Goal: Task Accomplishment & Management: Use online tool/utility

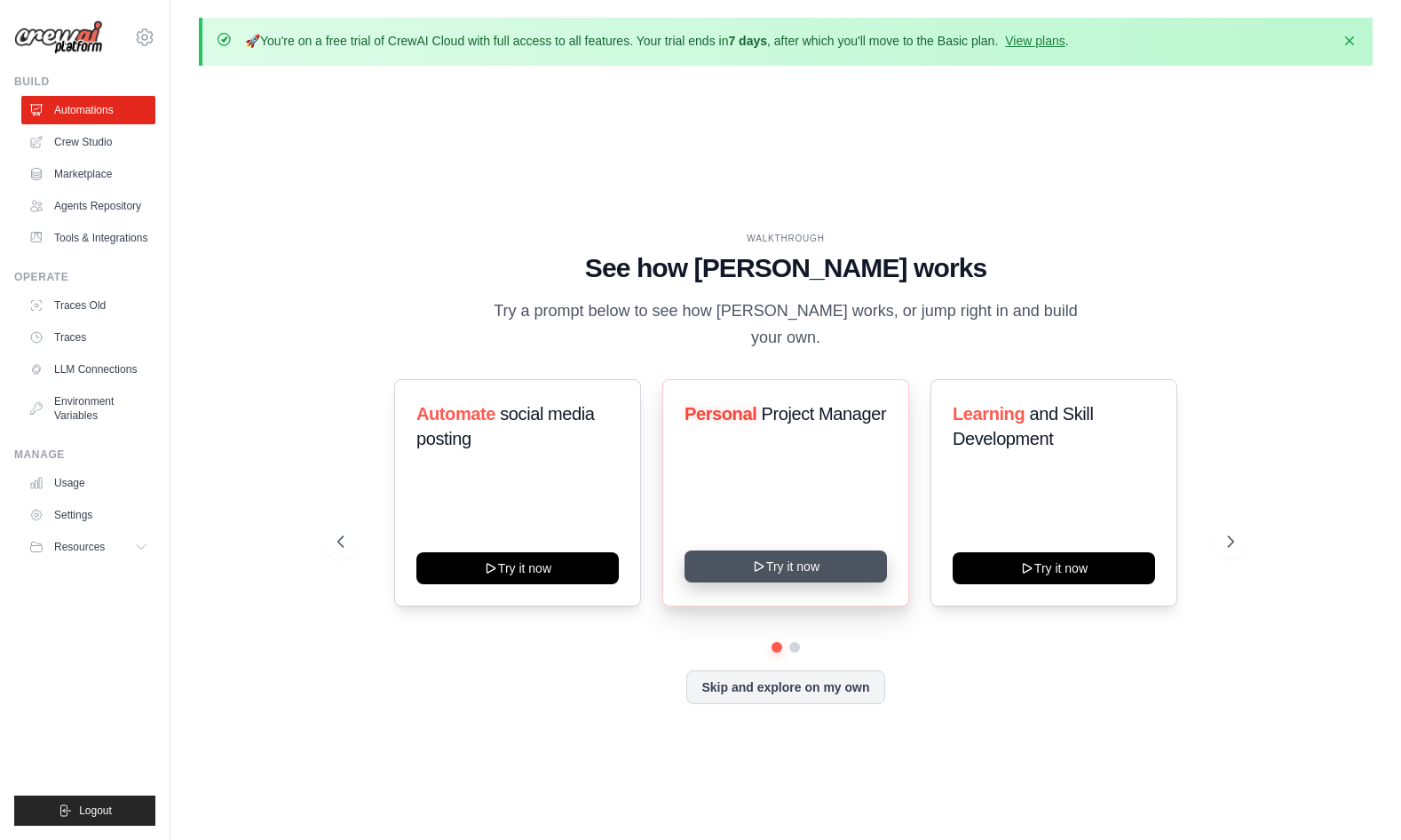
click at [774, 555] on button "Try it now" at bounding box center [786, 566] width 203 height 32
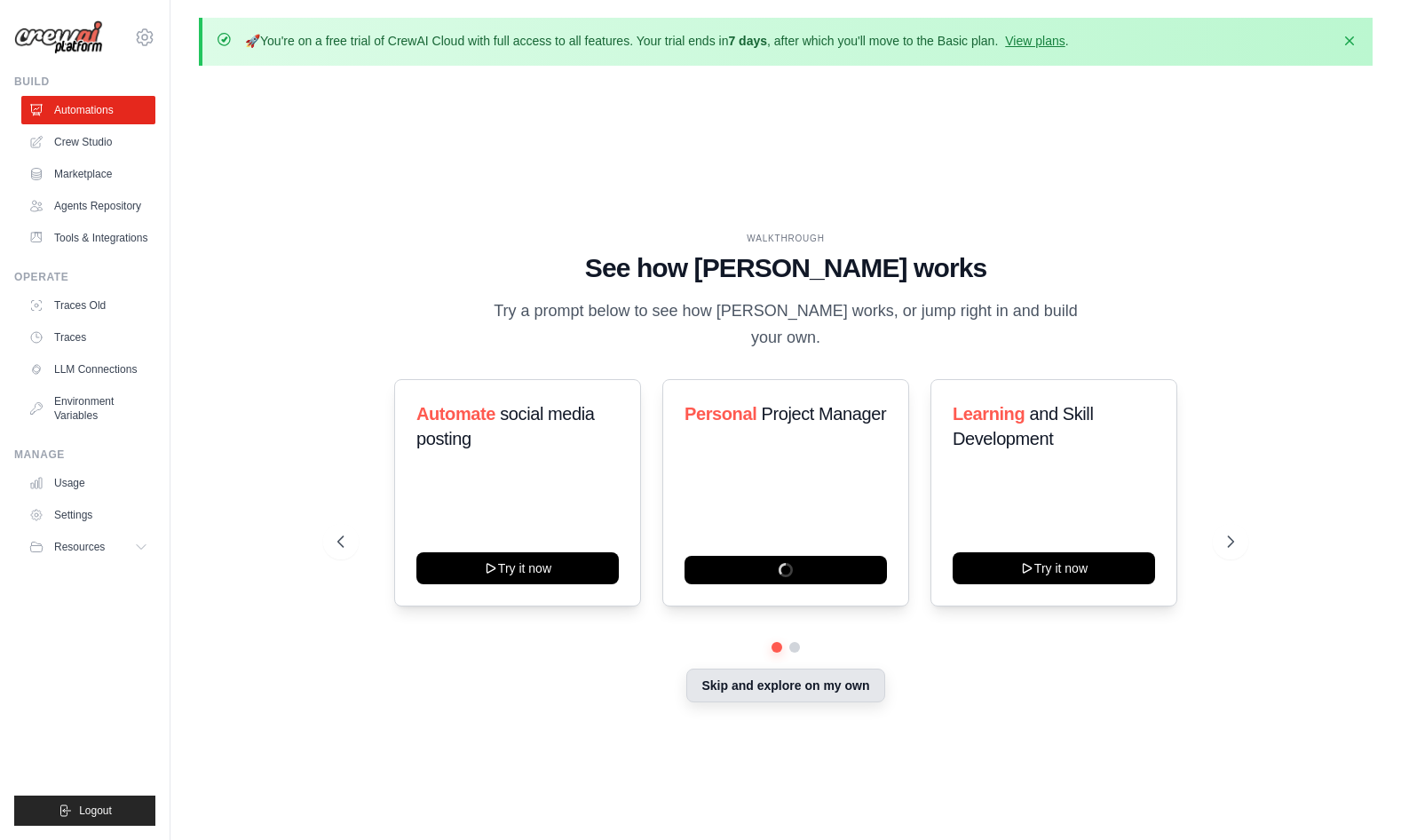
click at [757, 680] on button "Skip and explore on my own" at bounding box center [785, 685] width 198 height 34
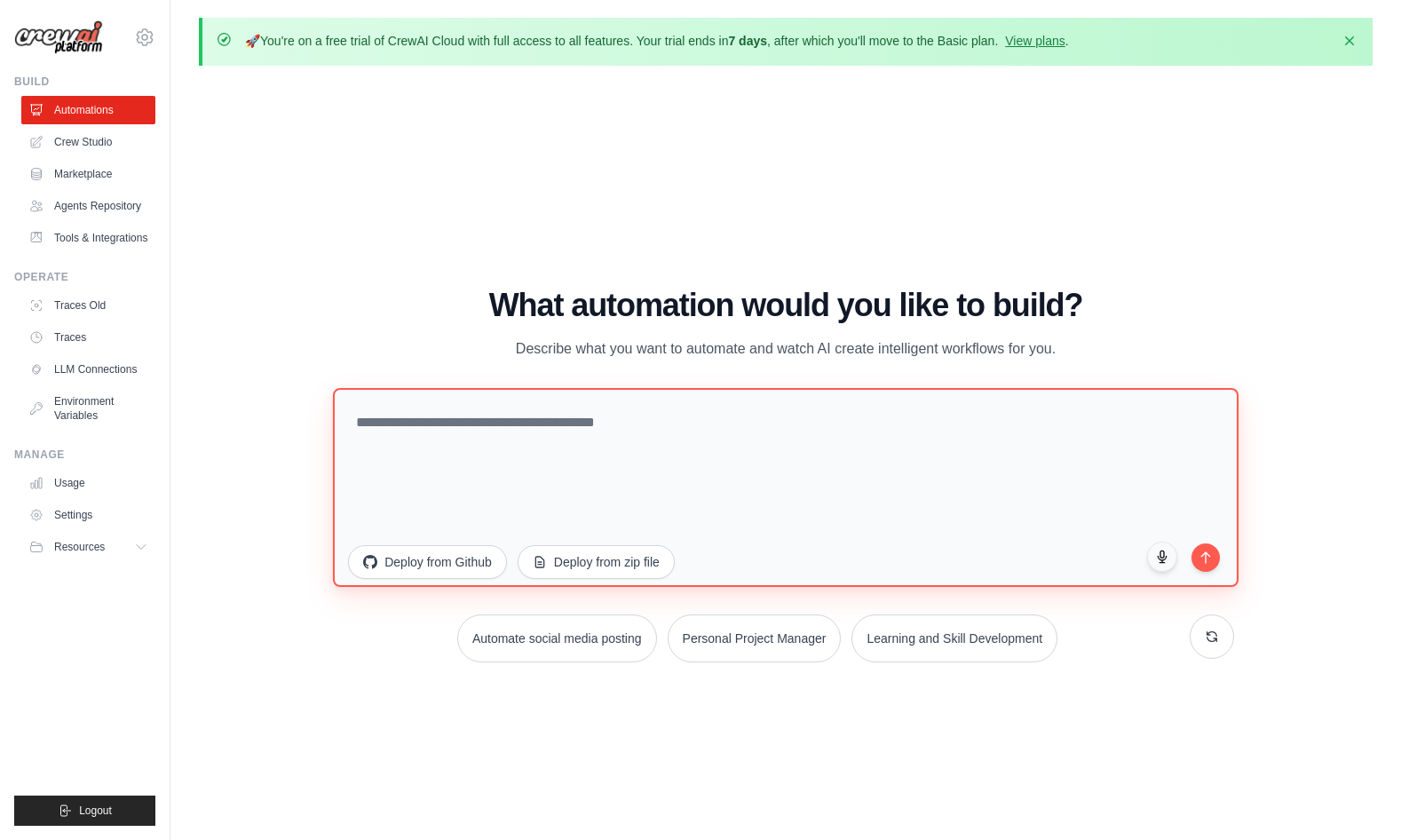
click at [466, 468] on textarea at bounding box center [785, 488] width 906 height 199
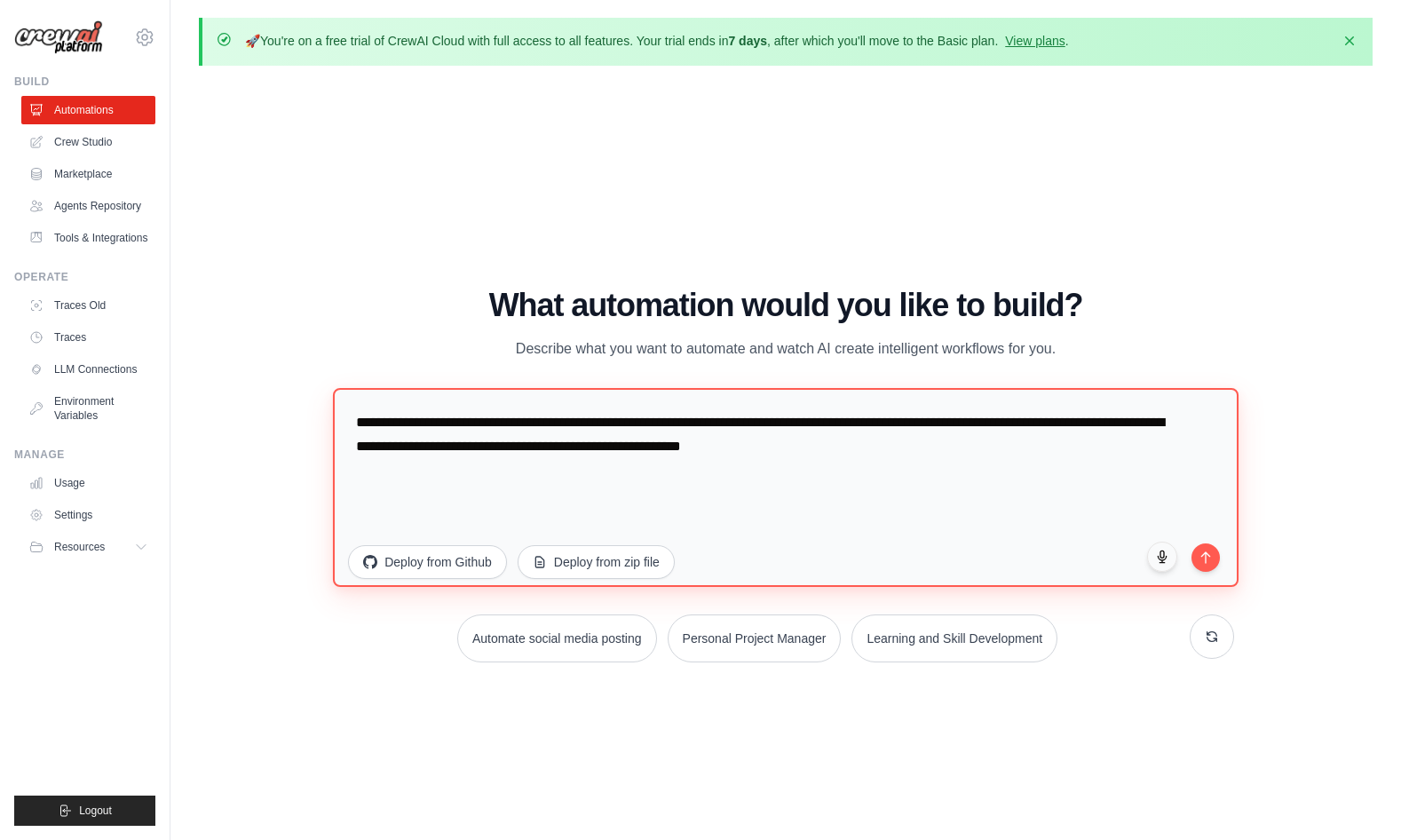
paste textarea "**********"
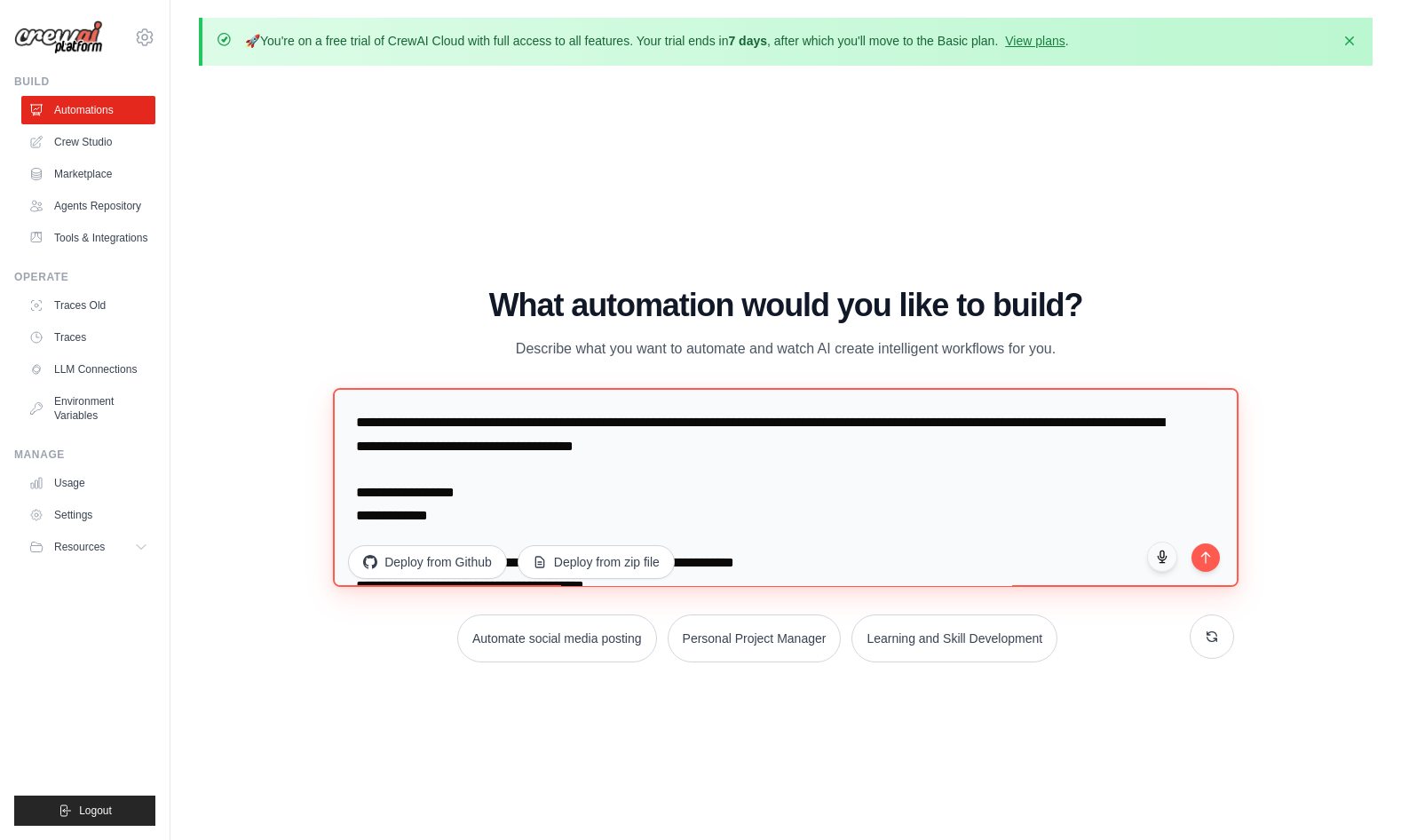
scroll to position [1593, 0]
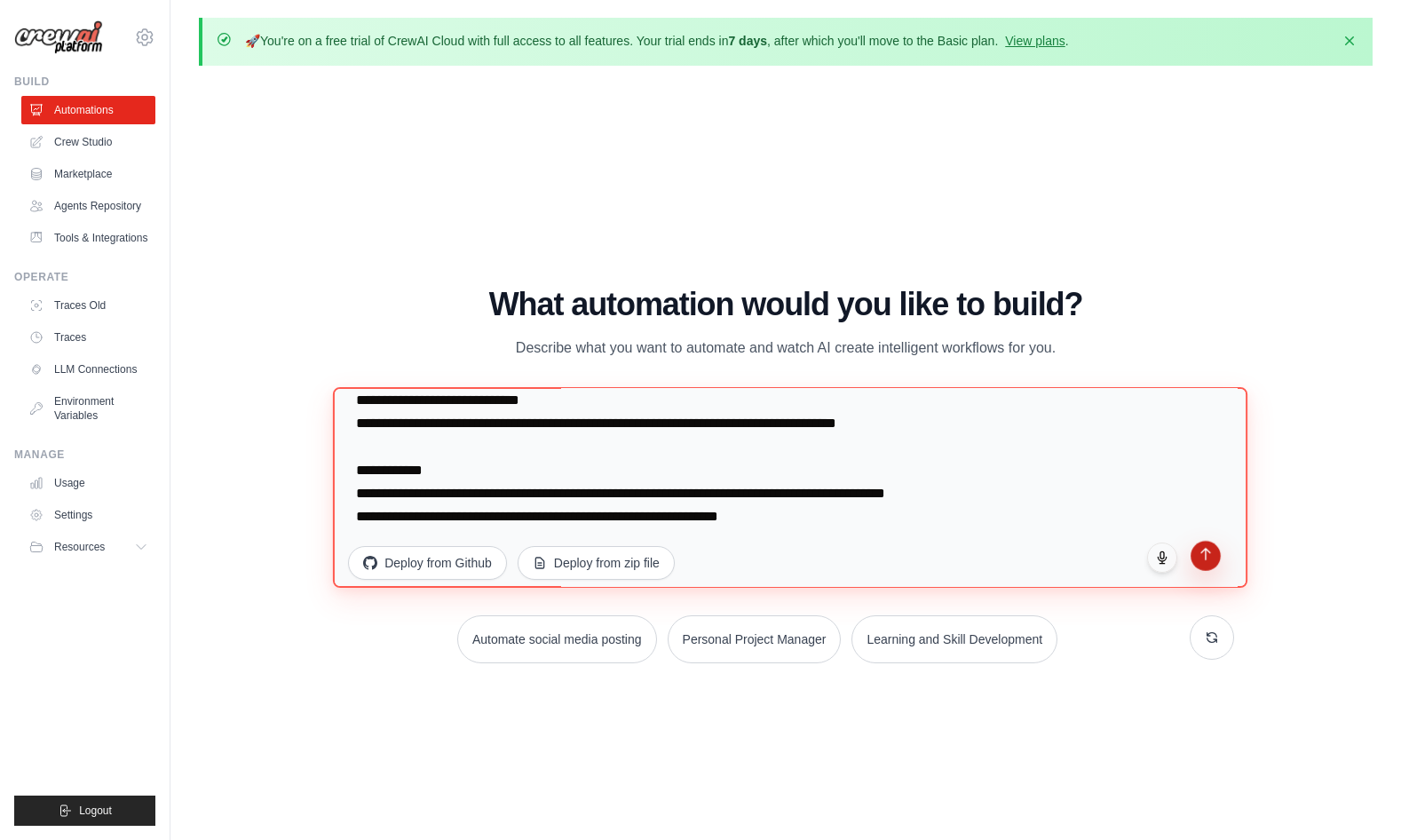
type textarea "**********"
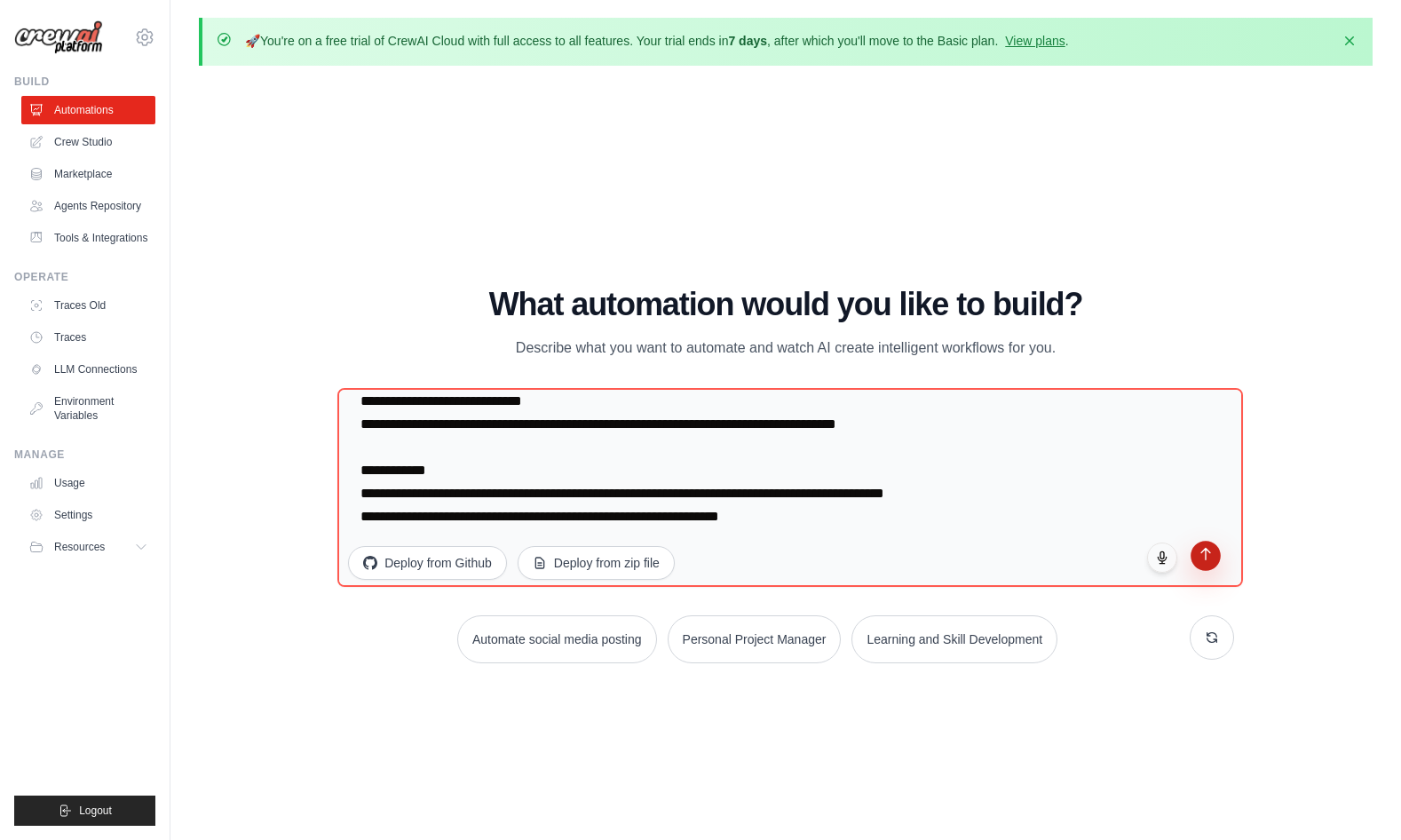
click at [1208, 558] on icon "submit" at bounding box center [1205, 554] width 15 height 15
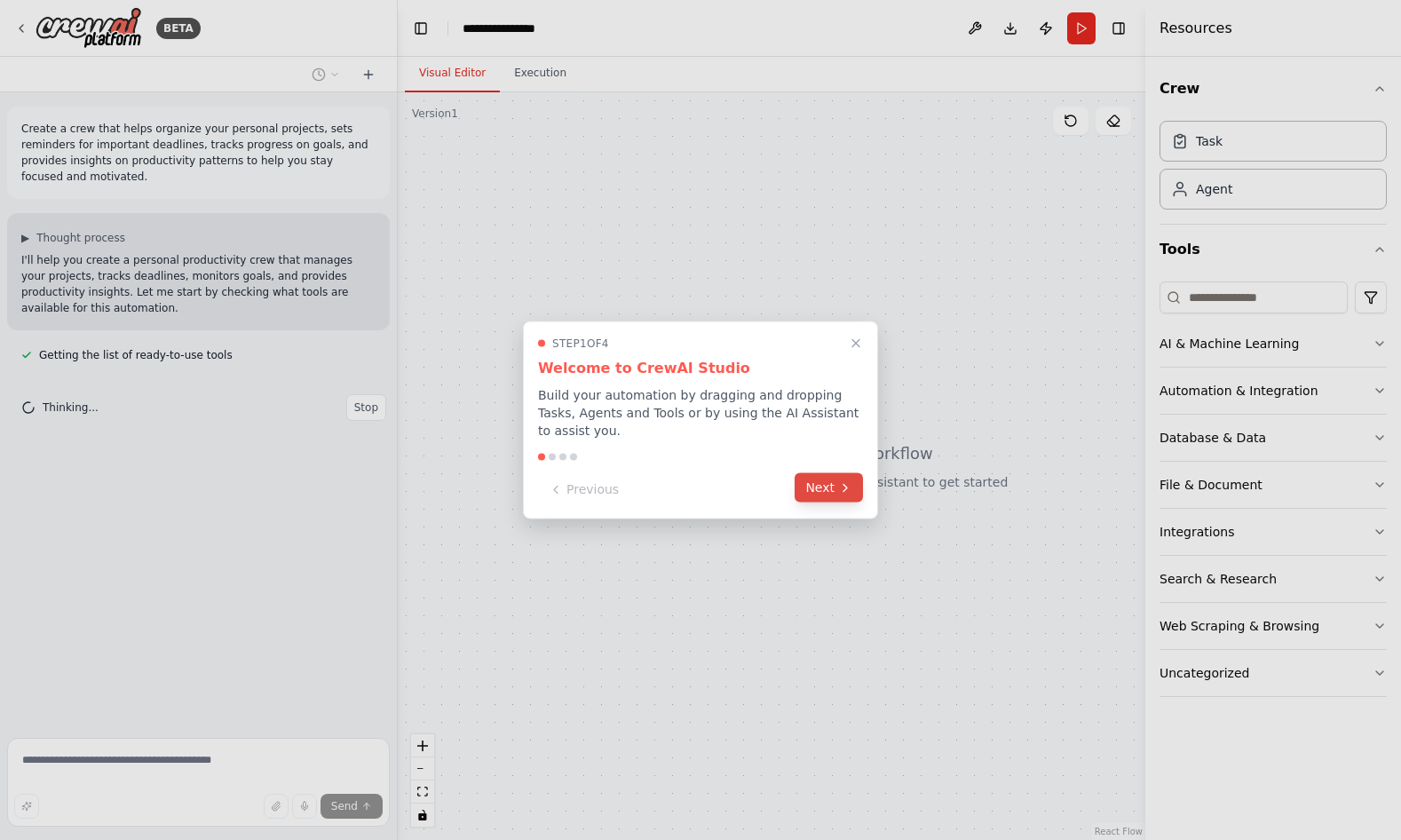
click at [831, 495] on button "Next" at bounding box center [829, 488] width 68 height 29
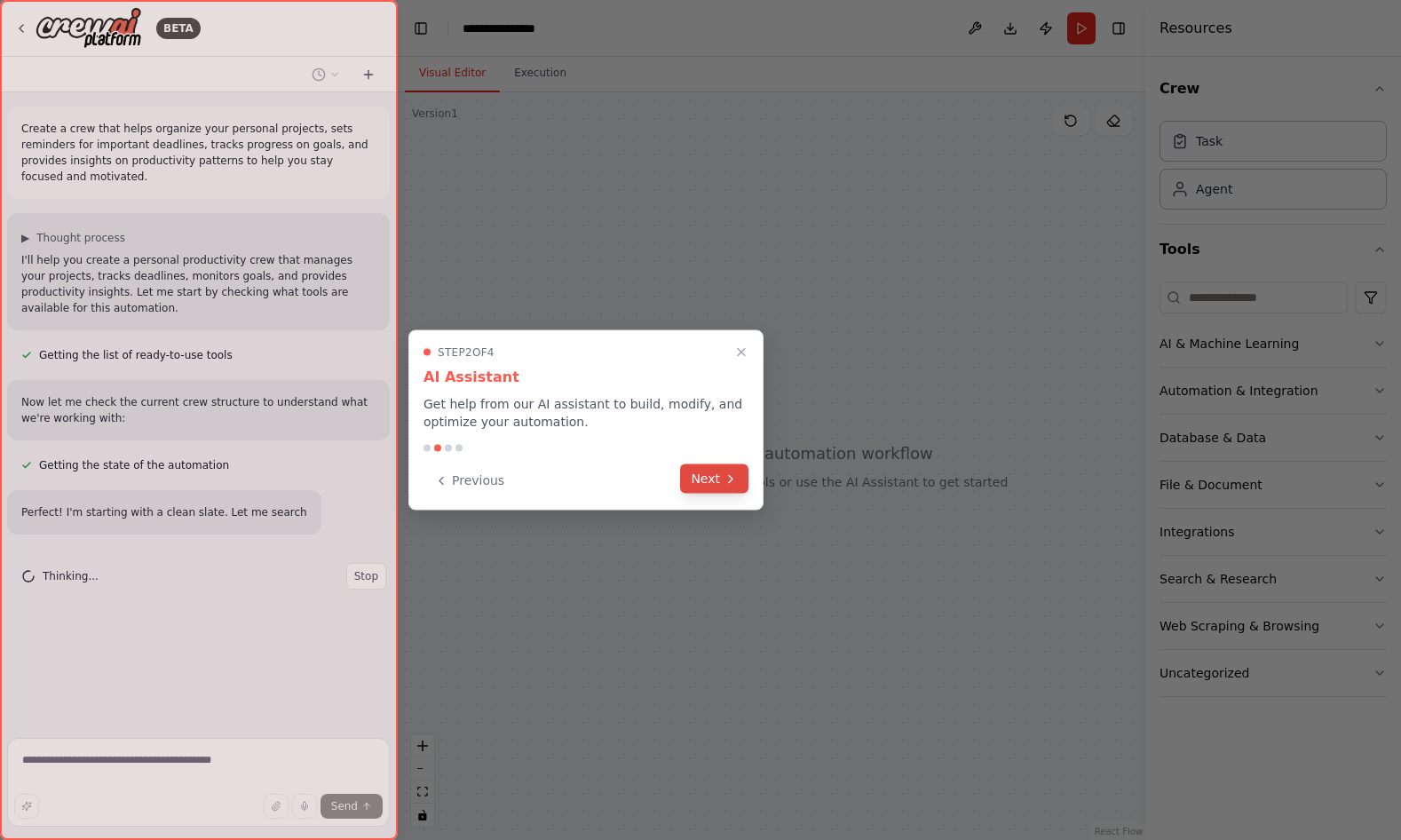
click at [738, 481] on icon at bounding box center [731, 478] width 15 height 15
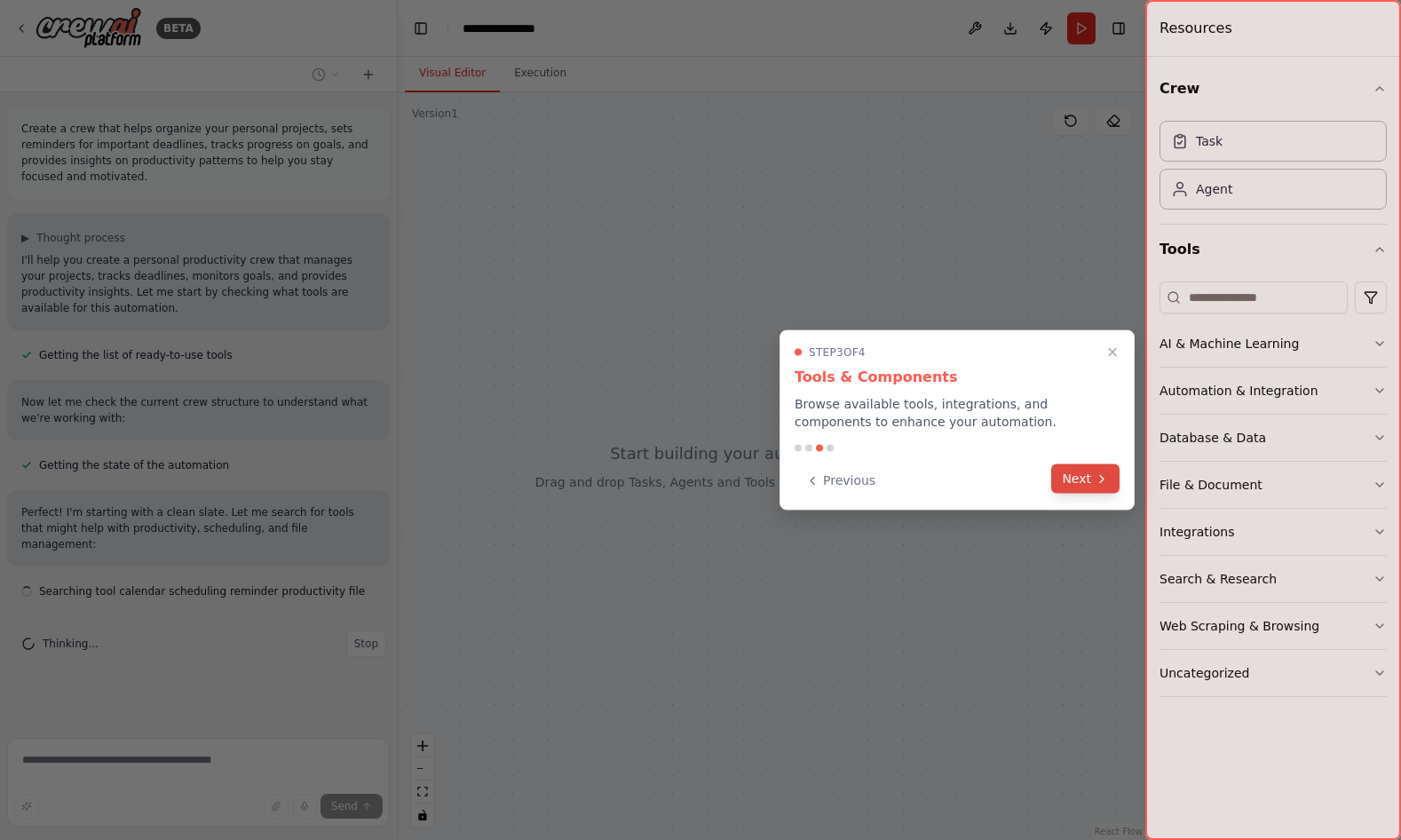
click at [1082, 472] on button "Next" at bounding box center [1086, 479] width 68 height 29
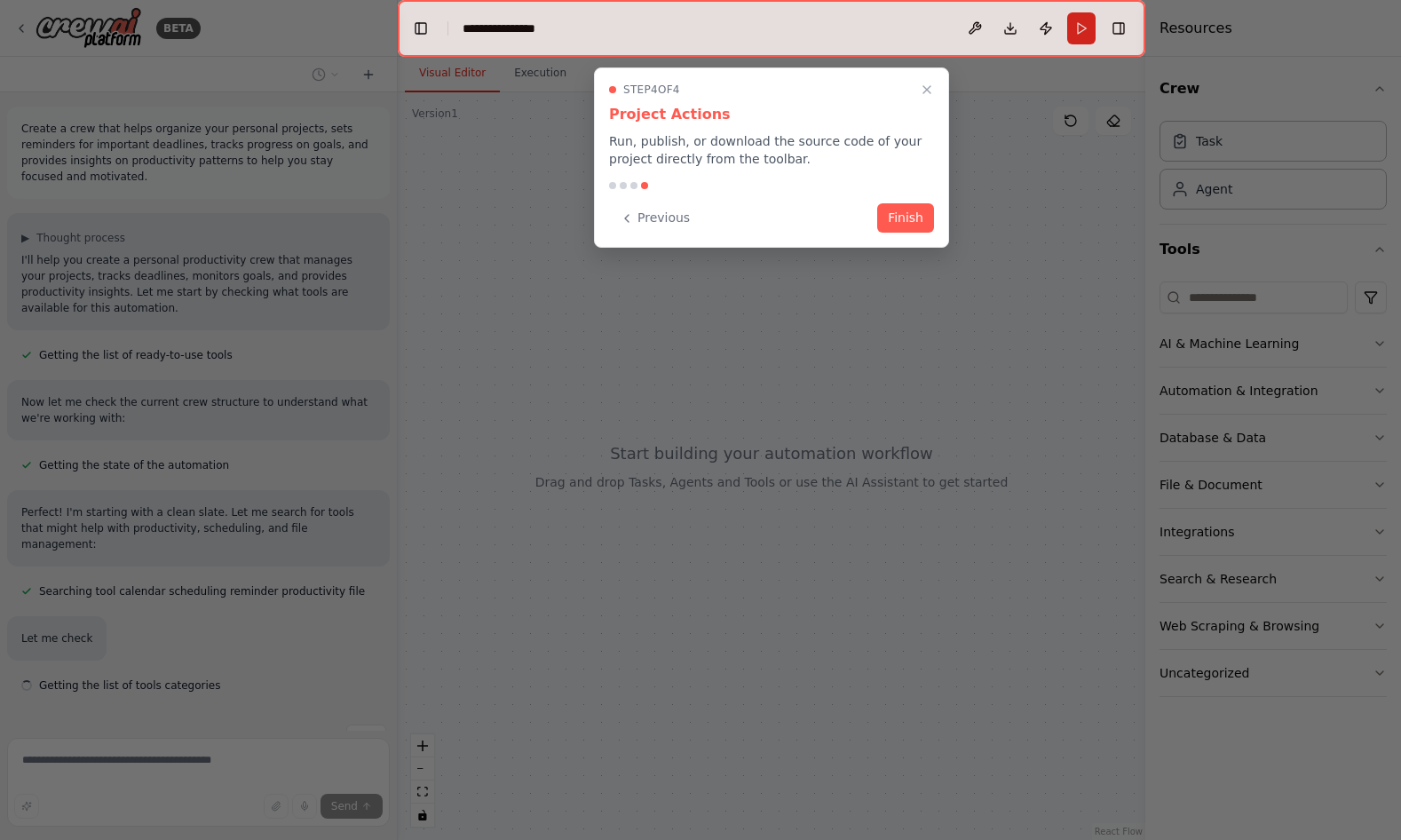
scroll to position [32, 0]
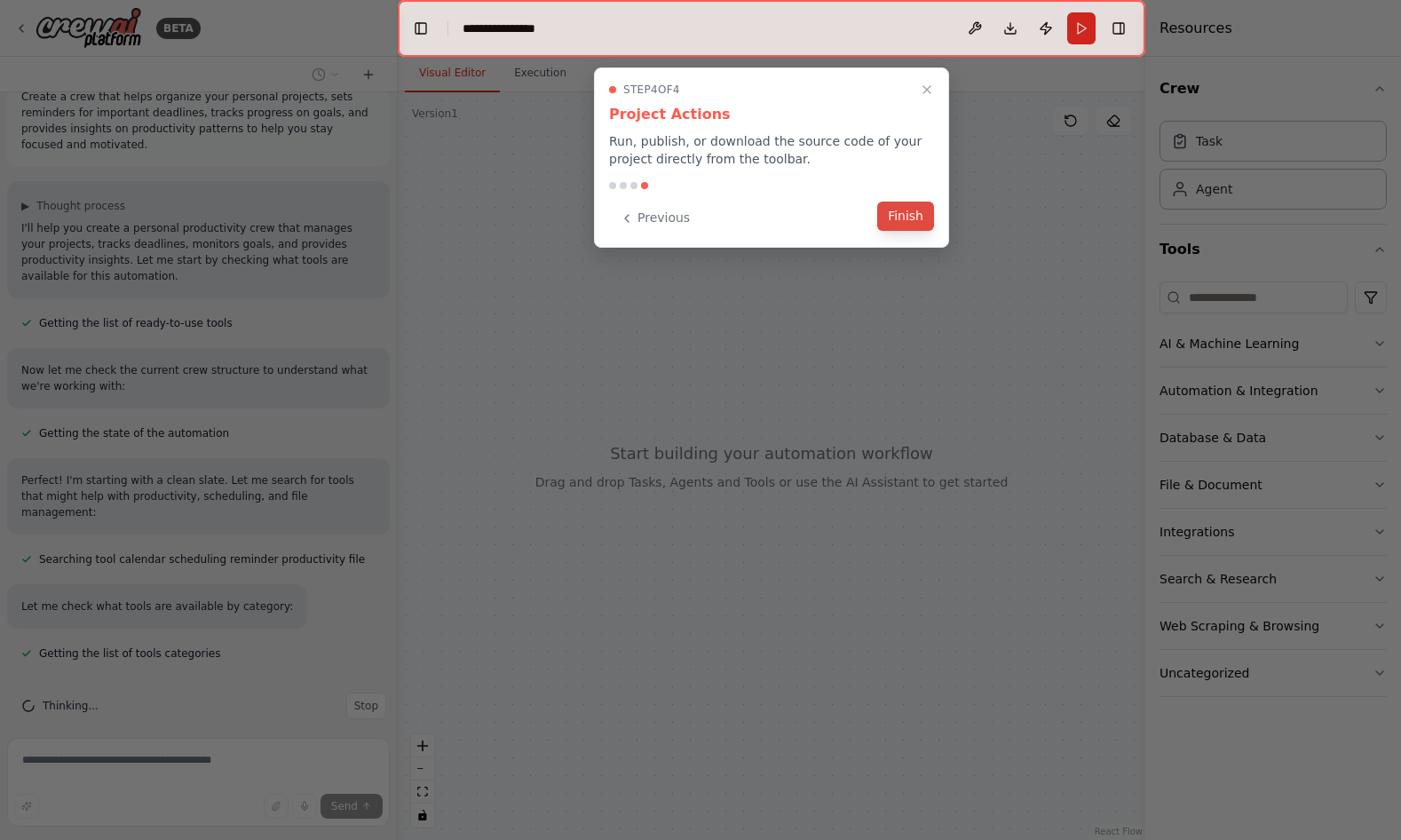
click at [914, 222] on button "Finish" at bounding box center [905, 217] width 57 height 29
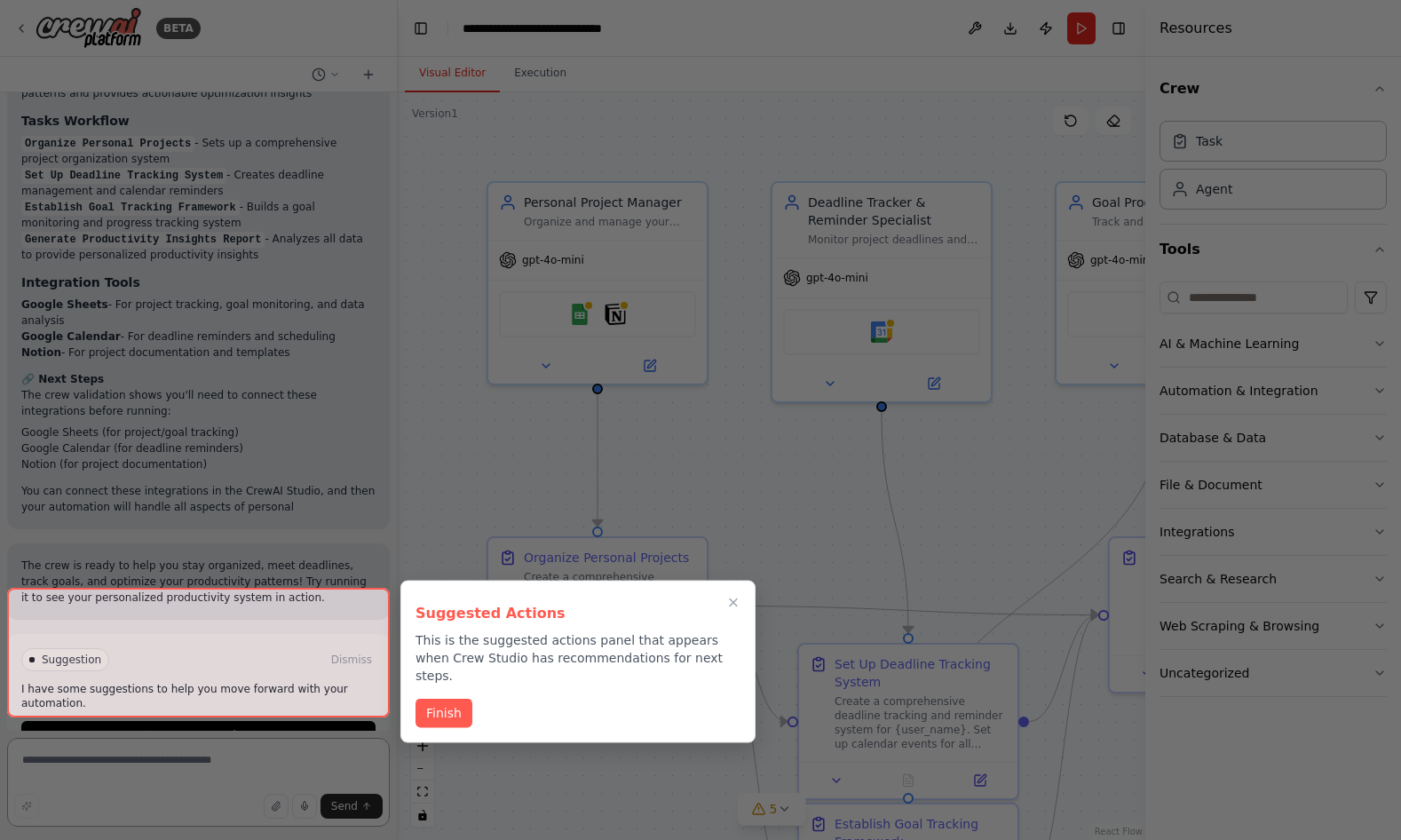
scroll to position [2074, 0]
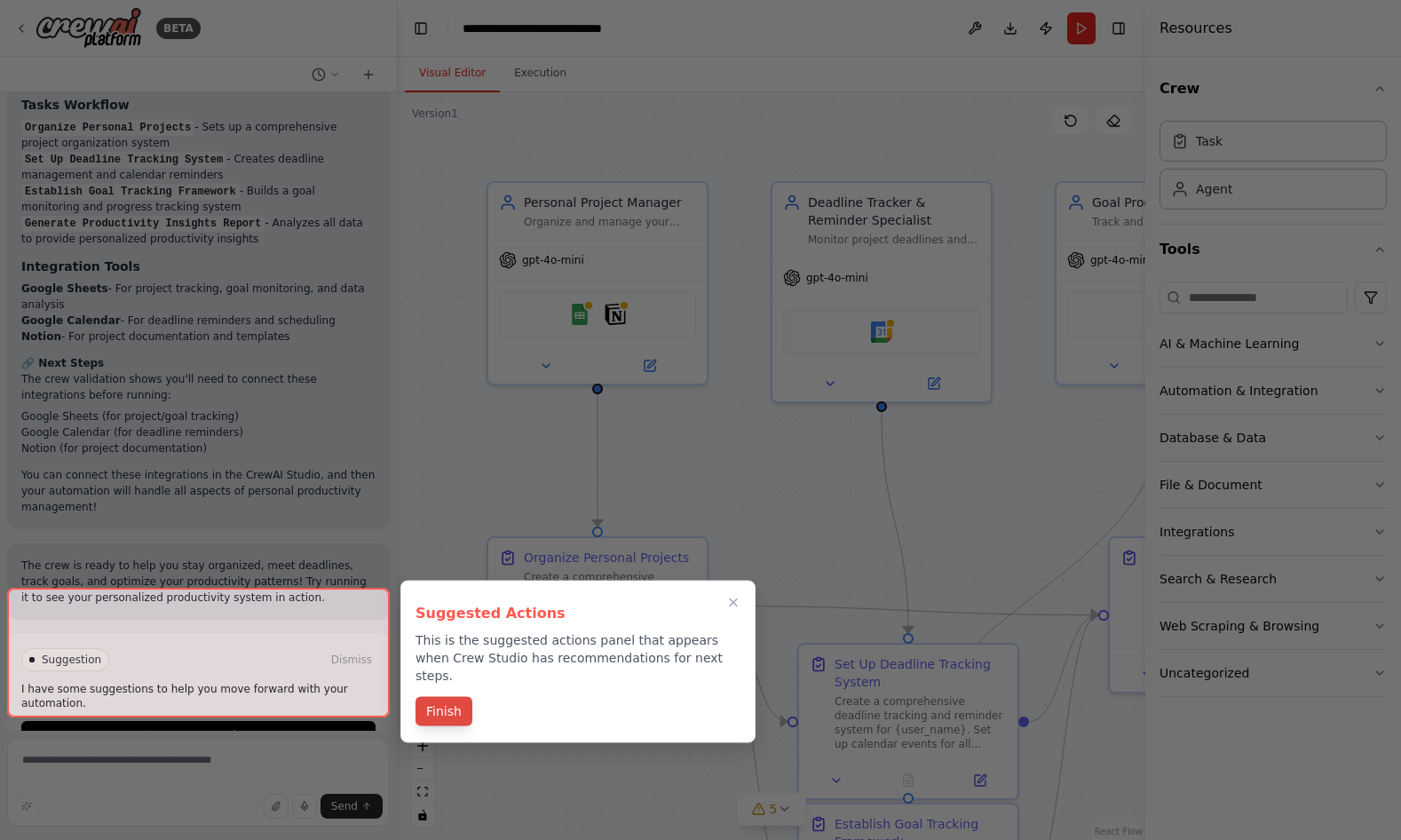
click at [432, 699] on button "Finish" at bounding box center [444, 712] width 57 height 29
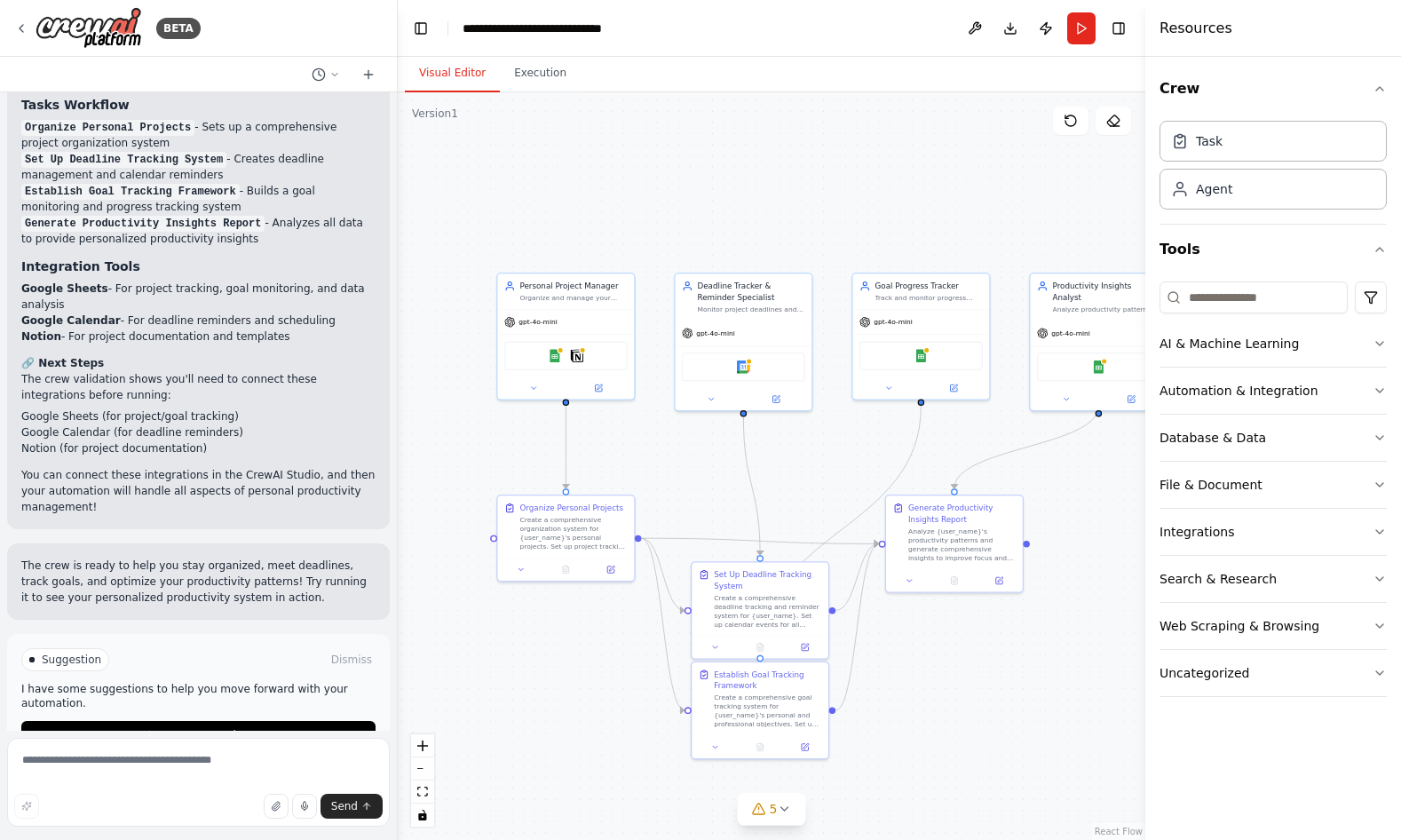
drag, startPoint x: 916, startPoint y: 506, endPoint x: 877, endPoint y: 450, distance: 68.2
click at [877, 450] on div ".deletable-edge-delete-btn { width: 20px; height: 20px; border: 0px solid #ffff…" at bounding box center [772, 466] width 747 height 747
click at [27, 24] on icon at bounding box center [21, 28] width 15 height 15
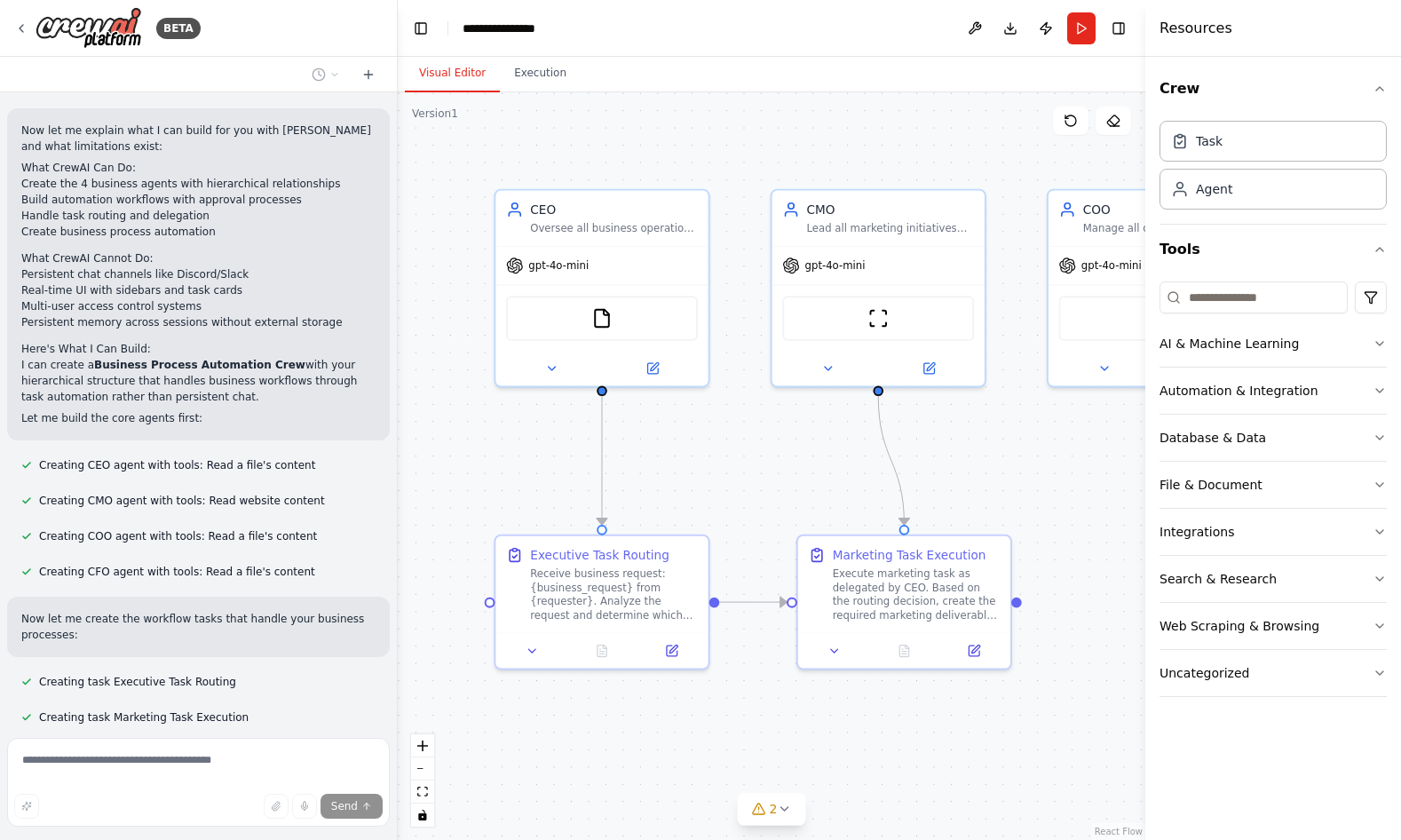
scroll to position [1500, 0]
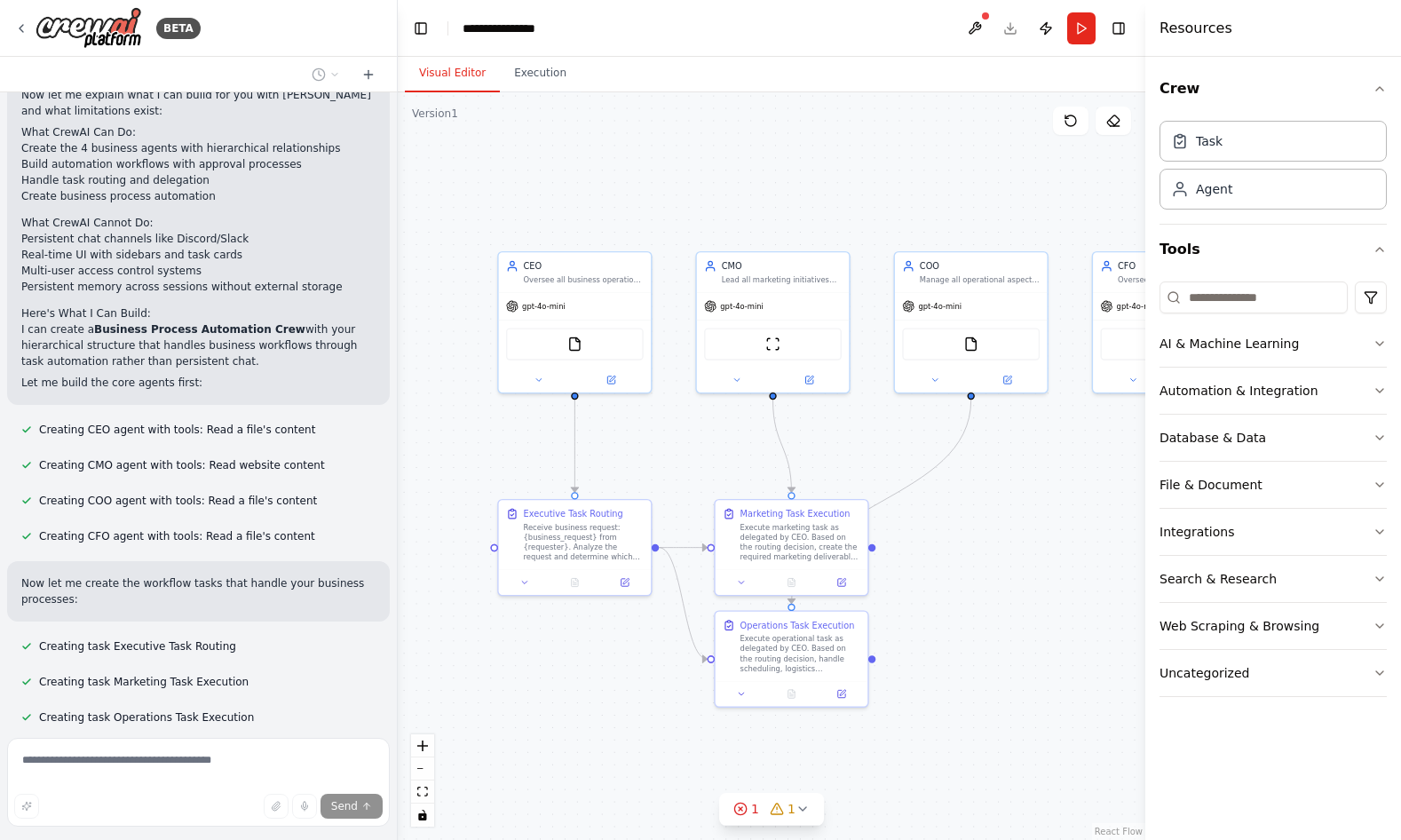
drag, startPoint x: 788, startPoint y: 474, endPoint x: 717, endPoint y: 460, distance: 72.4
click at [717, 460] on div ".deletable-edge-delete-btn { width: 20px; height: 20px; border: 0px solid #ffff…" at bounding box center [772, 466] width 747 height 747
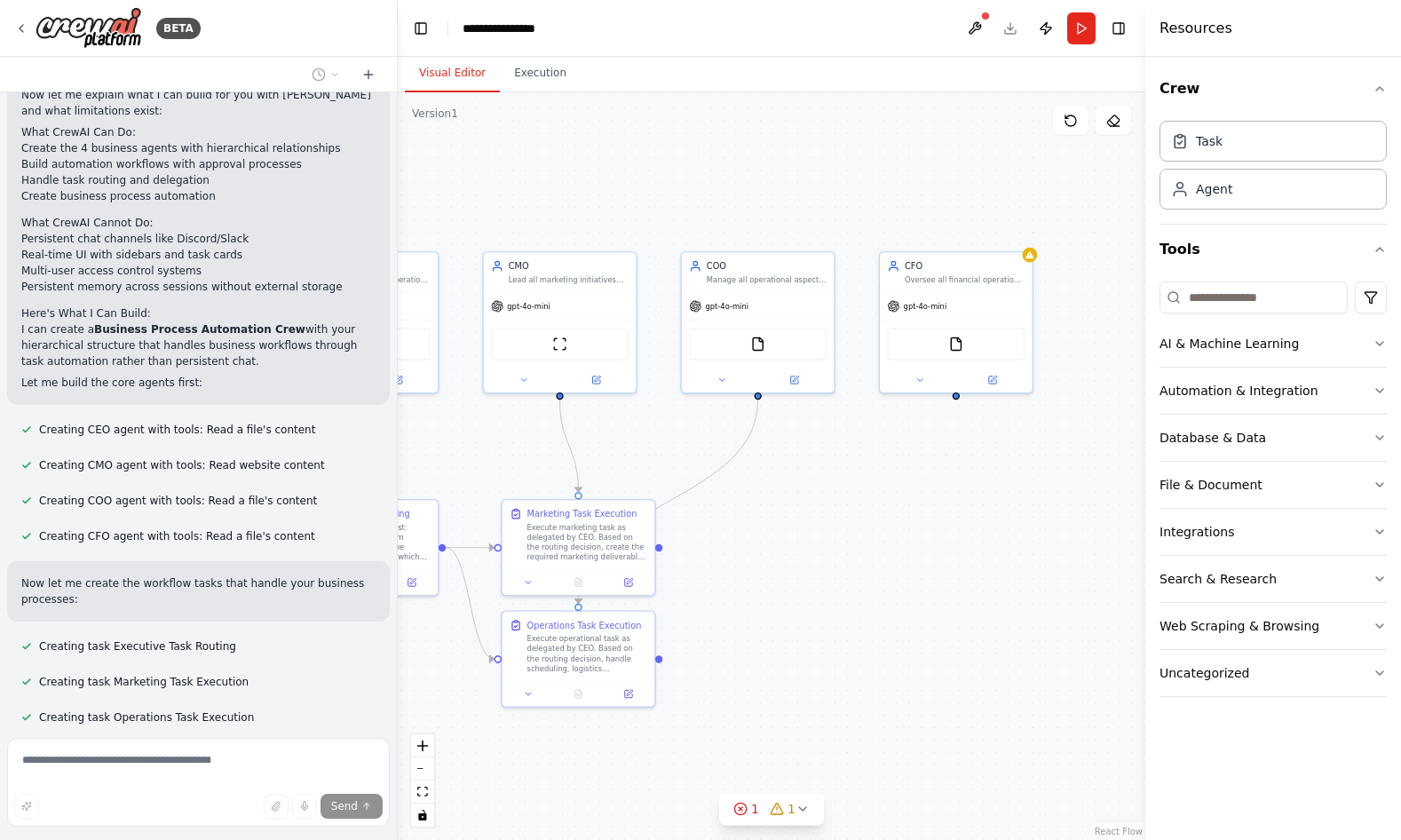
drag, startPoint x: 717, startPoint y: 460, endPoint x: 503, endPoint y: 460, distance: 214.0
click at [503, 460] on div ".deletable-edge-delete-btn { width: 20px; height: 20px; border: 0px solid #ffff…" at bounding box center [772, 466] width 747 height 747
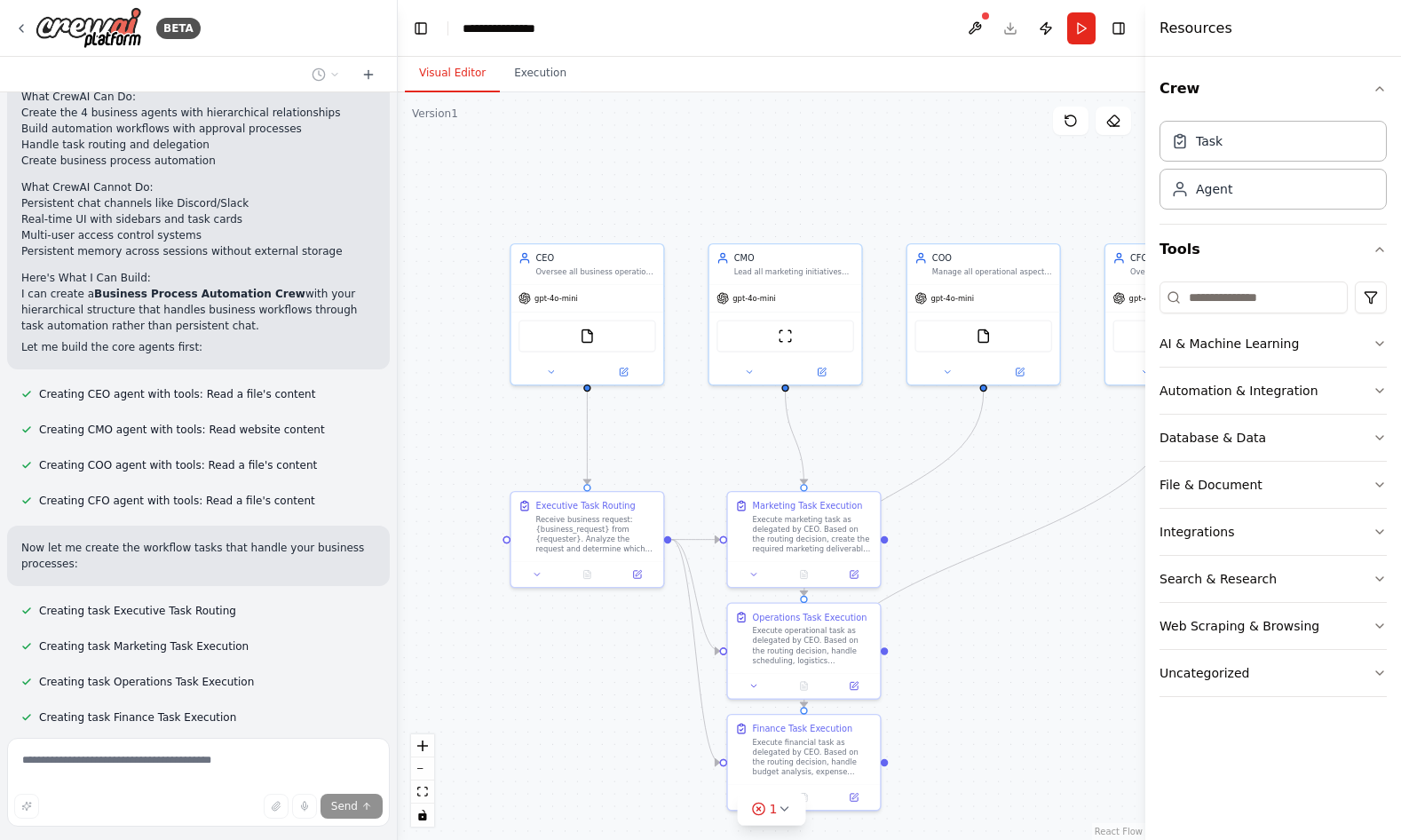
drag, startPoint x: 821, startPoint y: 481, endPoint x: 1042, endPoint y: 474, distance: 221.1
click at [1044, 474] on div ".deletable-edge-delete-btn { width: 20px; height: 20px; border: 0px solid #ffff…" at bounding box center [772, 466] width 747 height 747
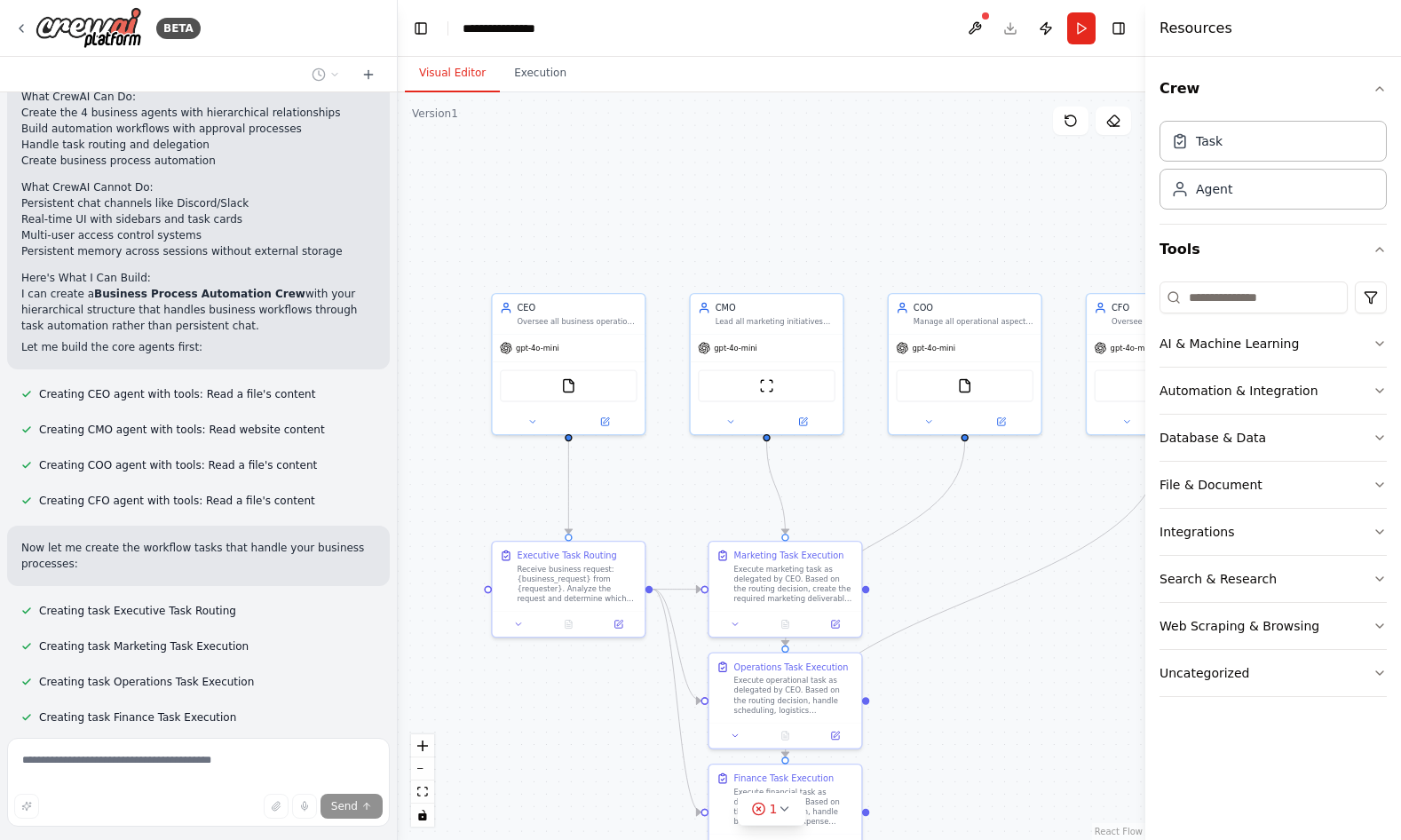
drag, startPoint x: 1041, startPoint y: 493, endPoint x: 1024, endPoint y: 541, distance: 50.9
click at [1024, 541] on div ".deletable-edge-delete-btn { width: 20px; height: 20px; border: 0px solid #ffff…" at bounding box center [772, 466] width 747 height 747
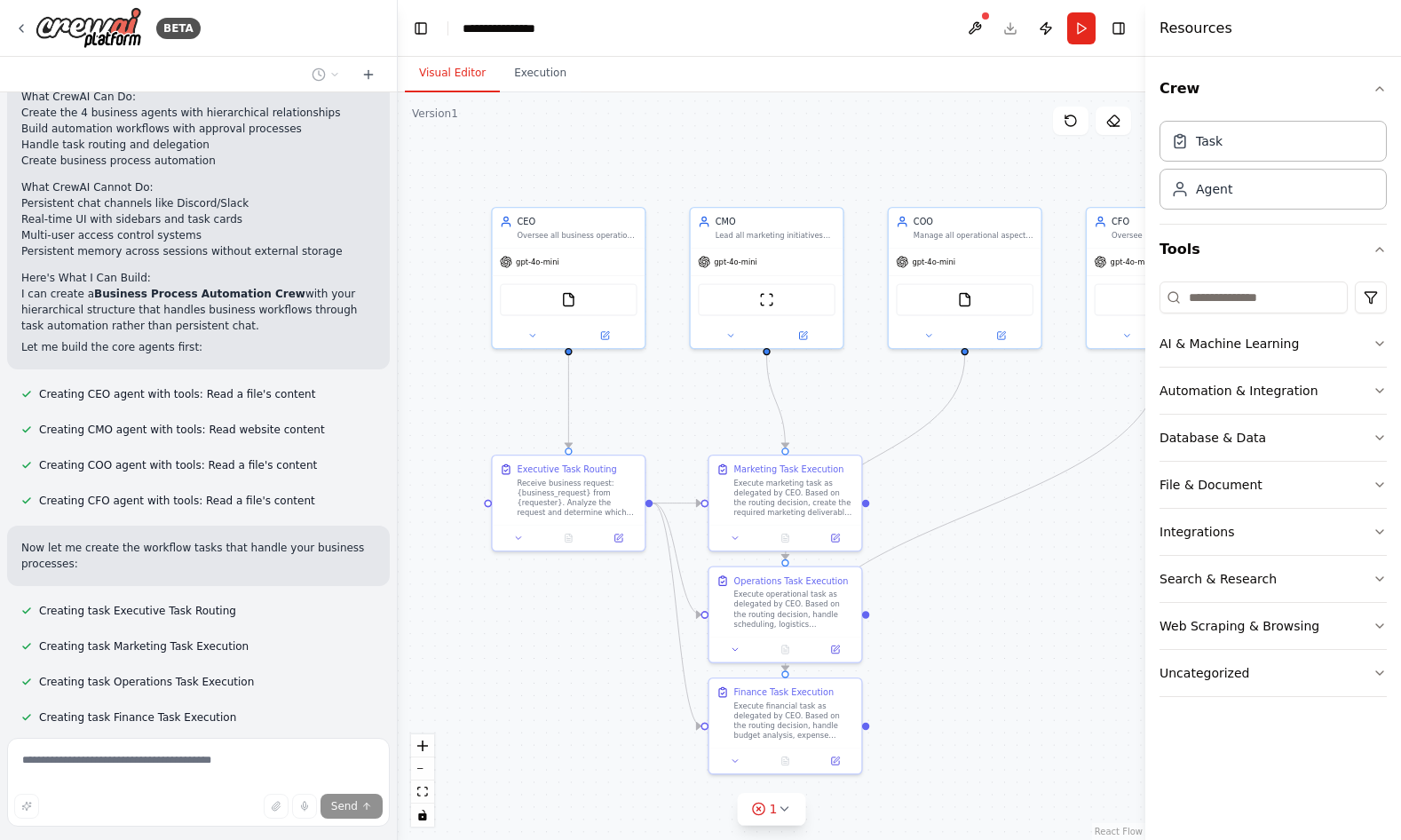
drag, startPoint x: 1024, startPoint y: 541, endPoint x: 1024, endPoint y: 456, distance: 85.0
click at [1024, 456] on div ".deletable-edge-delete-btn { width: 20px; height: 20px; border: 0px solid #ffff…" at bounding box center [772, 466] width 747 height 747
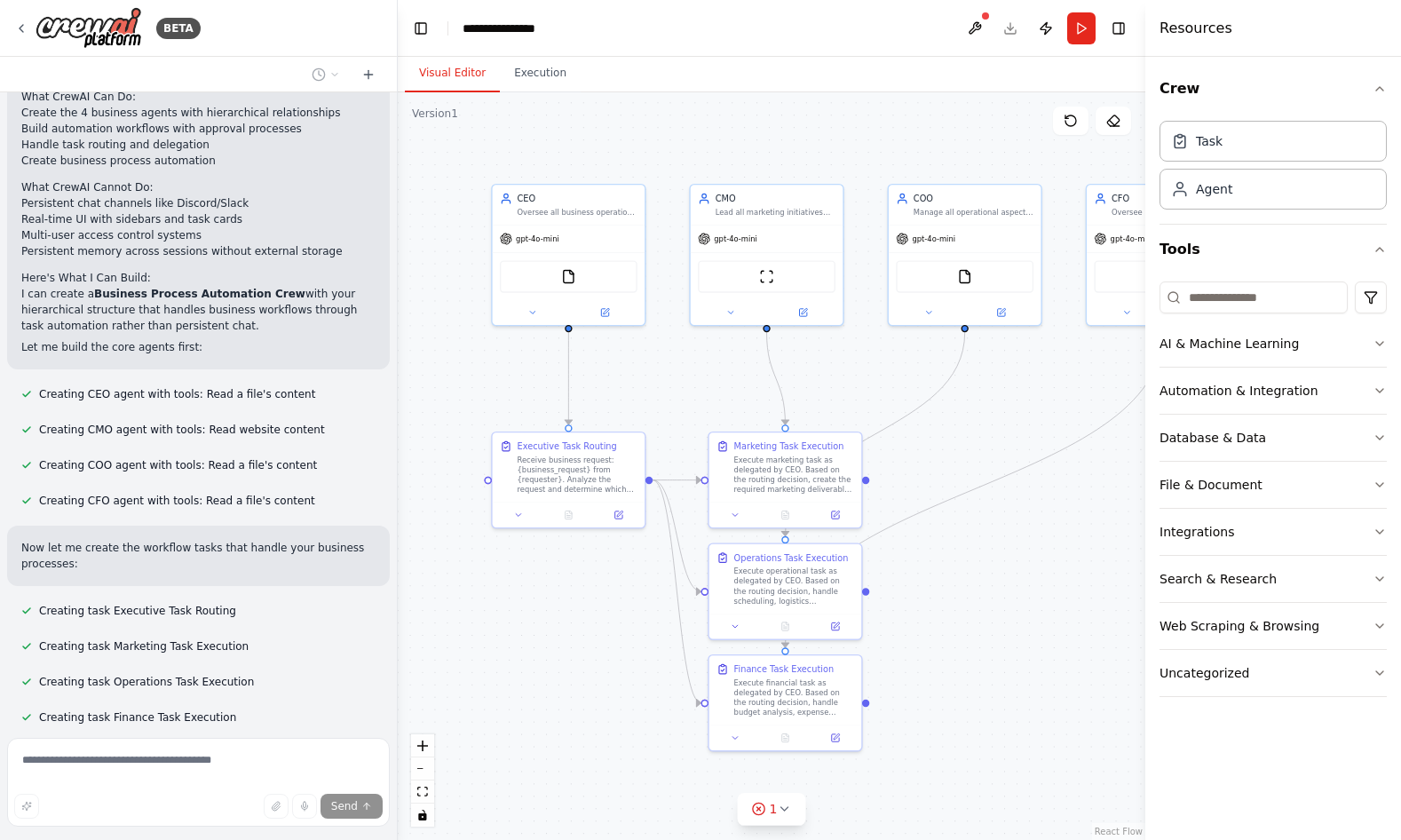
drag, startPoint x: 1030, startPoint y: 615, endPoint x: 1030, endPoint y: 591, distance: 24.0
click at [1030, 591] on div ".deletable-edge-delete-btn { width: 20px; height: 20px; border: 0px solid #ffff…" at bounding box center [772, 466] width 747 height 747
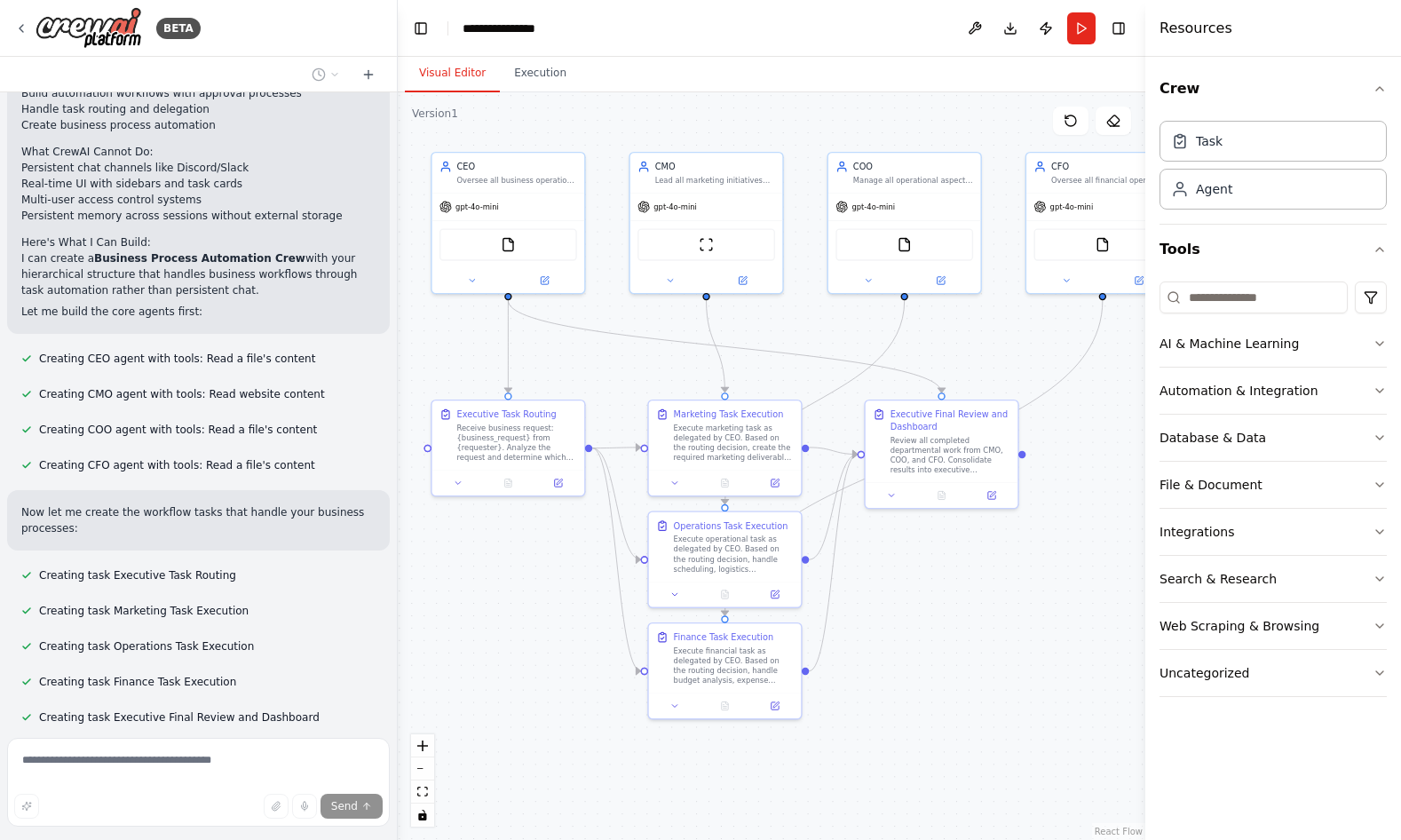
drag, startPoint x: 1011, startPoint y: 654, endPoint x: 946, endPoint y: 617, distance: 74.8
click at [946, 617] on div ".deletable-edge-delete-btn { width: 20px; height: 20px; border: 0px solid #ffff…" at bounding box center [772, 466] width 747 height 747
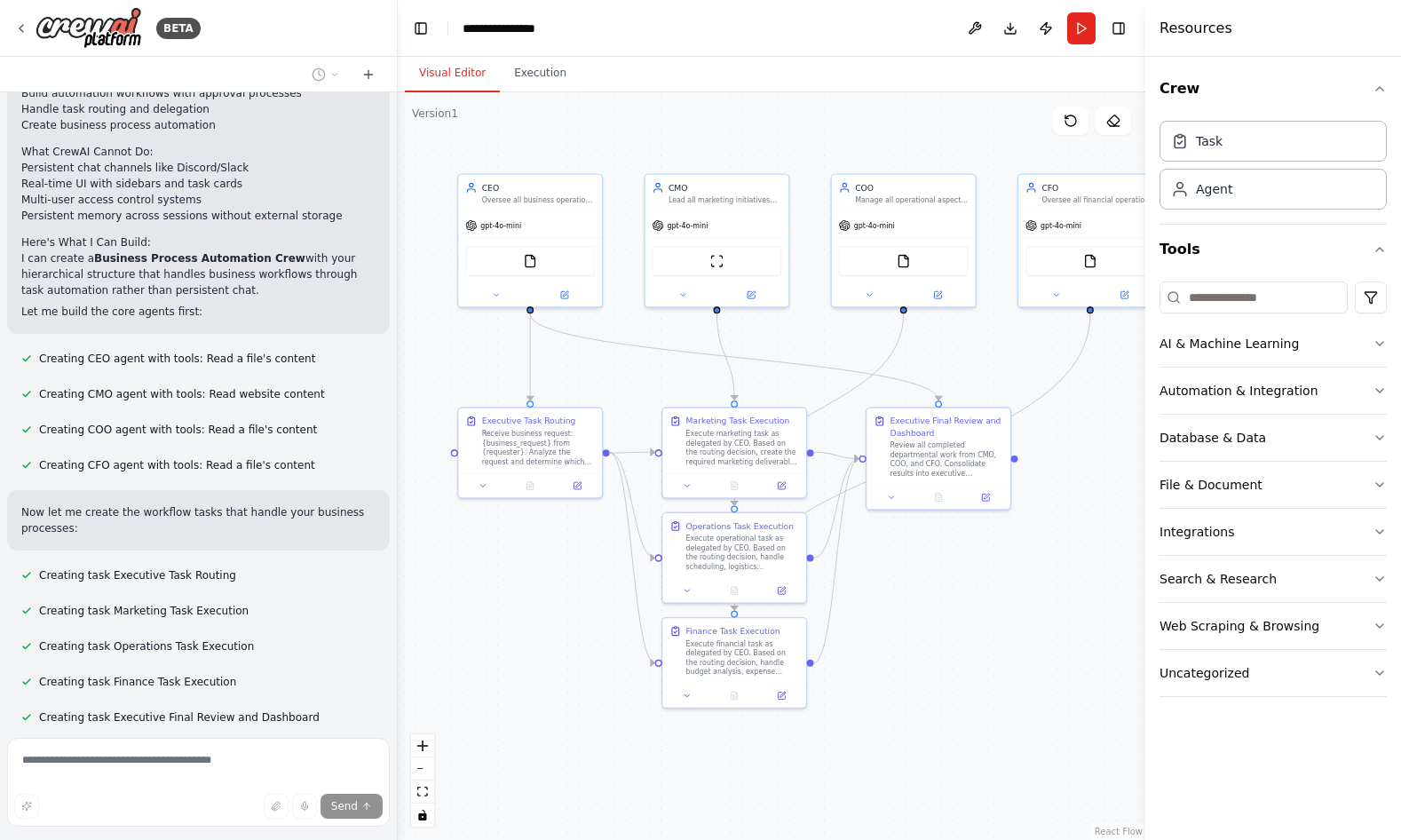
scroll to position [1606, 0]
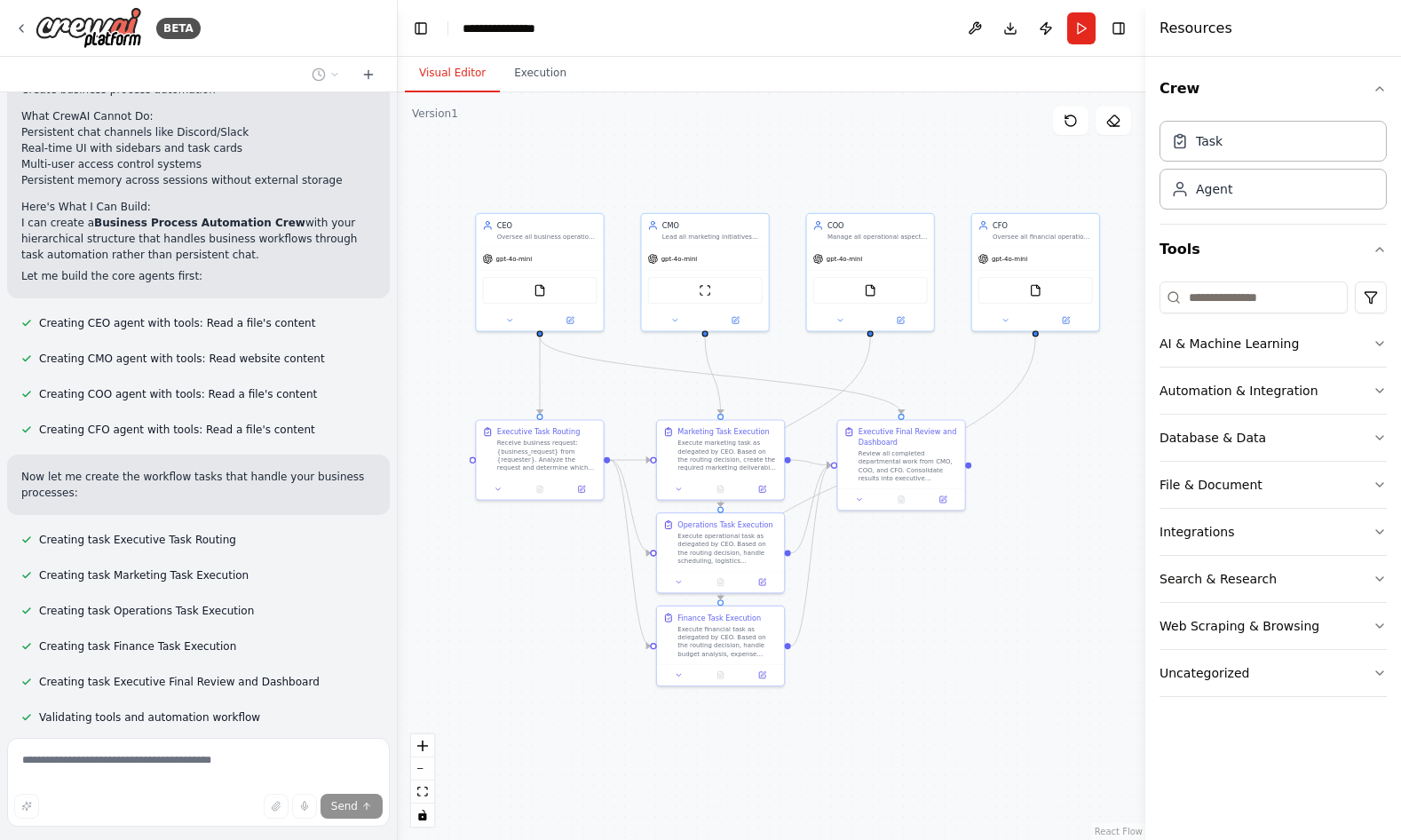
drag, startPoint x: 999, startPoint y: 643, endPoint x: 945, endPoint y: 621, distance: 58.3
click at [945, 621] on div ".deletable-edge-delete-btn { width: 20px; height: 20px; border: 0px solid #ffff…" at bounding box center [772, 466] width 747 height 747
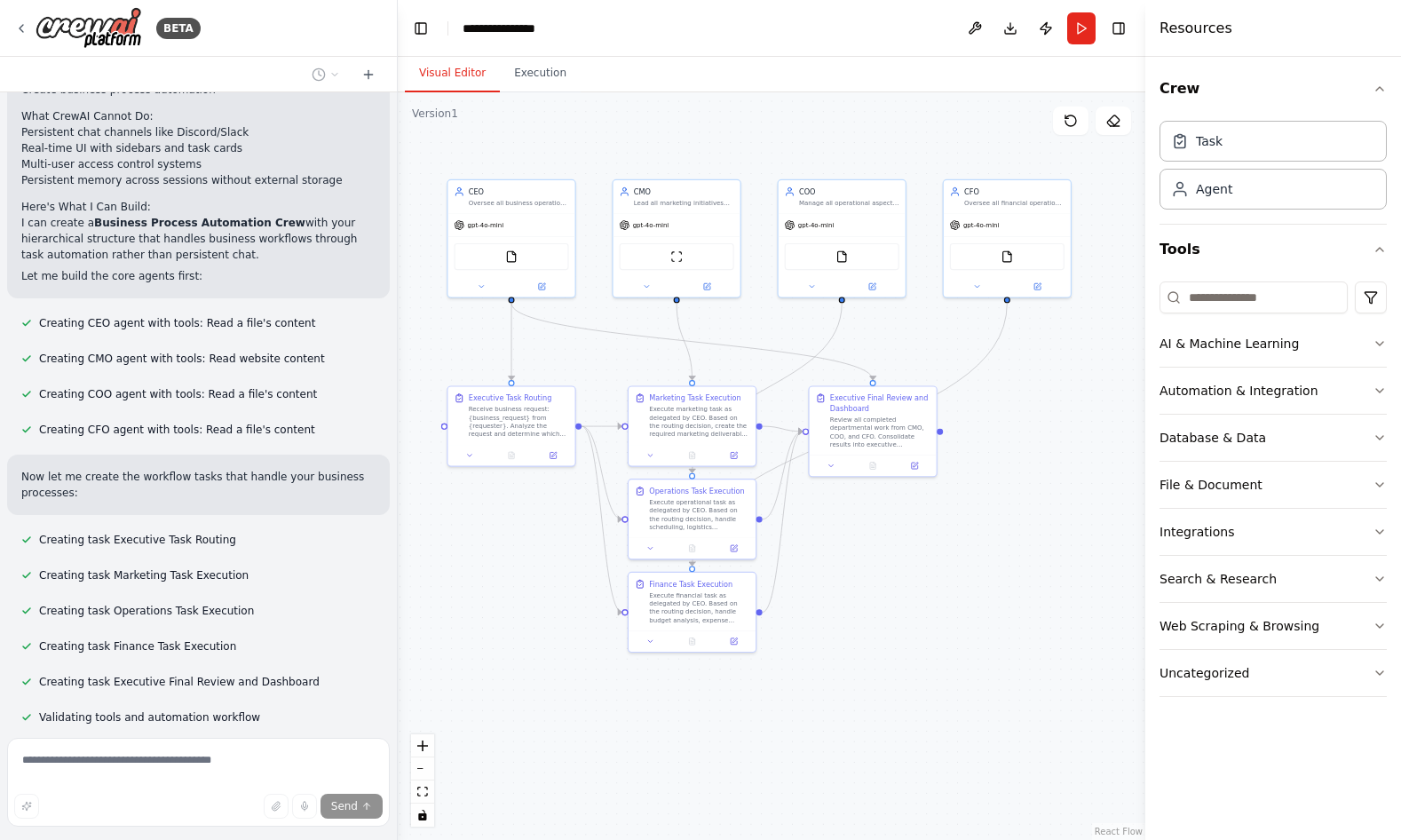
drag, startPoint x: 945, startPoint y: 621, endPoint x: 933, endPoint y: 598, distance: 25.9
click at [933, 598] on div ".deletable-edge-delete-btn { width: 20px; height: 20px; border: 0px solid #ffff…" at bounding box center [772, 466] width 747 height 747
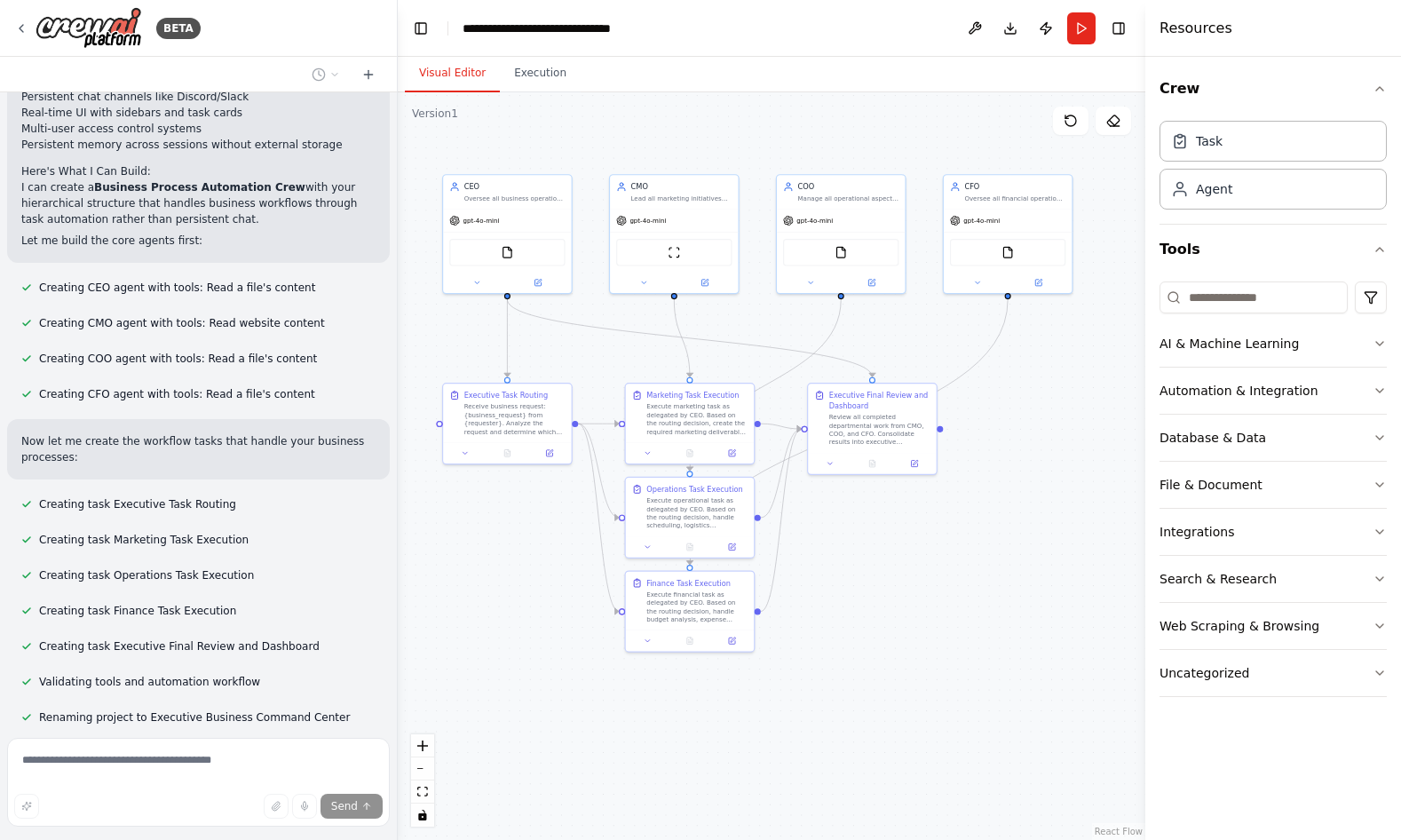
drag, startPoint x: 950, startPoint y: 594, endPoint x: 994, endPoint y: 620, distance: 51.1
click at [994, 620] on div ".deletable-edge-delete-btn { width: 20px; height: 20px; border: 0px solid #ffff…" at bounding box center [772, 466] width 747 height 747
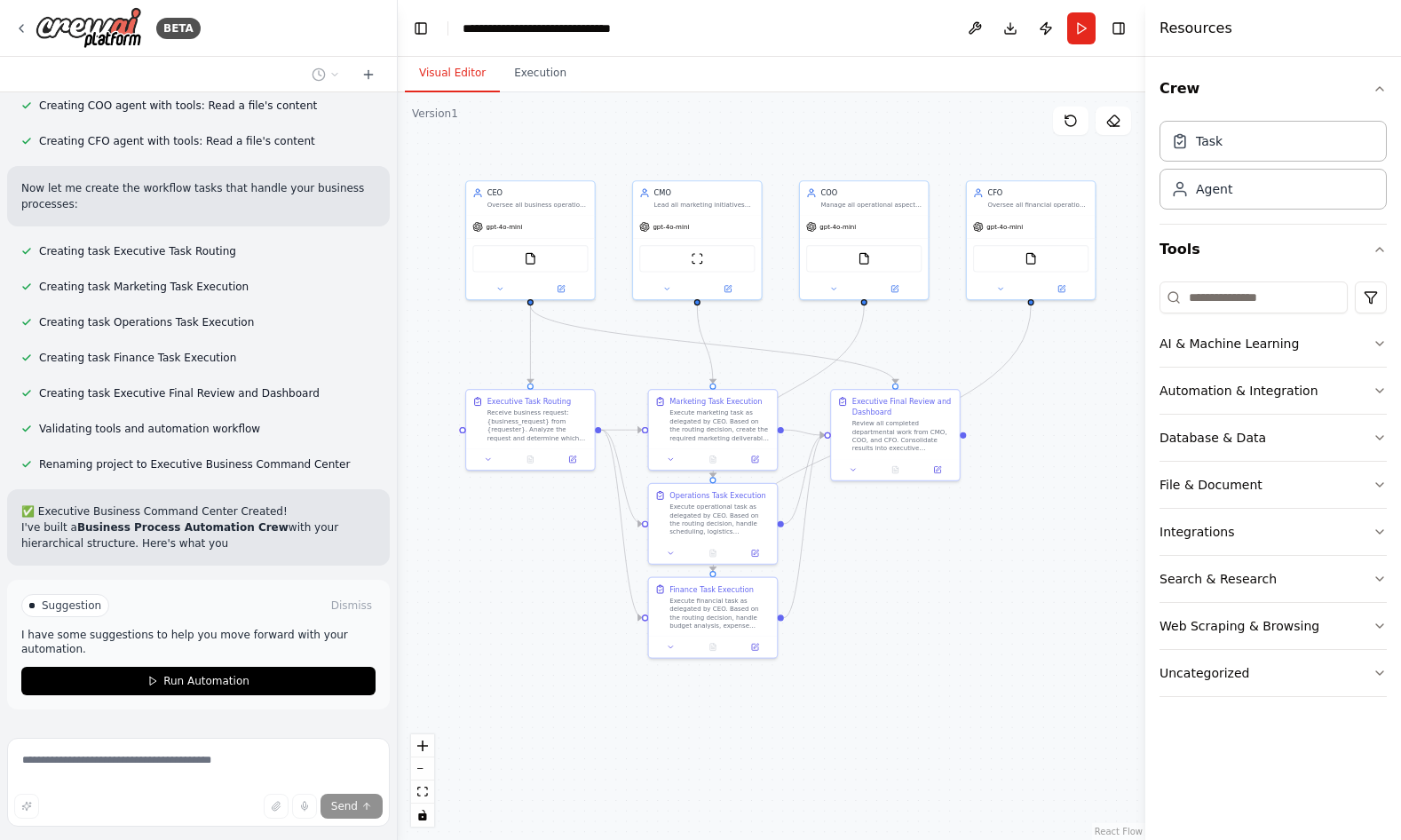
drag, startPoint x: 992, startPoint y: 620, endPoint x: 972, endPoint y: 599, distance: 29.0
click at [972, 599] on div ".deletable-edge-delete-btn { width: 20px; height: 20px; border: 0px solid #ffff…" at bounding box center [772, 466] width 747 height 747
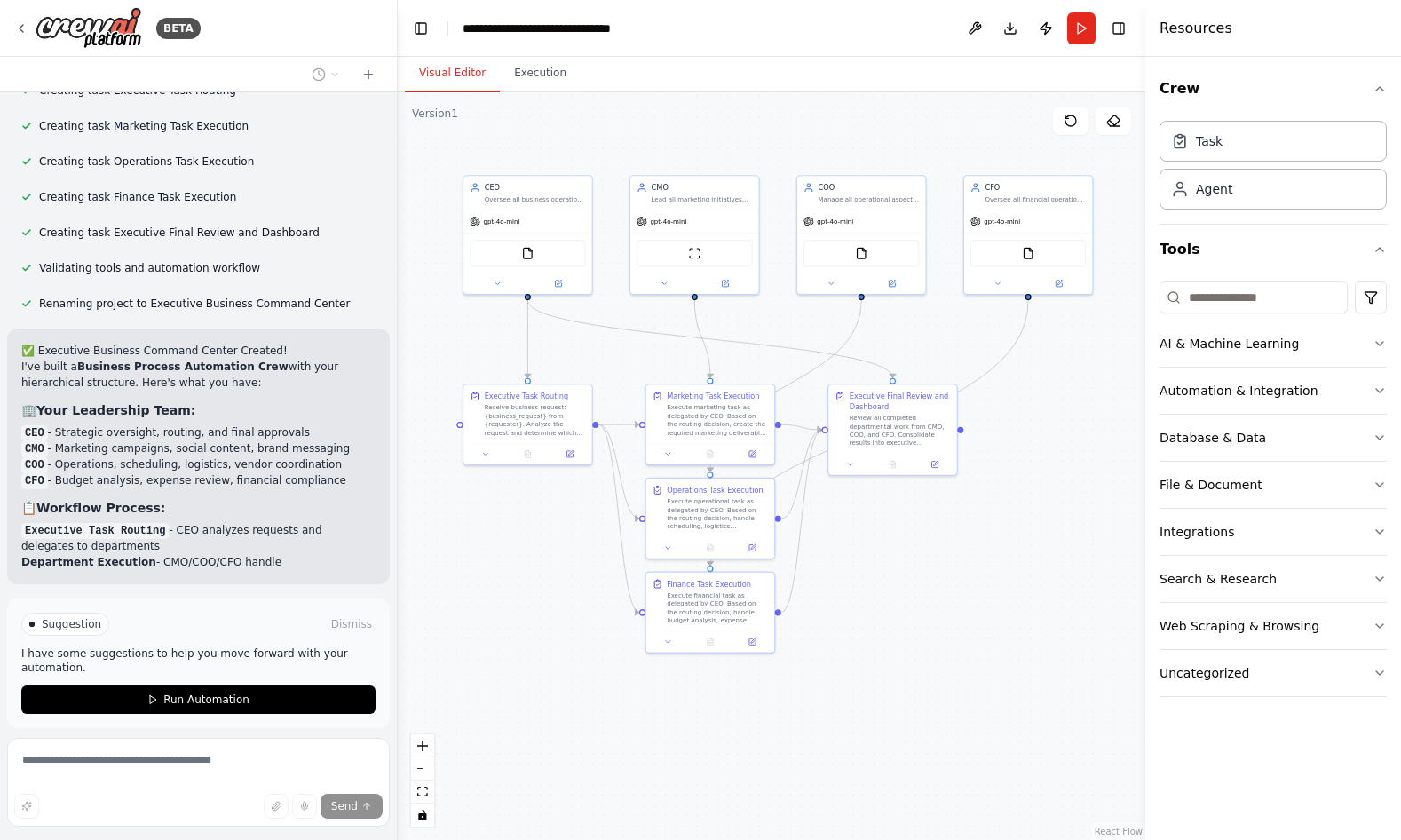
click at [969, 594] on div ".deletable-edge-delete-btn { width: 20px; height: 20px; border: 0px solid #ffff…" at bounding box center [772, 466] width 747 height 747
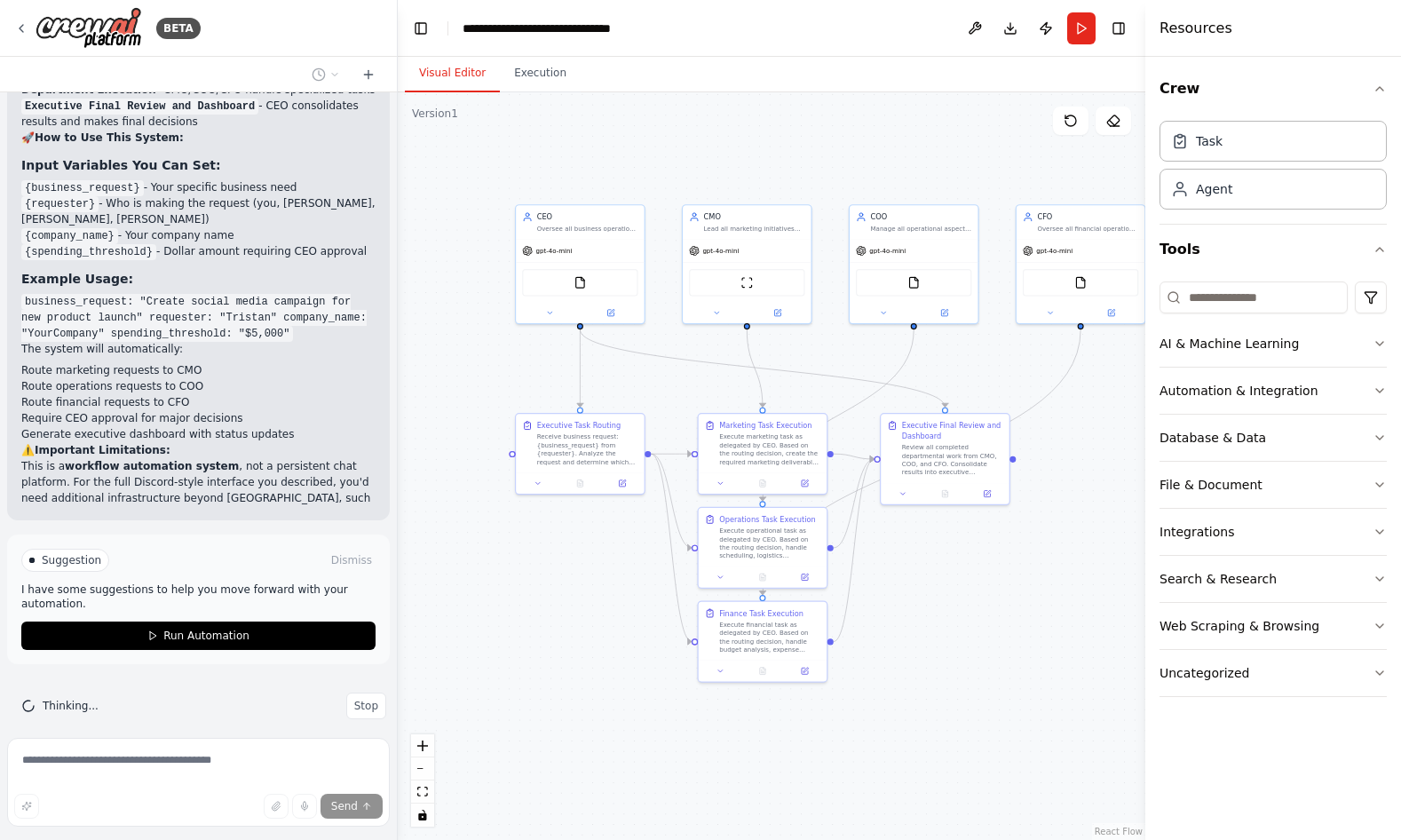
drag, startPoint x: 969, startPoint y: 594, endPoint x: 1009, endPoint y: 616, distance: 45.7
click at [1009, 616] on div ".deletable-edge-delete-btn { width: 20px; height: 20px; border: 0px solid #ffff…" at bounding box center [772, 466] width 747 height 747
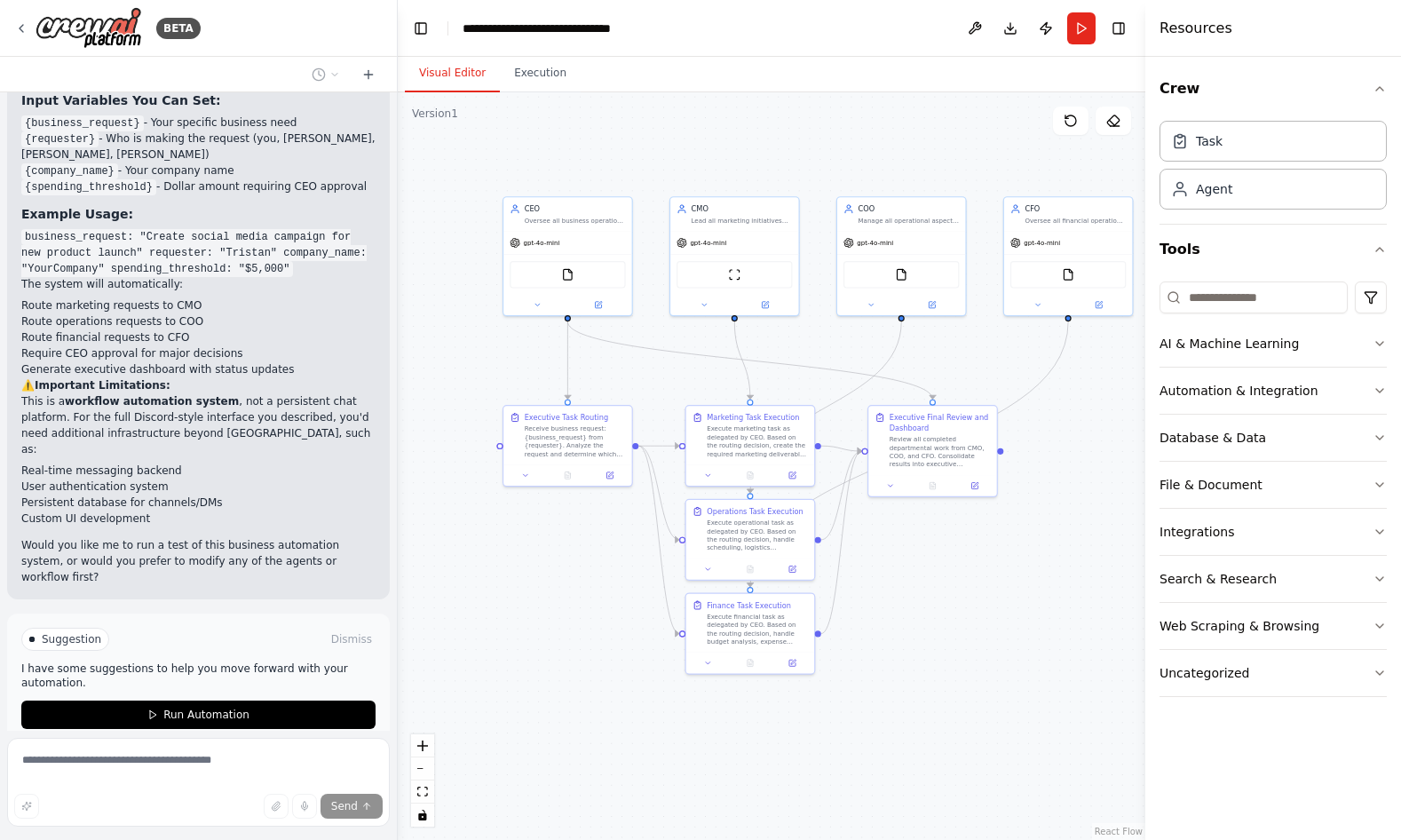
scroll to position [2591, 0]
click at [1217, 143] on div "Task" at bounding box center [1209, 140] width 26 height 18
click at [251, 701] on button "Run Automation" at bounding box center [198, 715] width 354 height 28
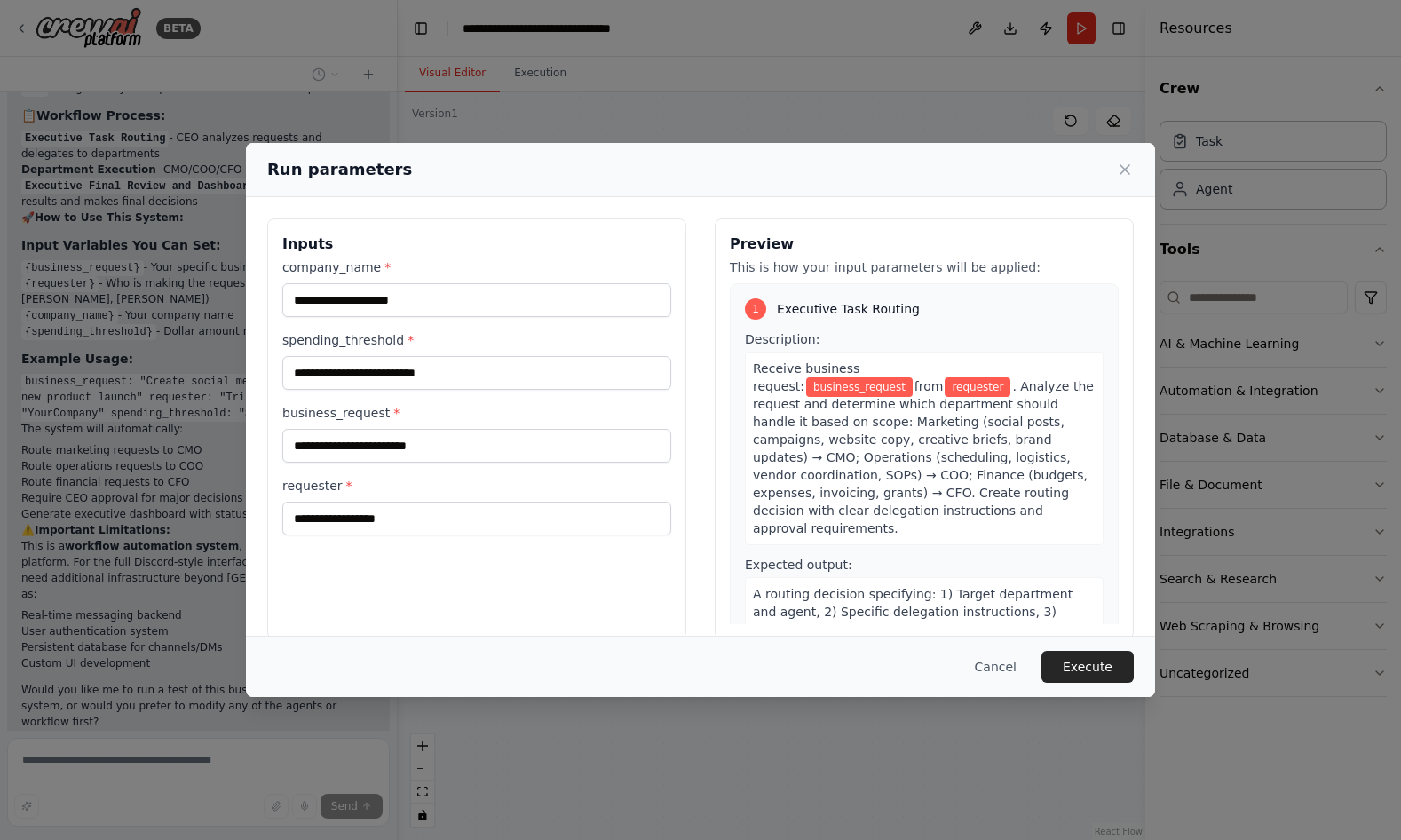
scroll to position [0, 0]
click at [449, 298] on input "company_name *" at bounding box center [476, 300] width 389 height 34
type input "**********"
click at [506, 384] on input "spending_threshold *" at bounding box center [476, 373] width 389 height 34
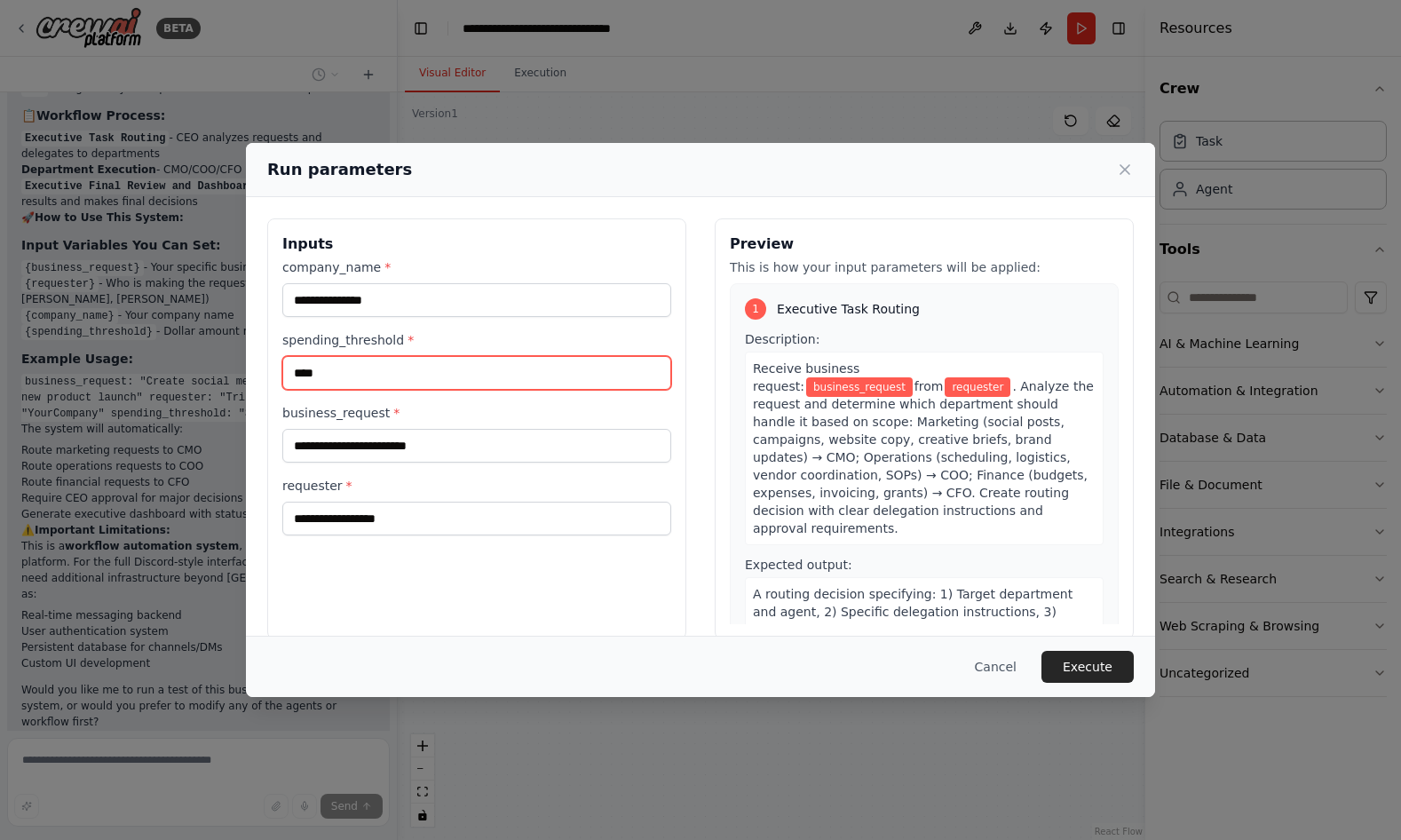
click at [500, 380] on input "****" at bounding box center [476, 373] width 389 height 34
type input "***"
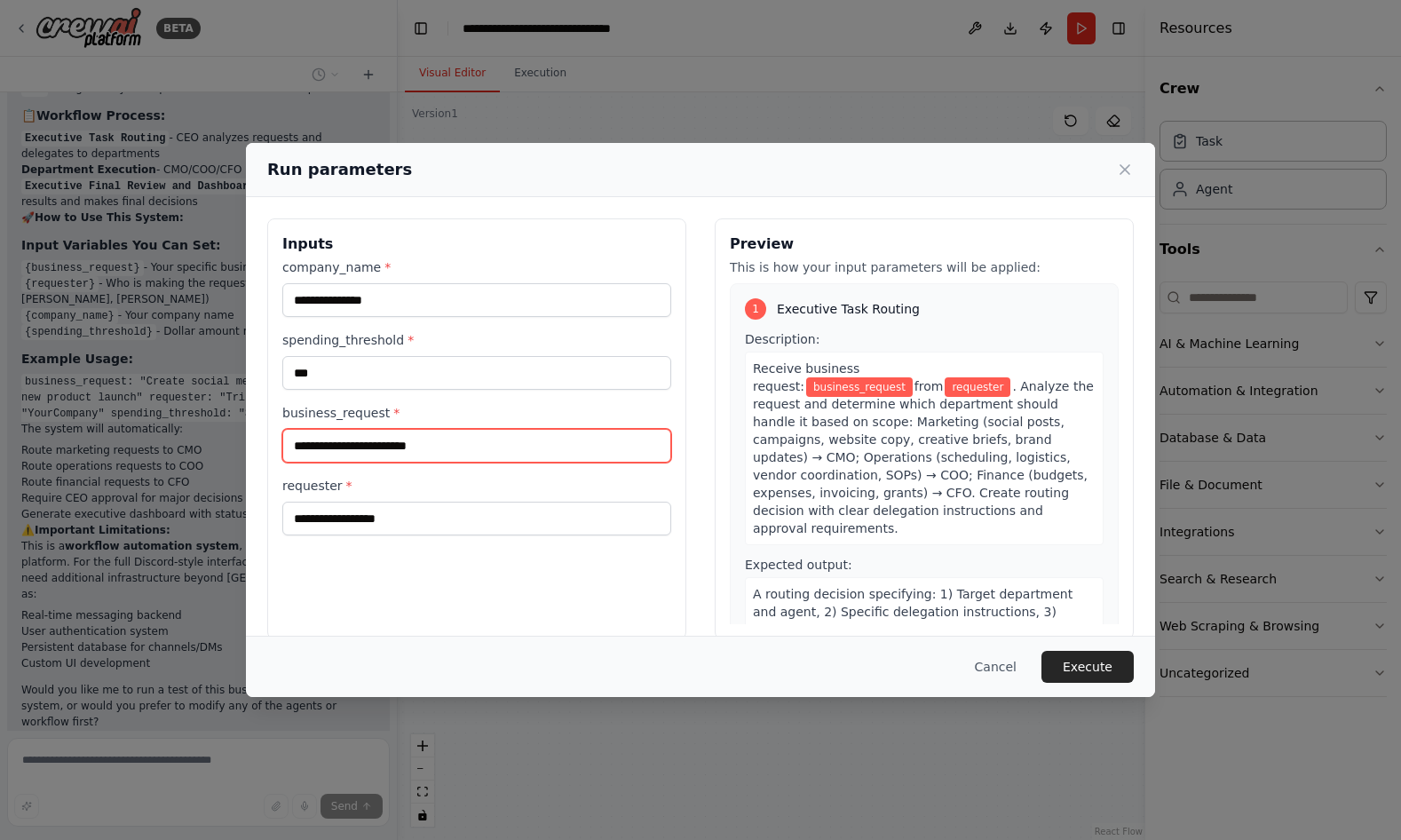
paste input "**********"
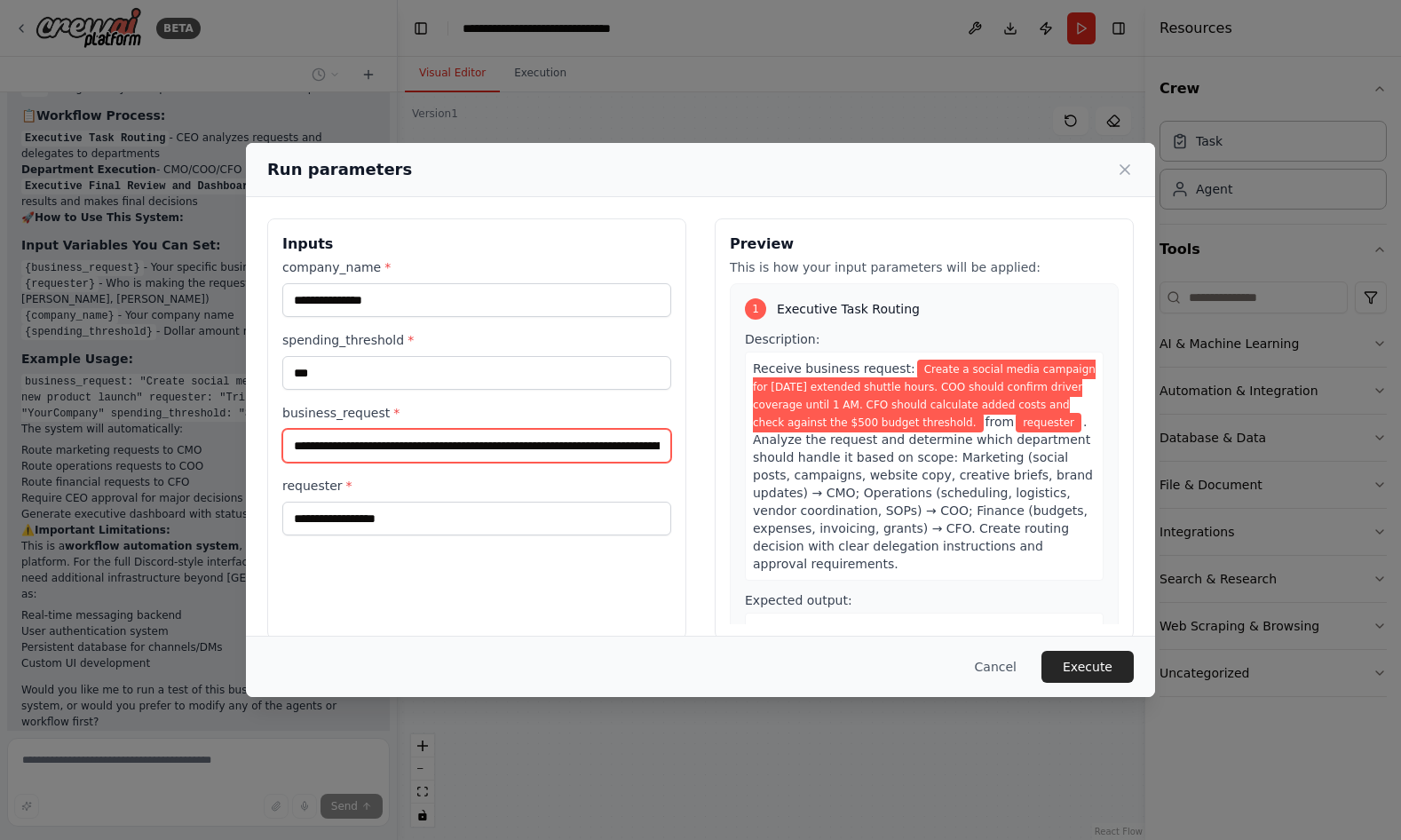
type input "**********"
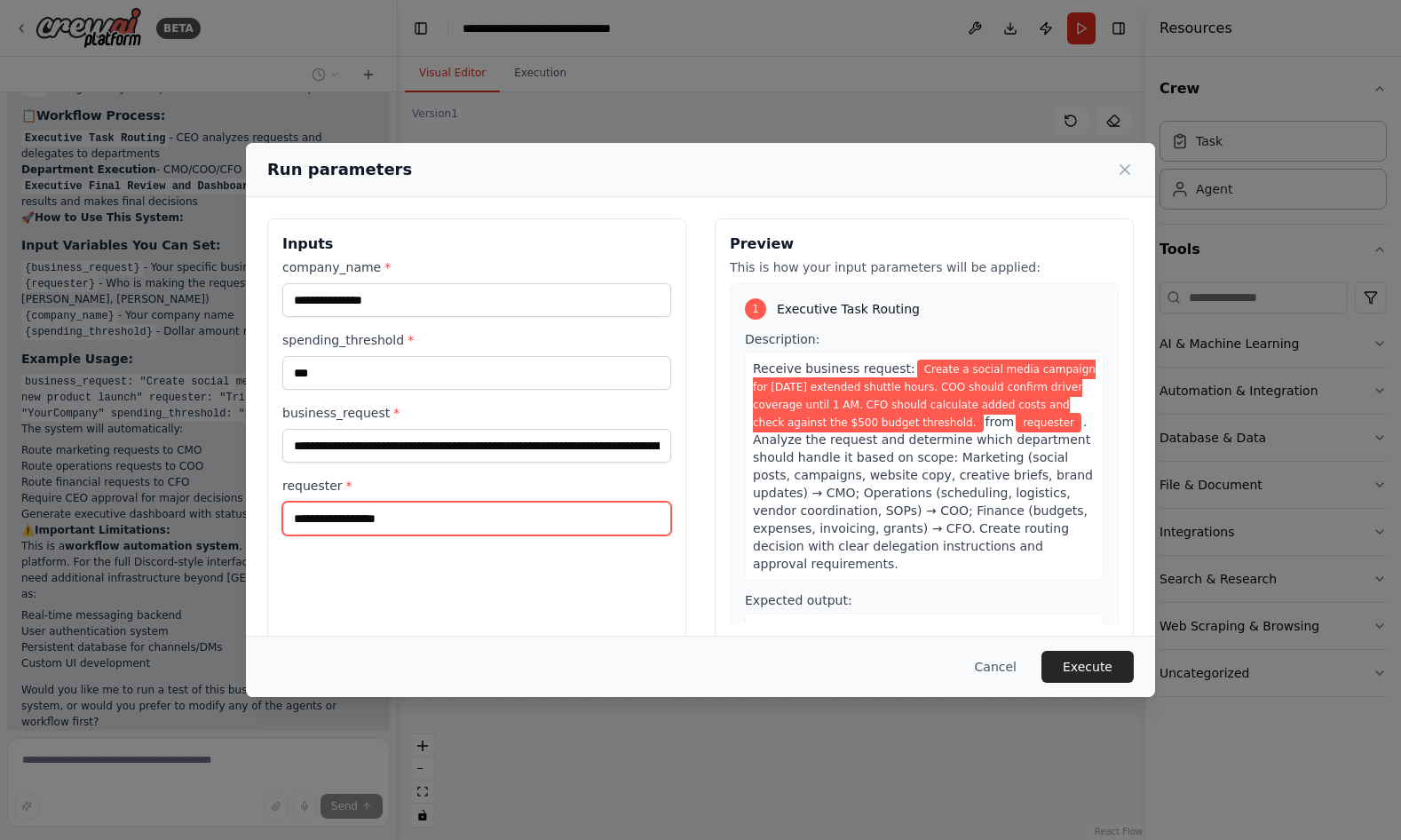
click at [480, 517] on input "requester *" at bounding box center [476, 518] width 389 height 34
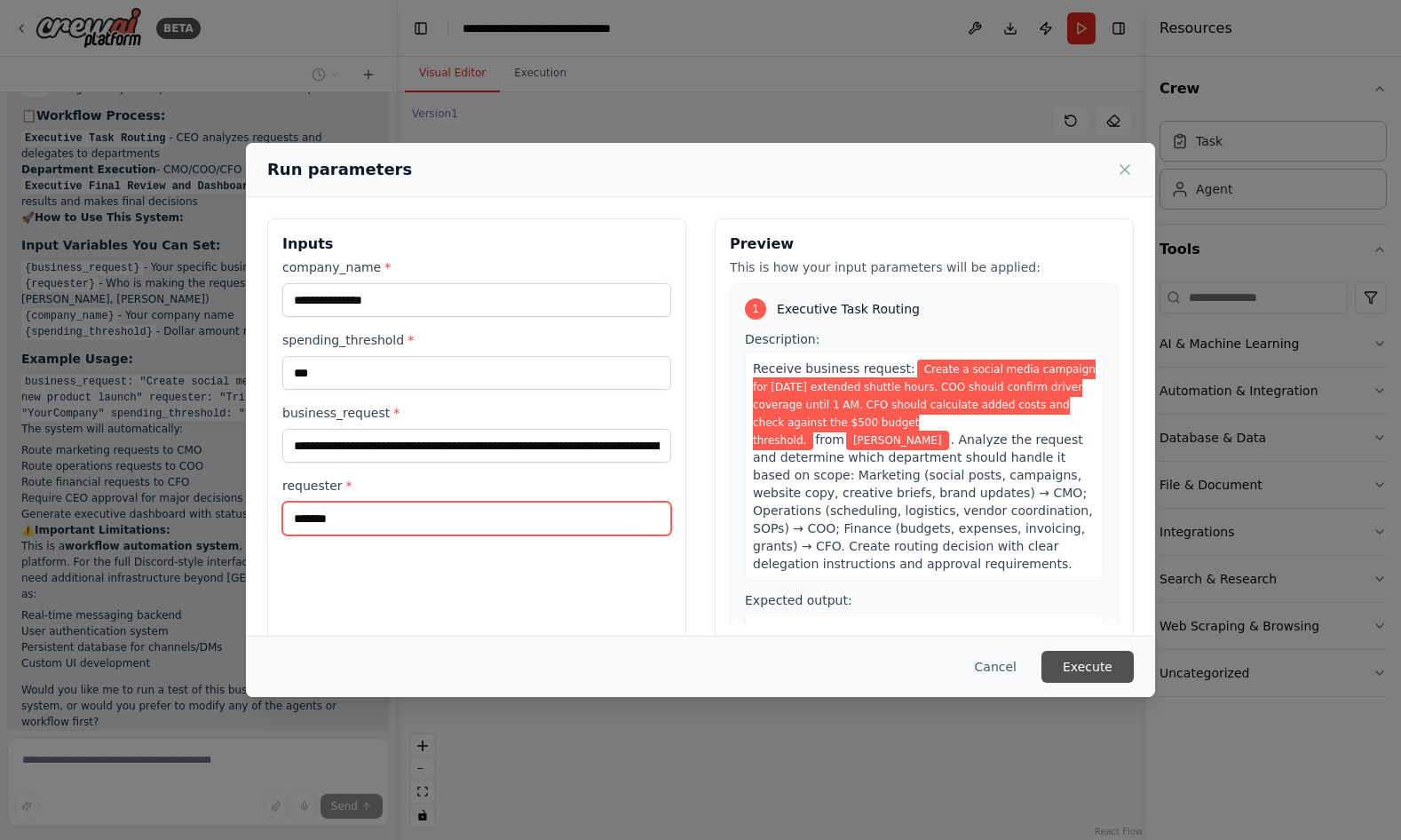
type input "*******"
click at [1096, 662] on button "Execute" at bounding box center [1088, 666] width 93 height 32
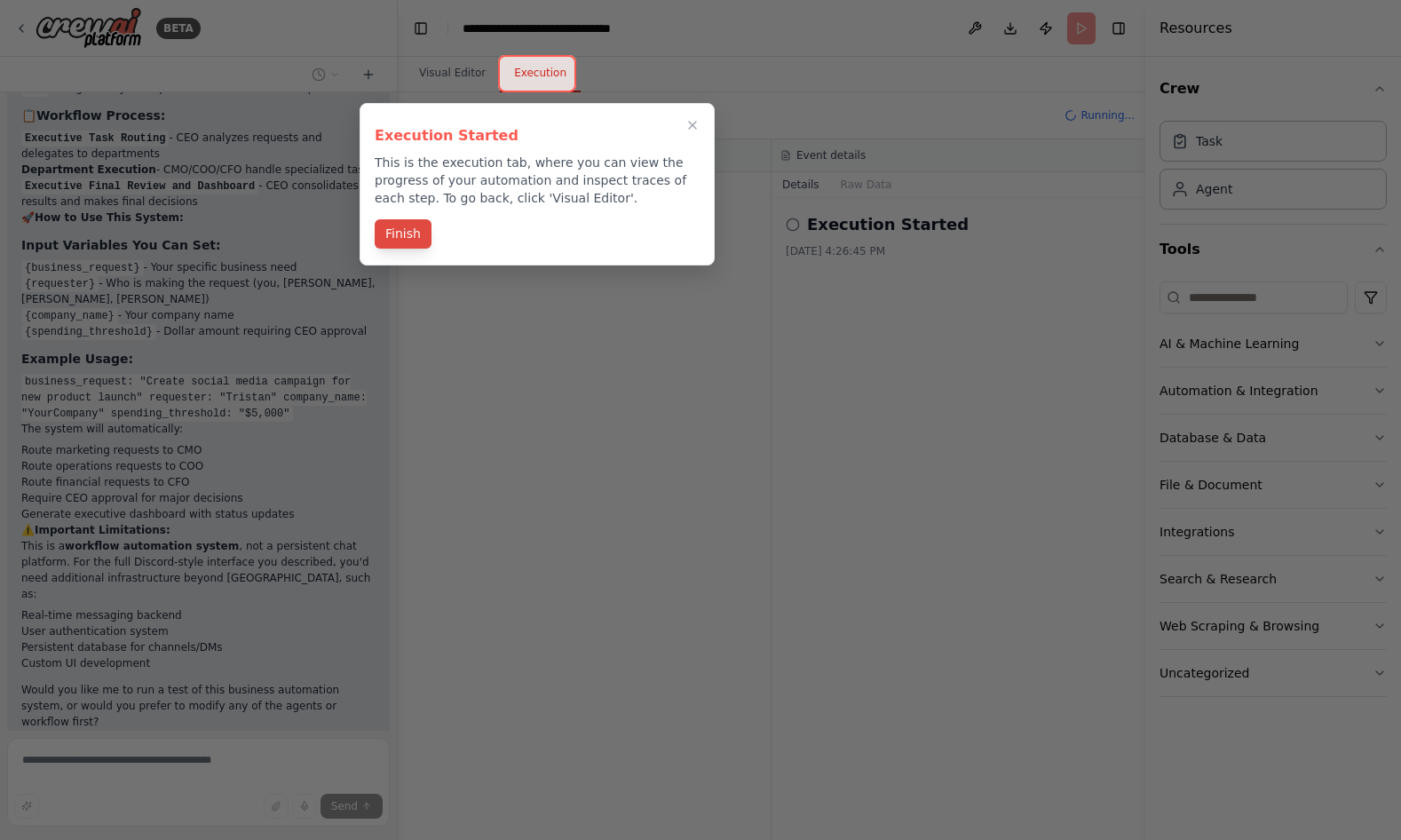
click at [415, 240] on button "Finish" at bounding box center [403, 234] width 57 height 29
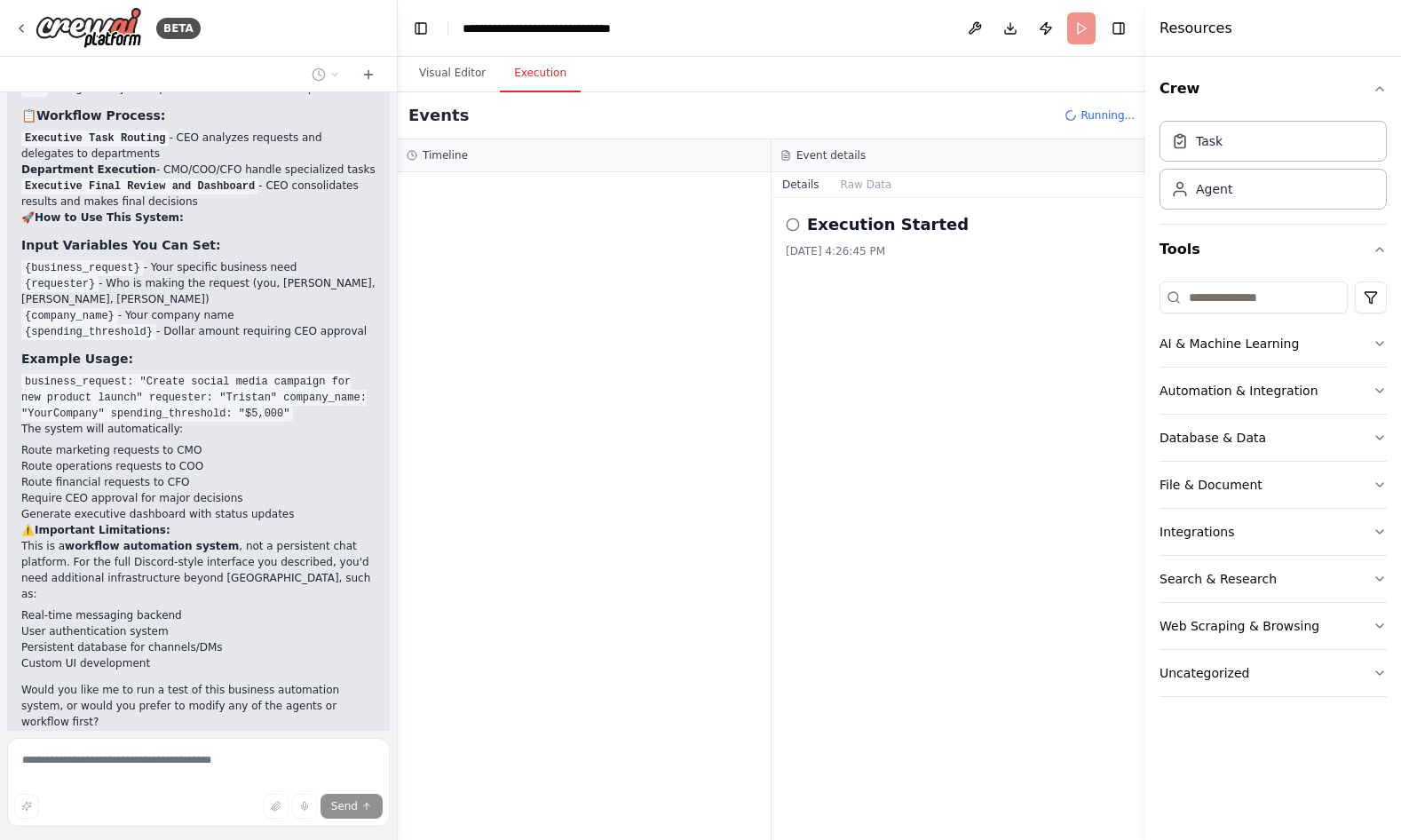
click at [529, 75] on button "Execution" at bounding box center [540, 73] width 81 height 37
click at [866, 226] on h2 "Execution Started" at bounding box center [888, 224] width 162 height 24
click at [794, 225] on icon at bounding box center [793, 224] width 15 height 15
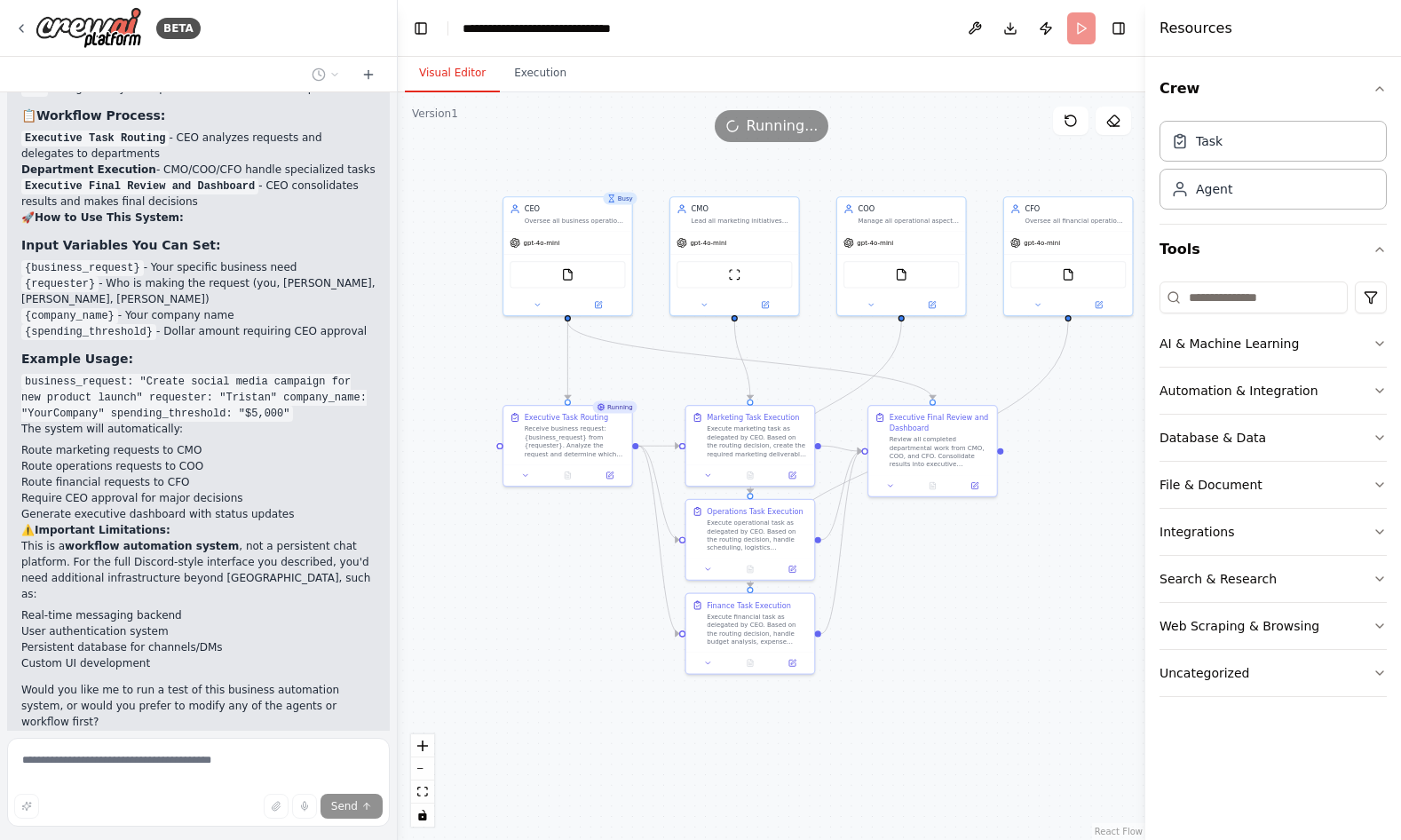
click at [441, 81] on button "Visual Editor" at bounding box center [452, 73] width 95 height 37
click at [543, 80] on button "Execution" at bounding box center [540, 73] width 81 height 37
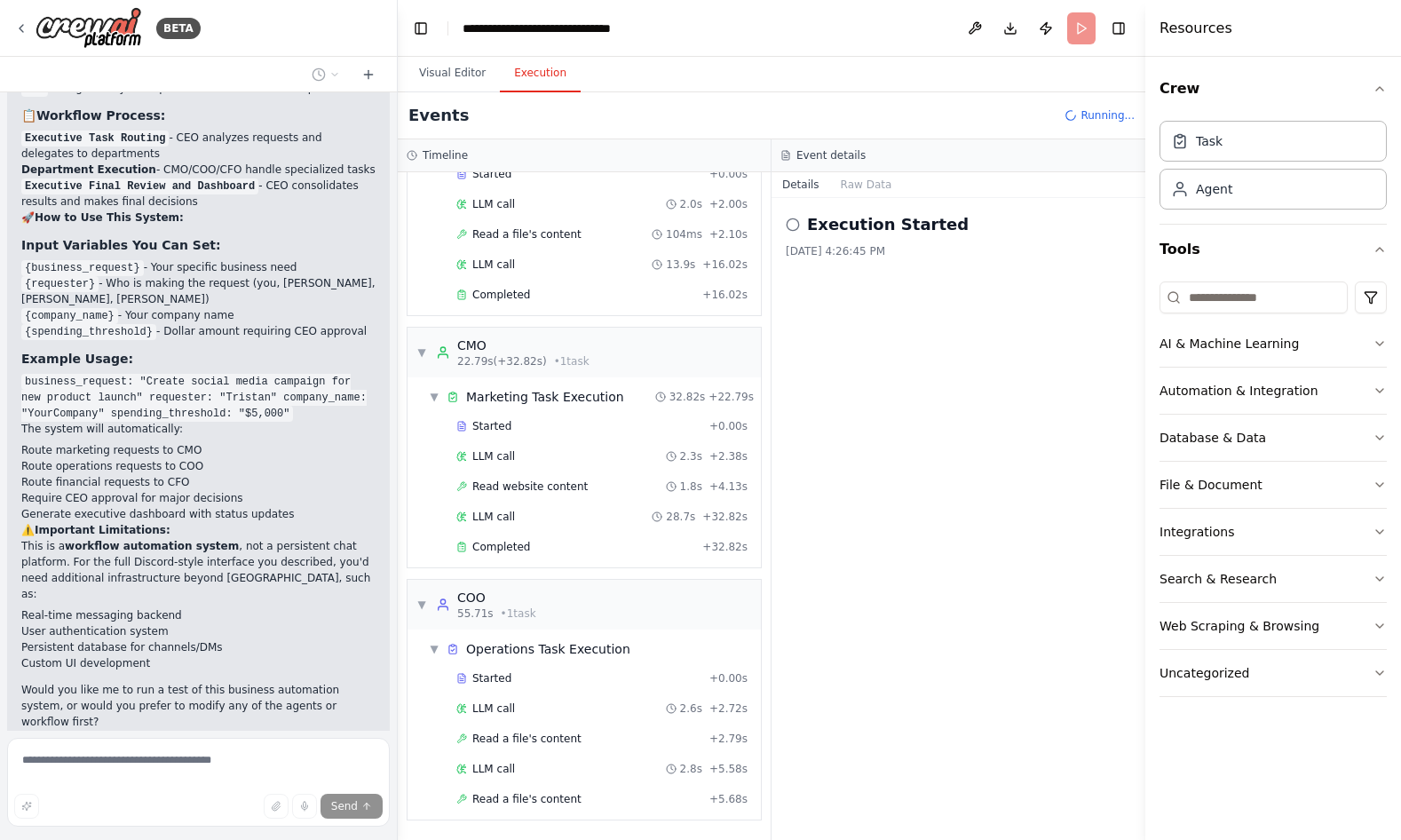
scroll to position [137, 0]
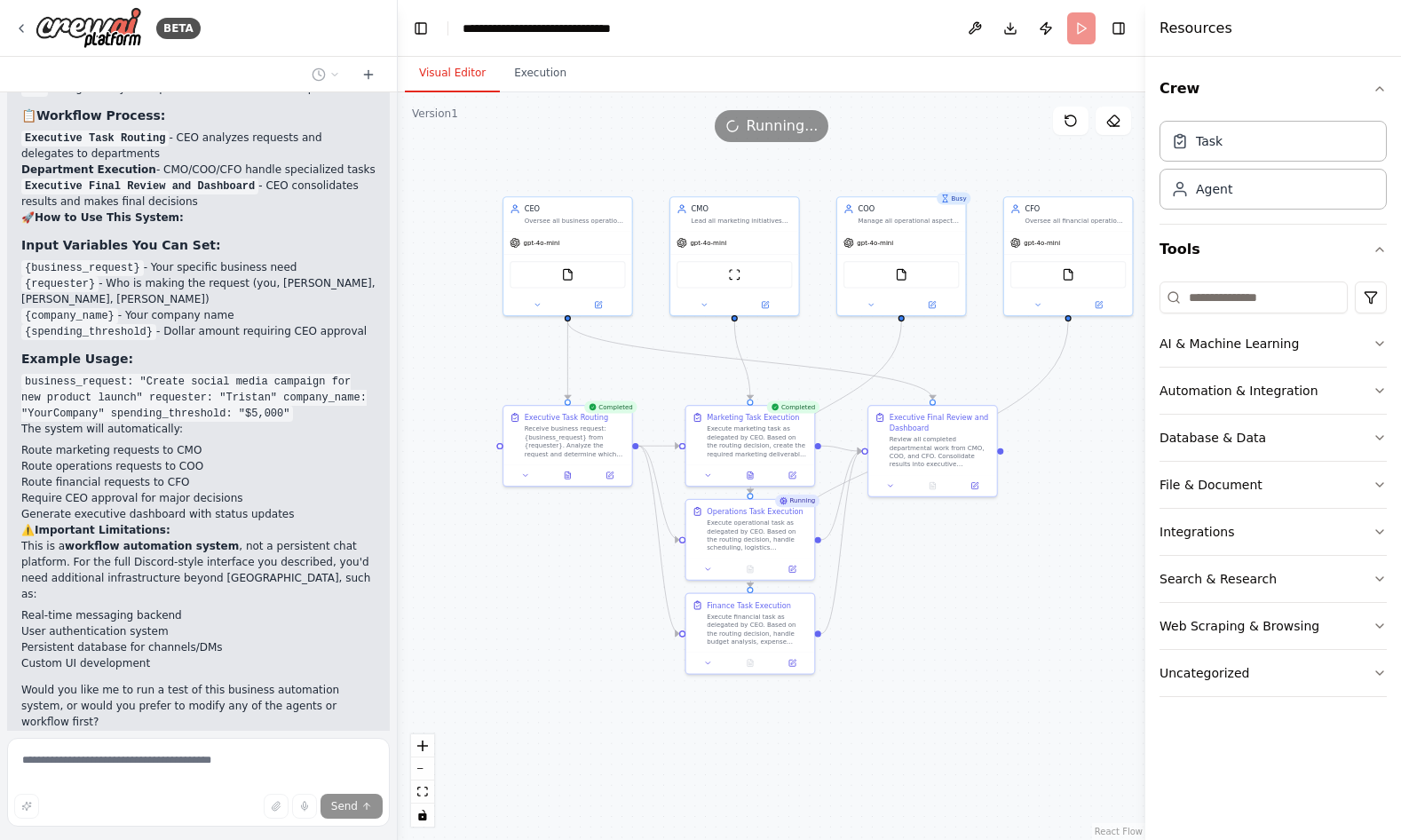
click at [458, 68] on button "Visual Editor" at bounding box center [452, 73] width 95 height 37
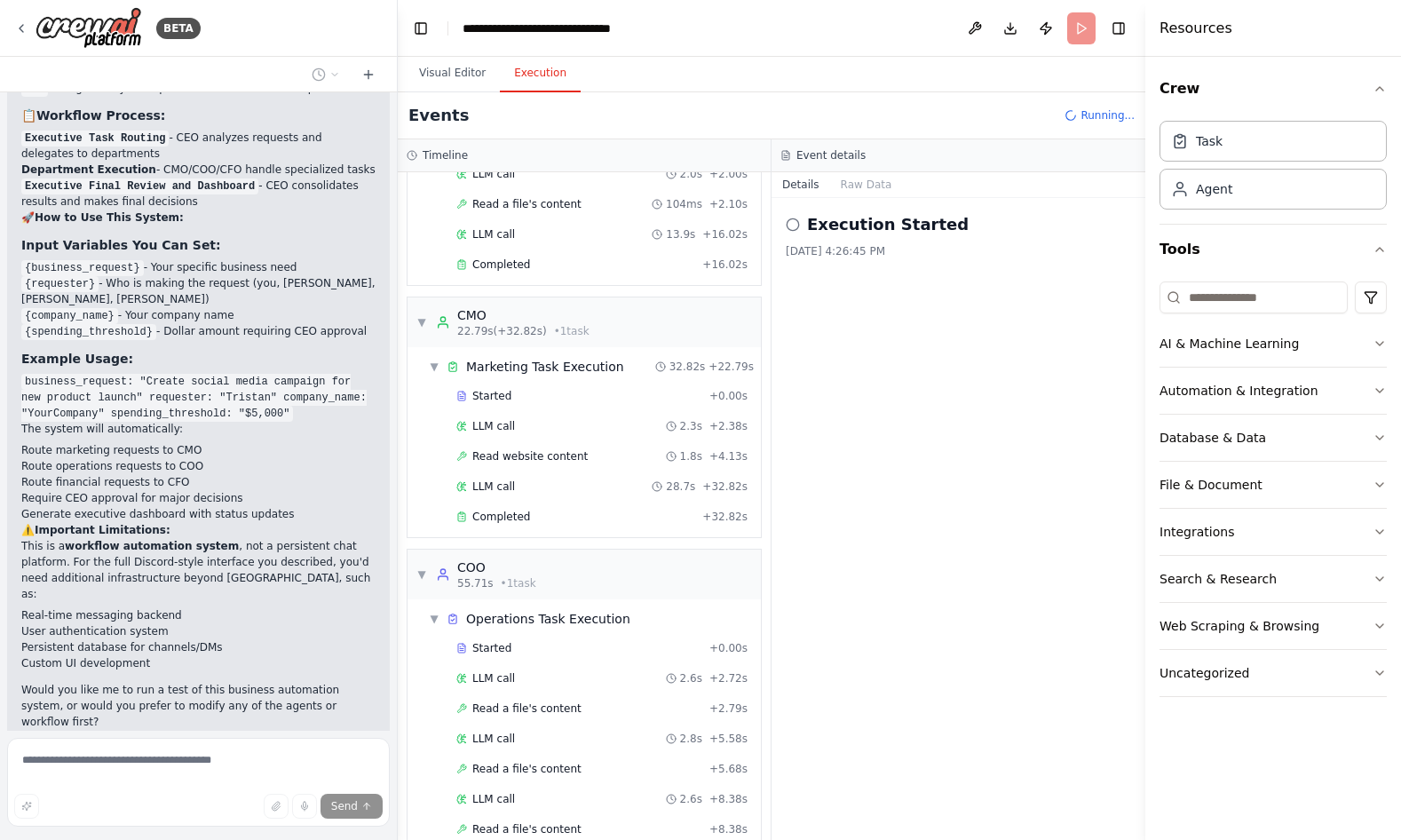
click at [538, 73] on button "Execution" at bounding box center [540, 73] width 81 height 37
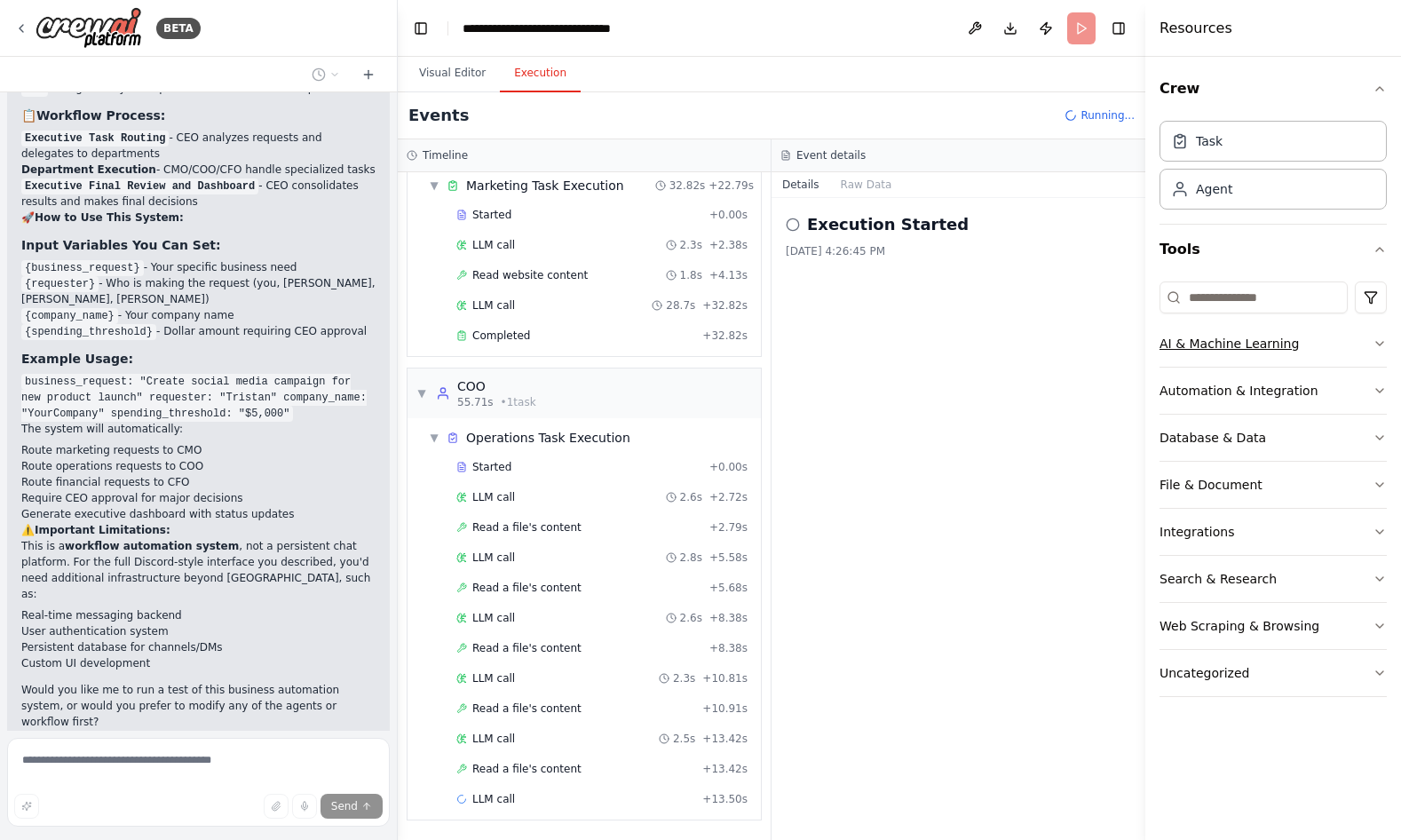
click at [1273, 341] on div "AI & Machine Learning" at bounding box center [1229, 343] width 140 height 18
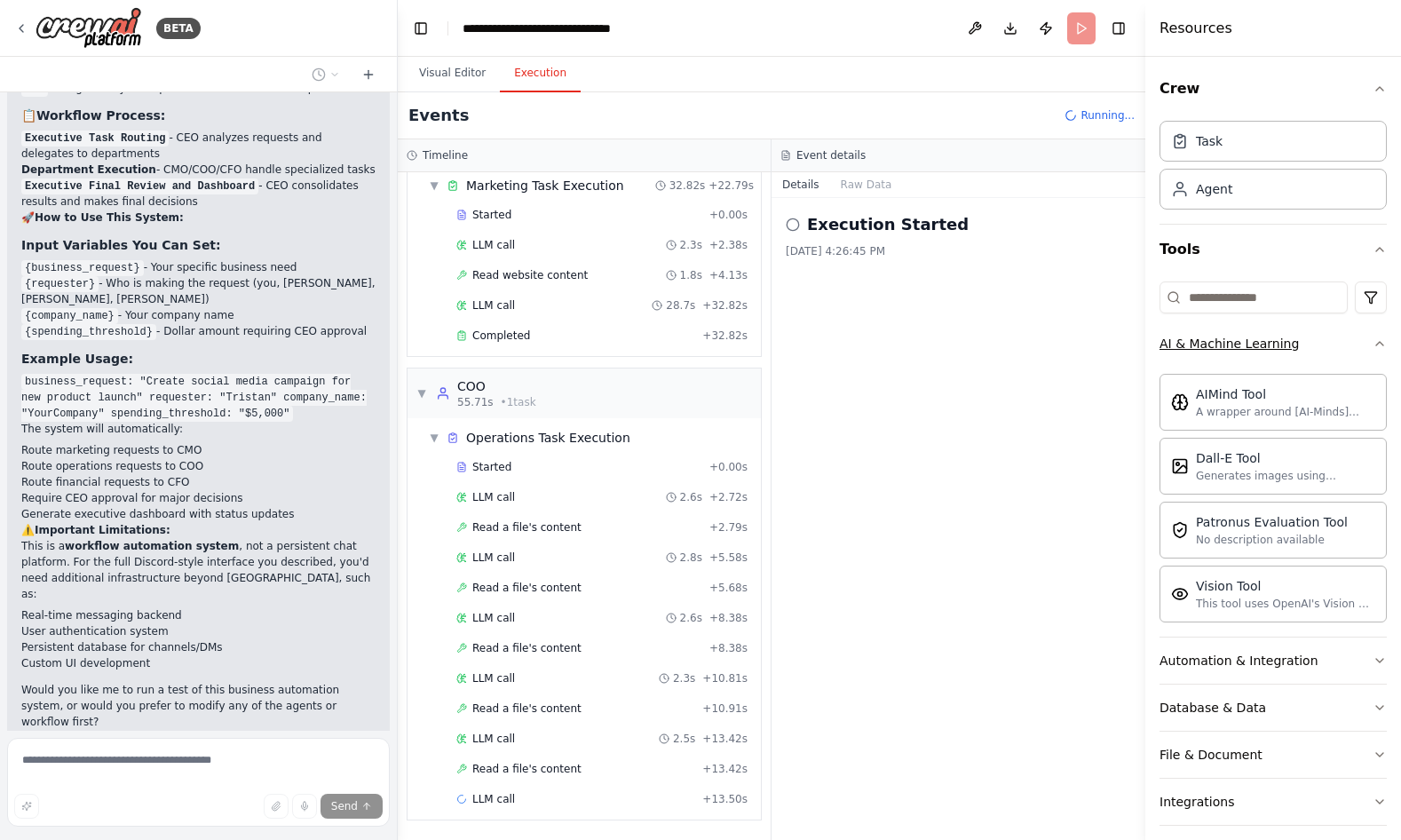
click at [1308, 337] on button "AI & Machine Learning" at bounding box center [1273, 343] width 227 height 46
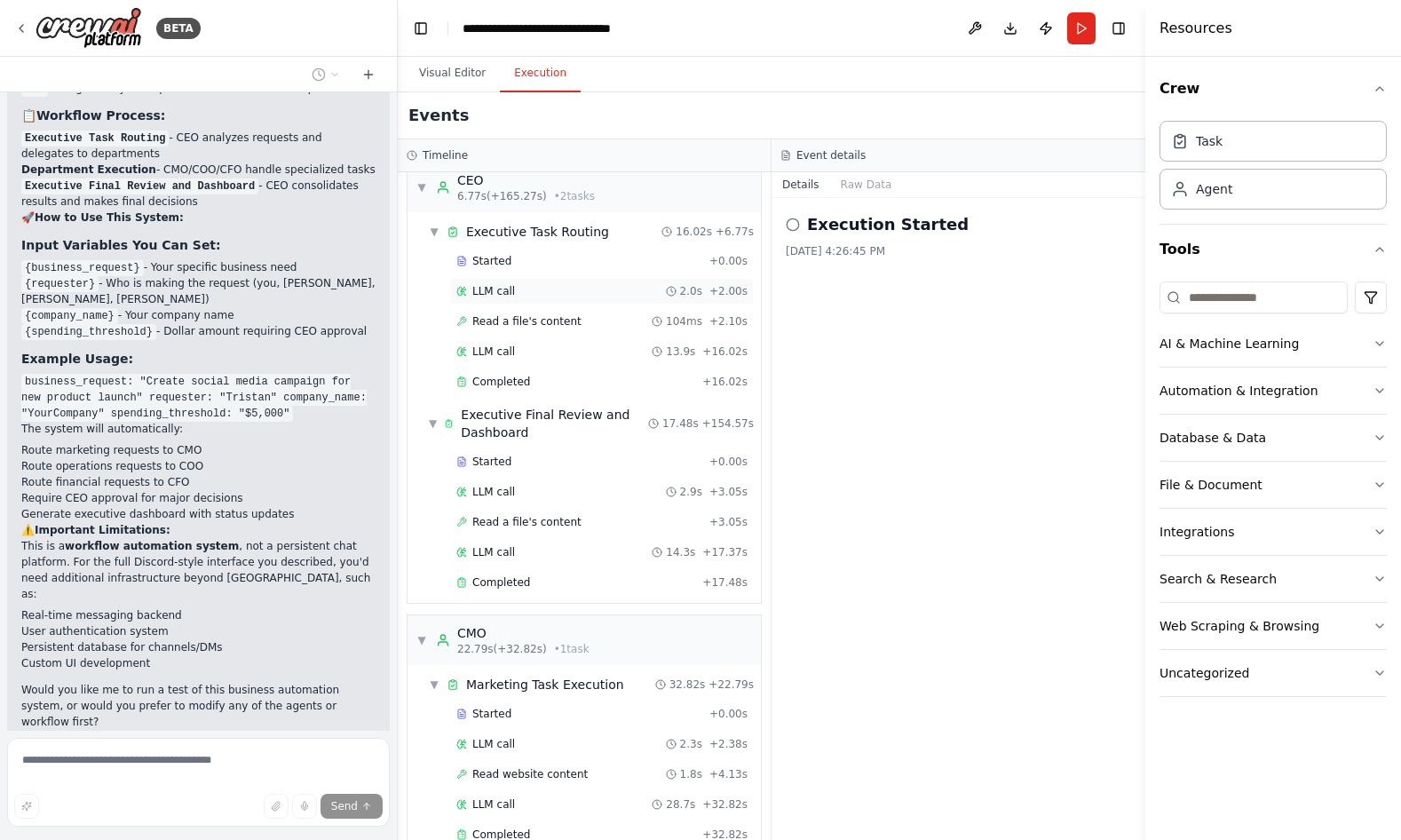
scroll to position [5, 0]
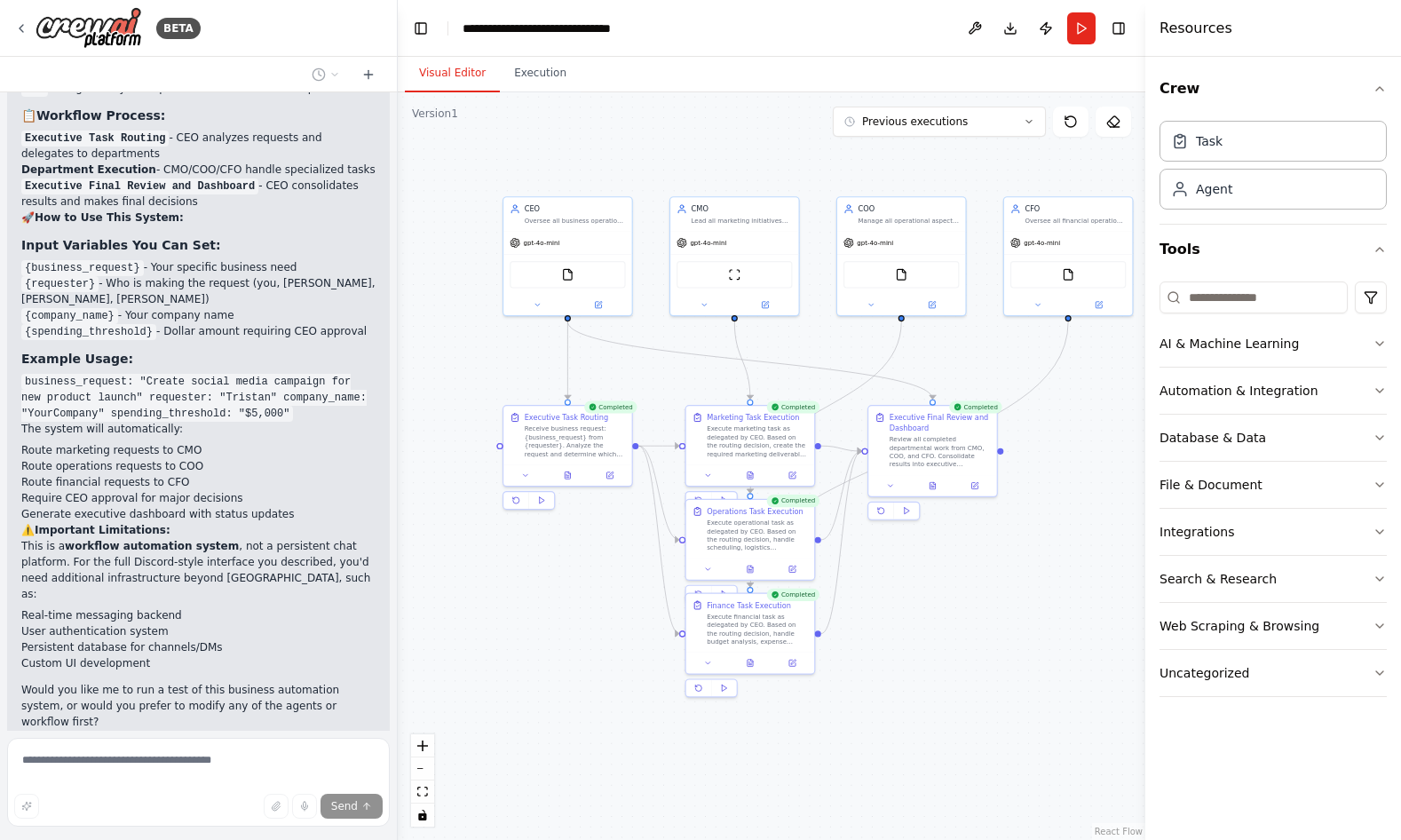
click at [455, 77] on button "Visual Editor" at bounding box center [452, 73] width 95 height 37
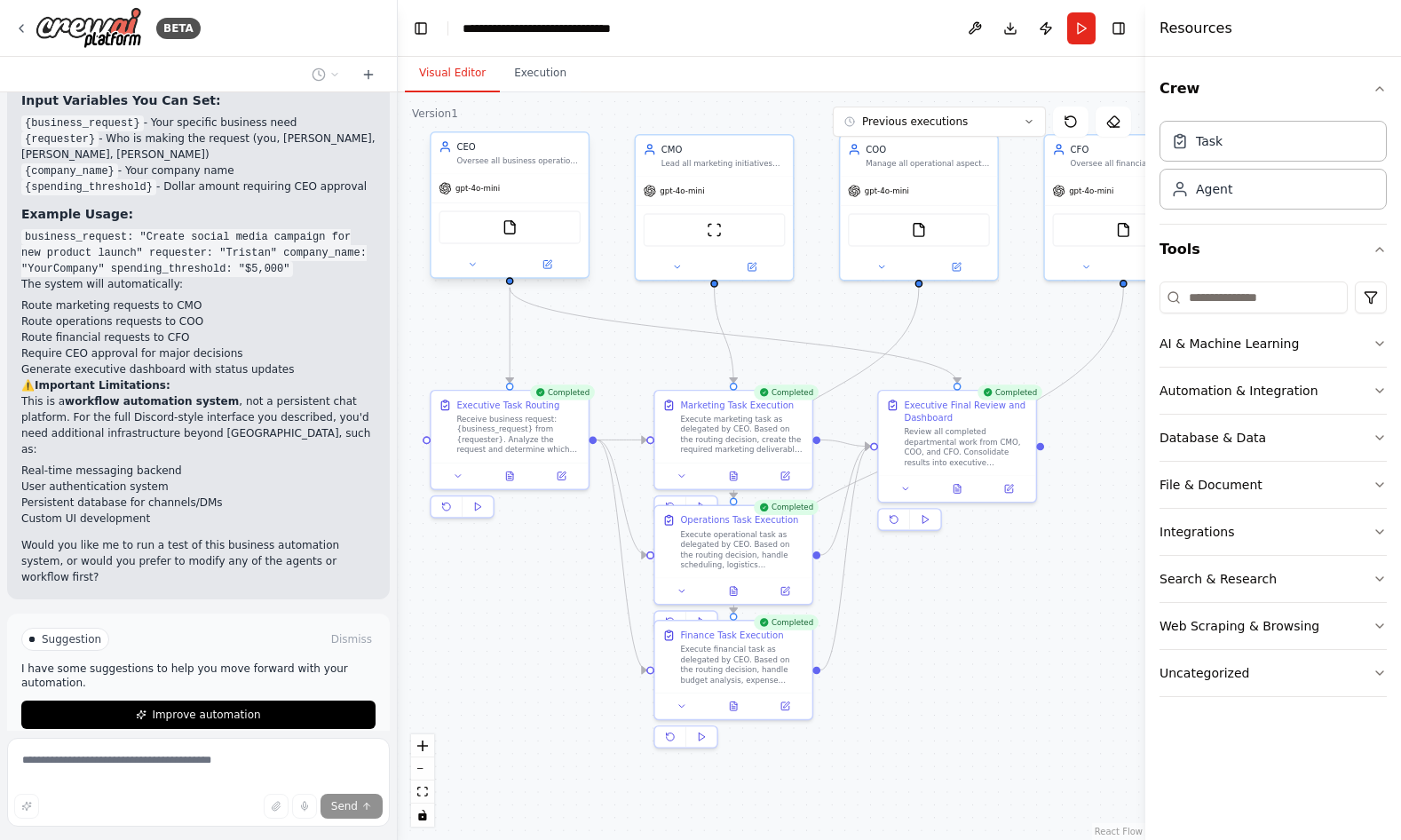
scroll to position [2591, 0]
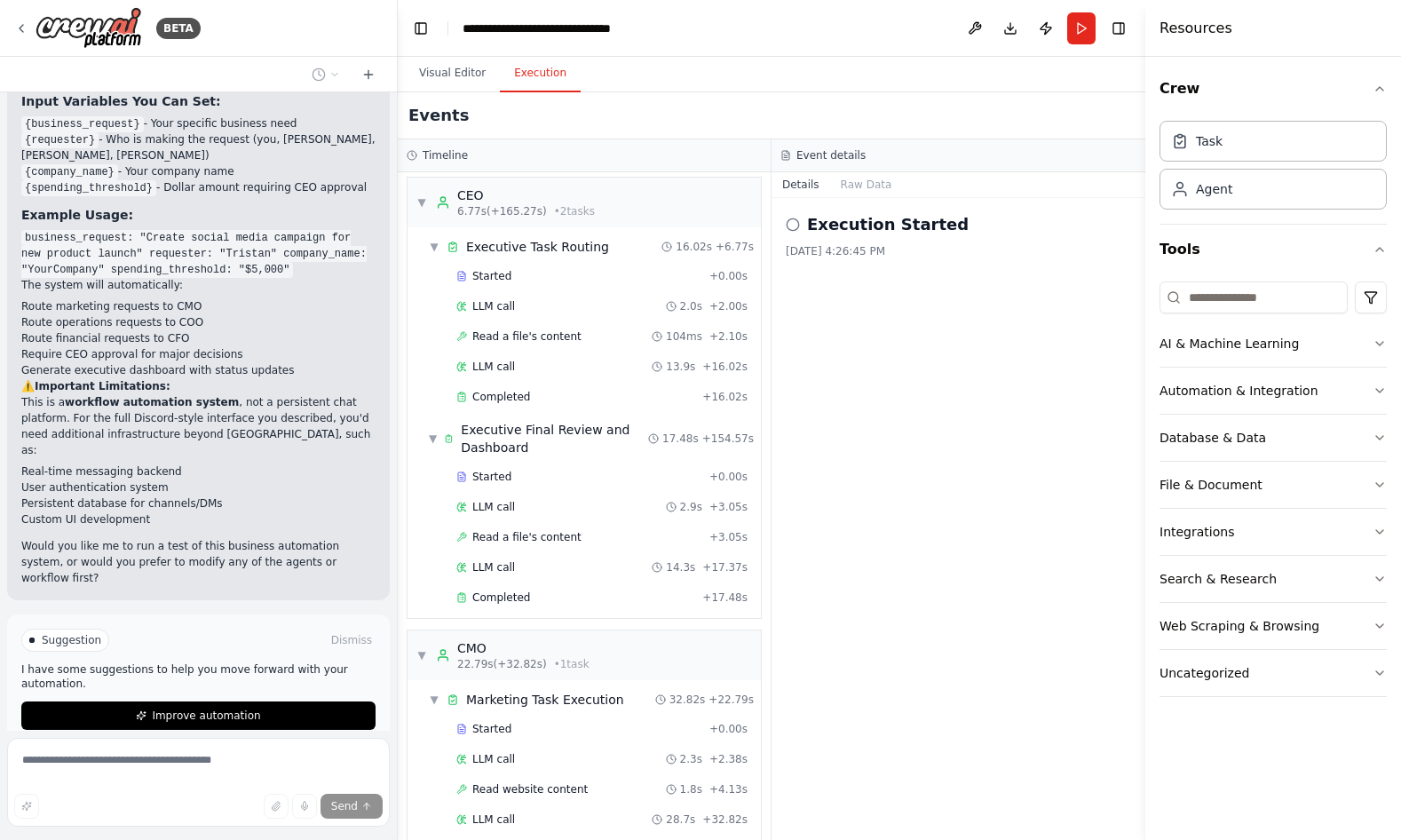
click at [552, 73] on button "Execution" at bounding box center [540, 73] width 81 height 37
click at [471, 187] on div "CEO" at bounding box center [526, 195] width 138 height 18
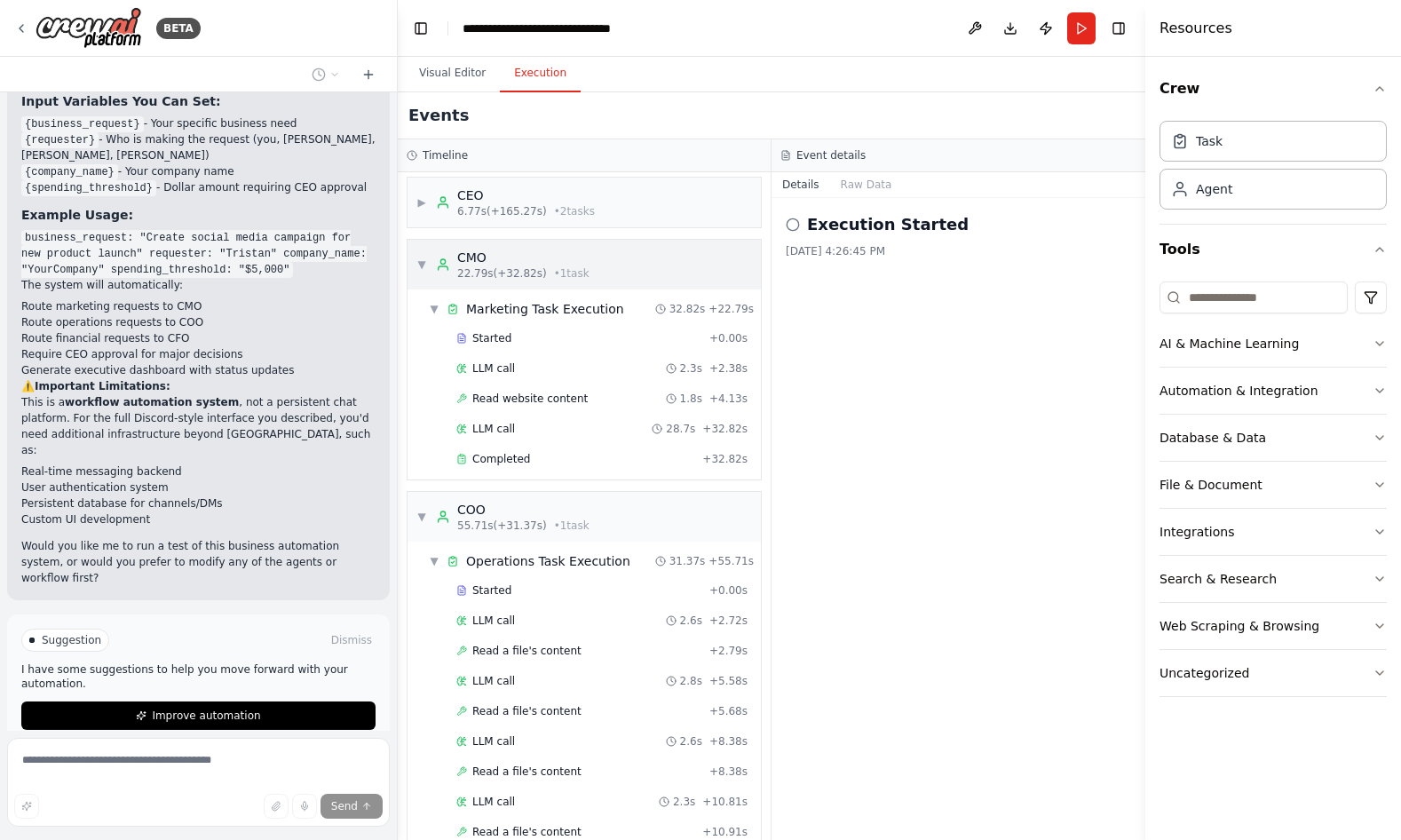
click at [457, 262] on div "CMO 22.79s (+32.82s) • 1 task" at bounding box center [512, 264] width 153 height 32
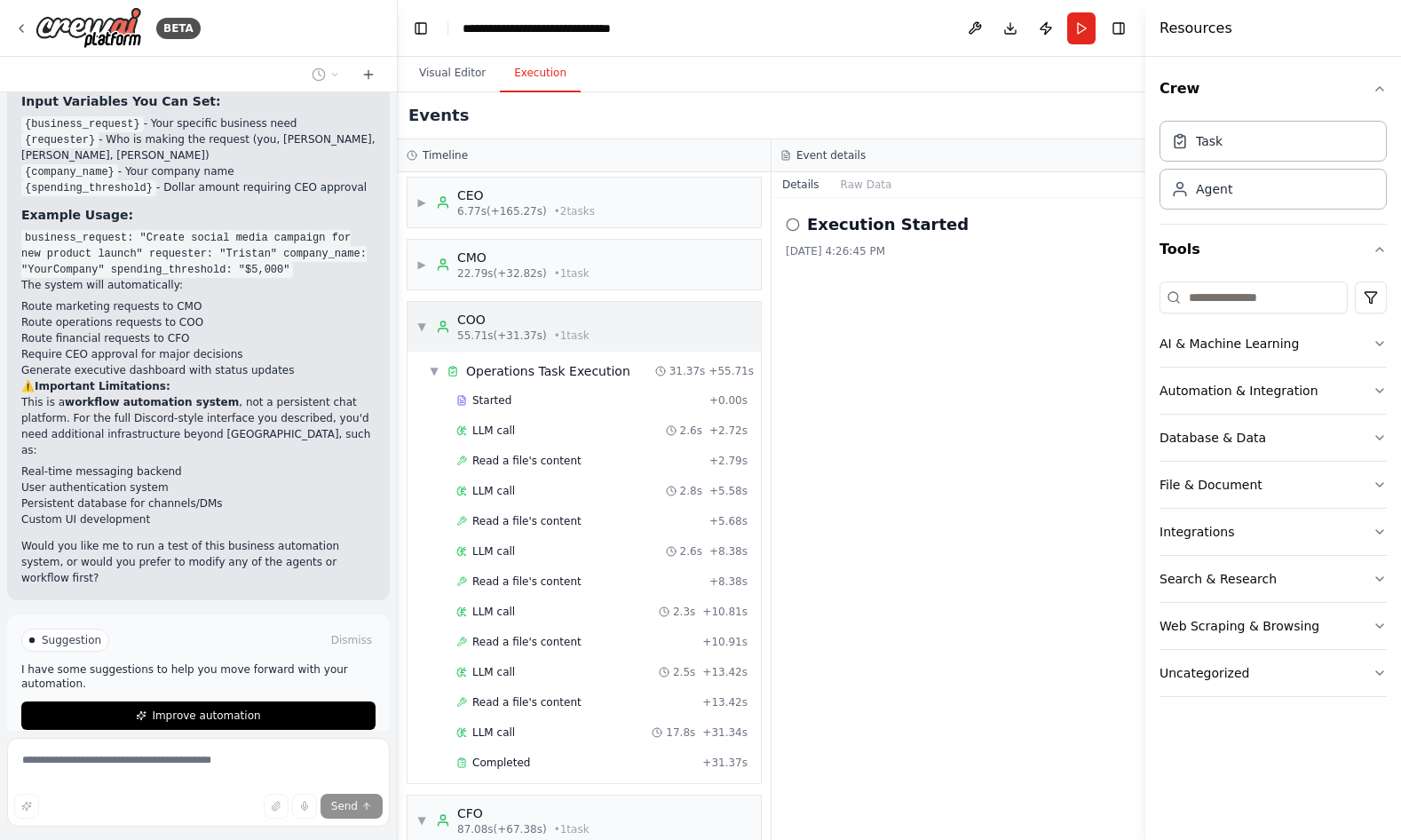
click at [490, 323] on div "COO" at bounding box center [524, 320] width 133 height 18
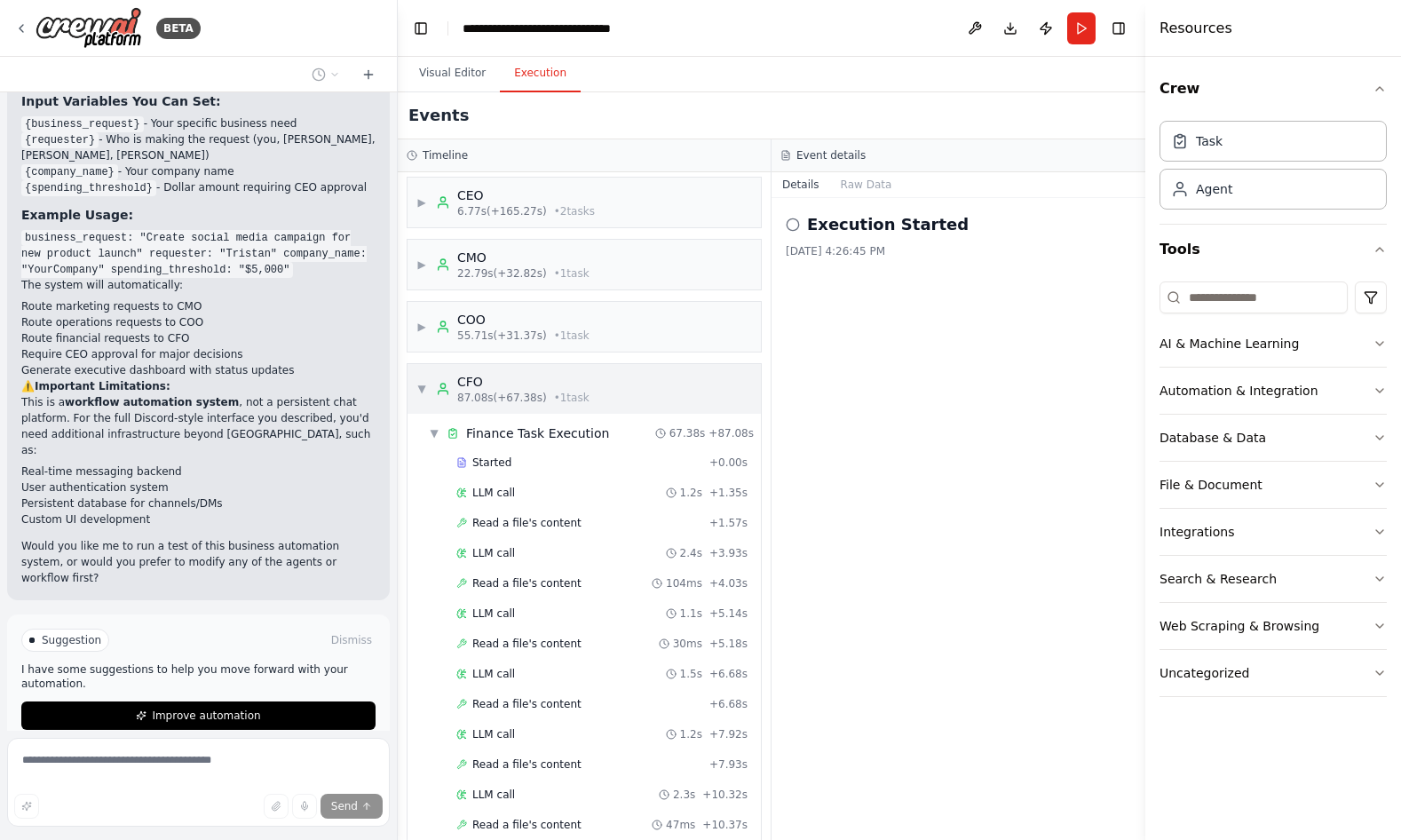
click at [475, 375] on div "CFO" at bounding box center [524, 381] width 133 height 18
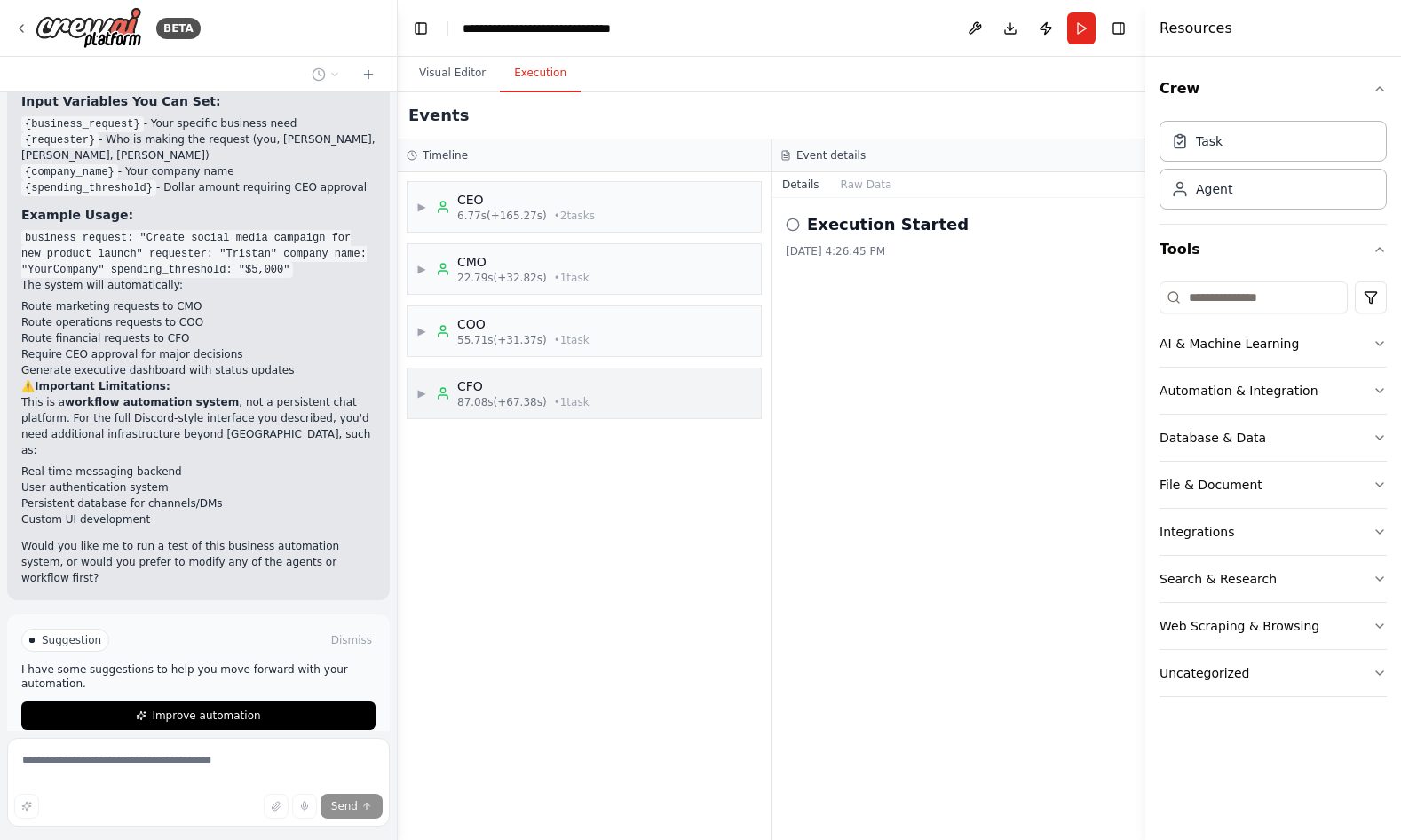
scroll to position [0, 0]
click at [500, 215] on span "6.77s (+165.27s)" at bounding box center [502, 216] width 90 height 15
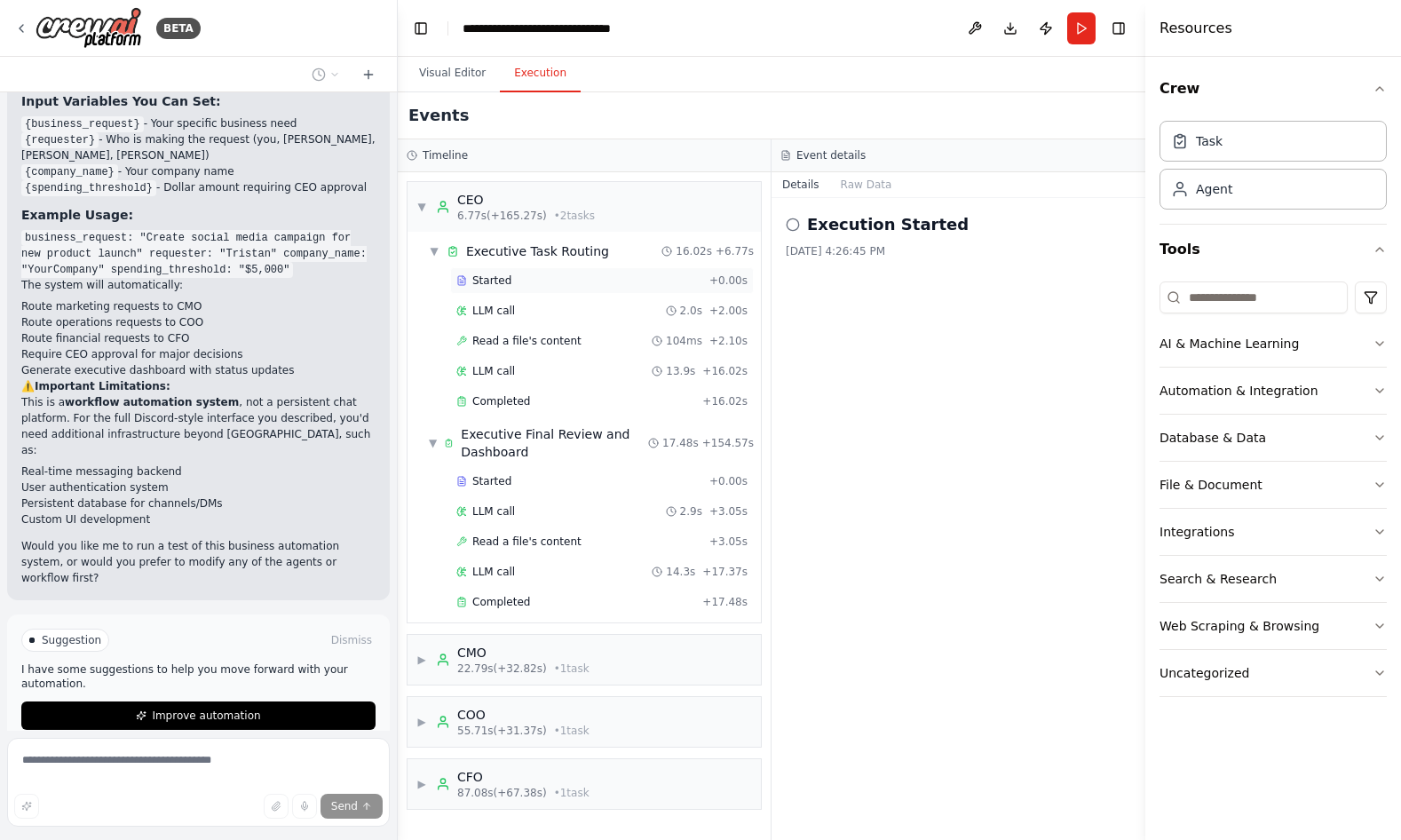
click at [515, 282] on div "Started" at bounding box center [580, 280] width 246 height 15
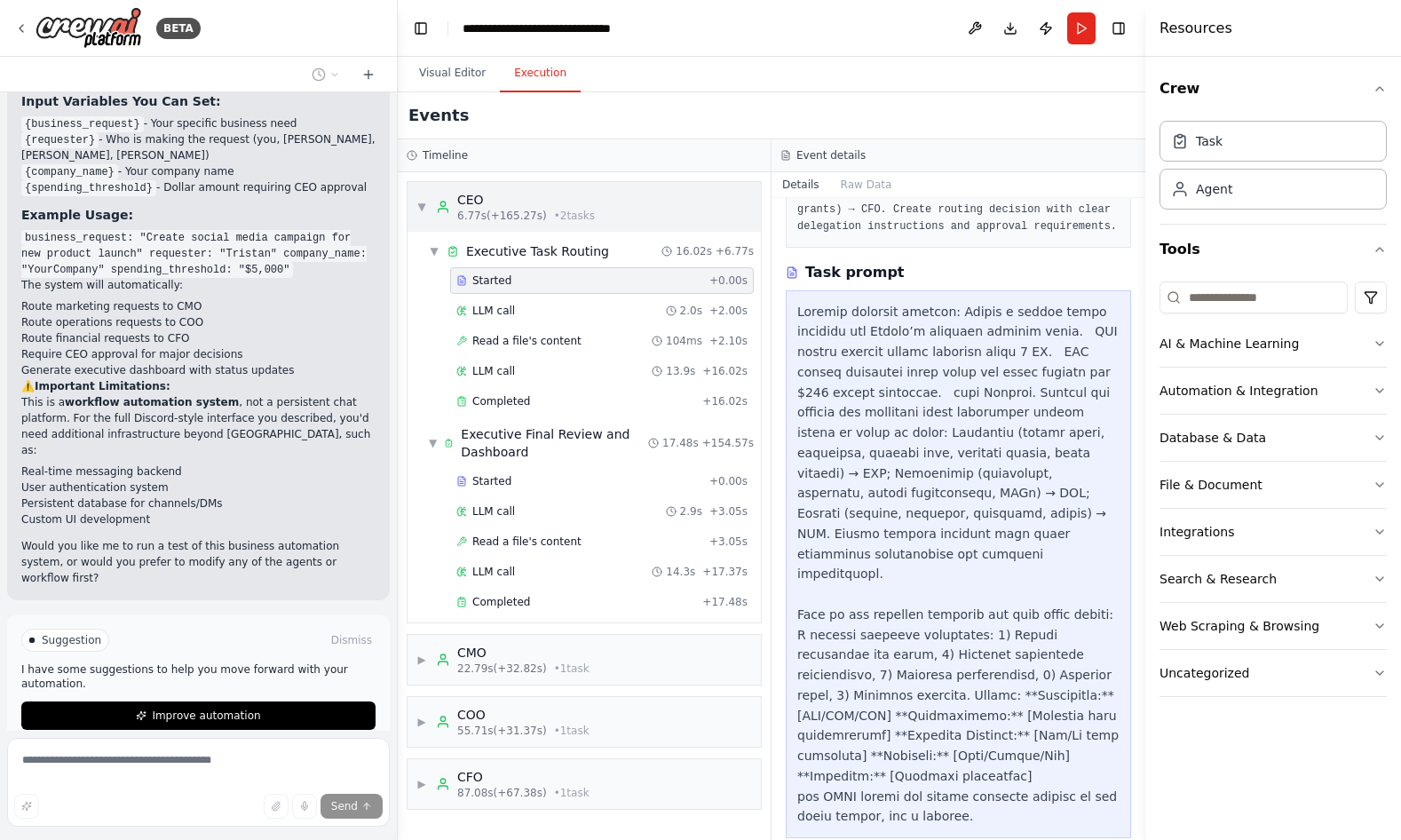
click at [468, 204] on div "CEO" at bounding box center [526, 200] width 138 height 18
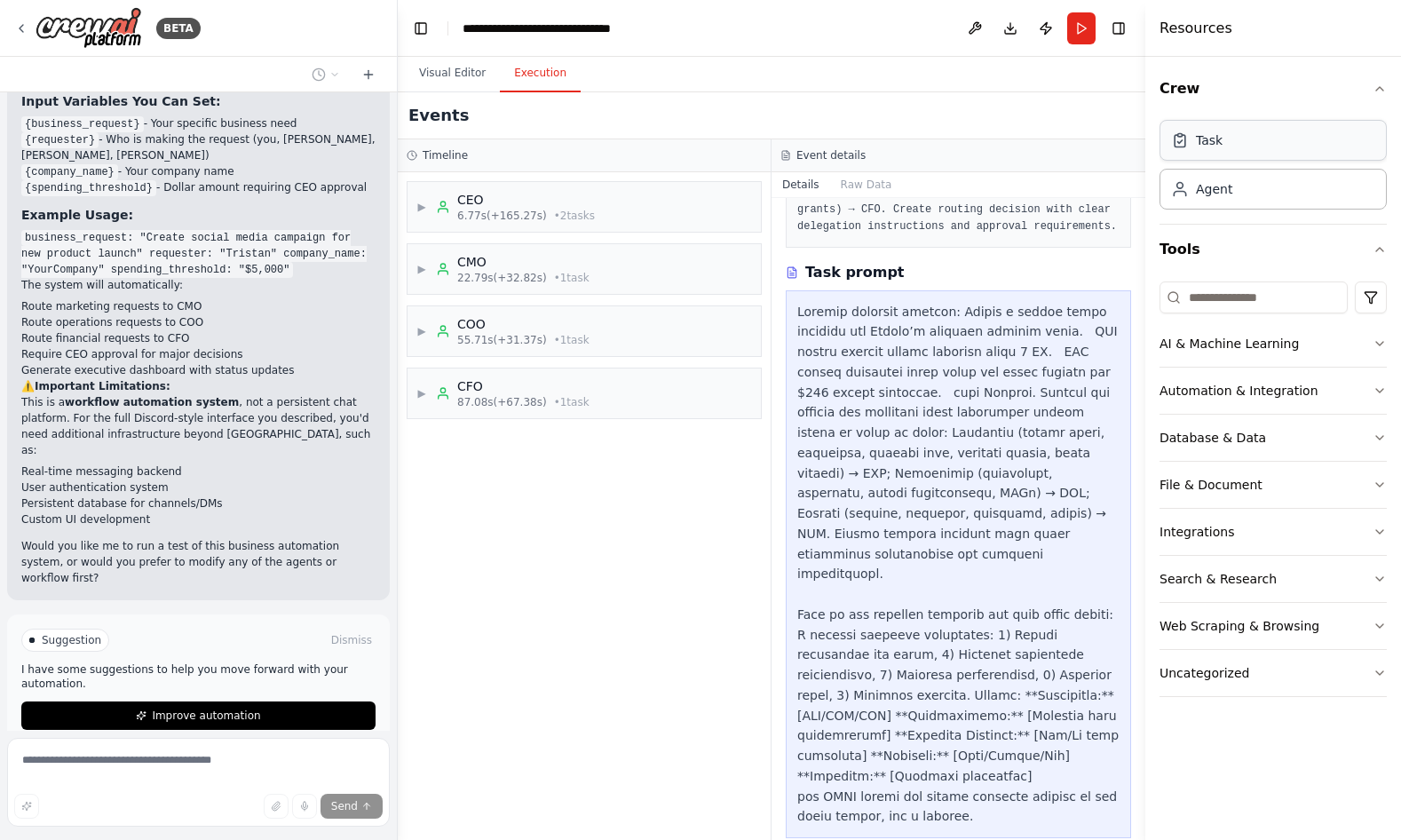
click at [1197, 158] on div "Task" at bounding box center [1273, 140] width 227 height 41
click at [1191, 145] on div "Task" at bounding box center [1197, 140] width 52 height 18
click at [1379, 243] on button "Tools" at bounding box center [1273, 249] width 227 height 50
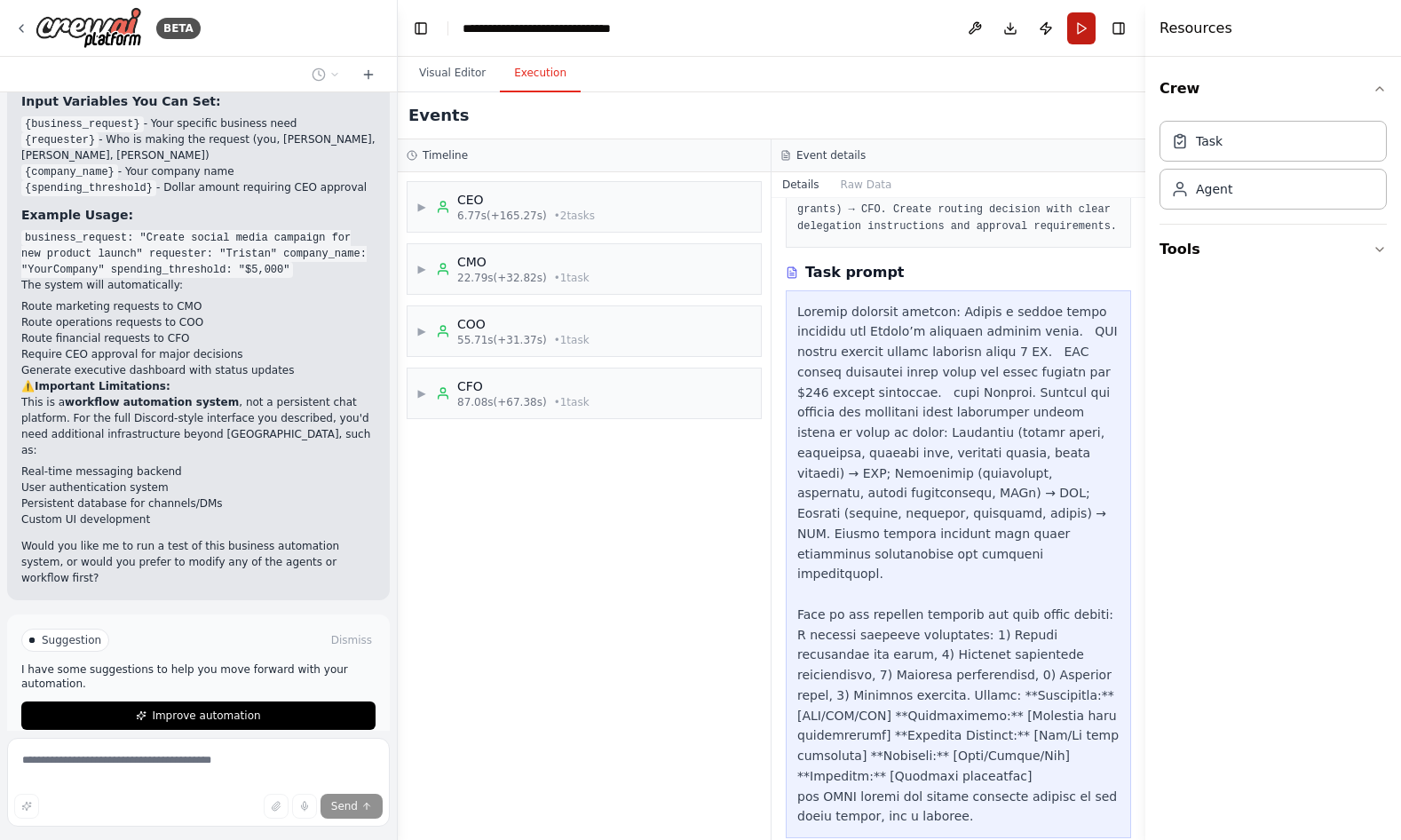
click at [1083, 27] on button "Run" at bounding box center [1081, 28] width 28 height 32
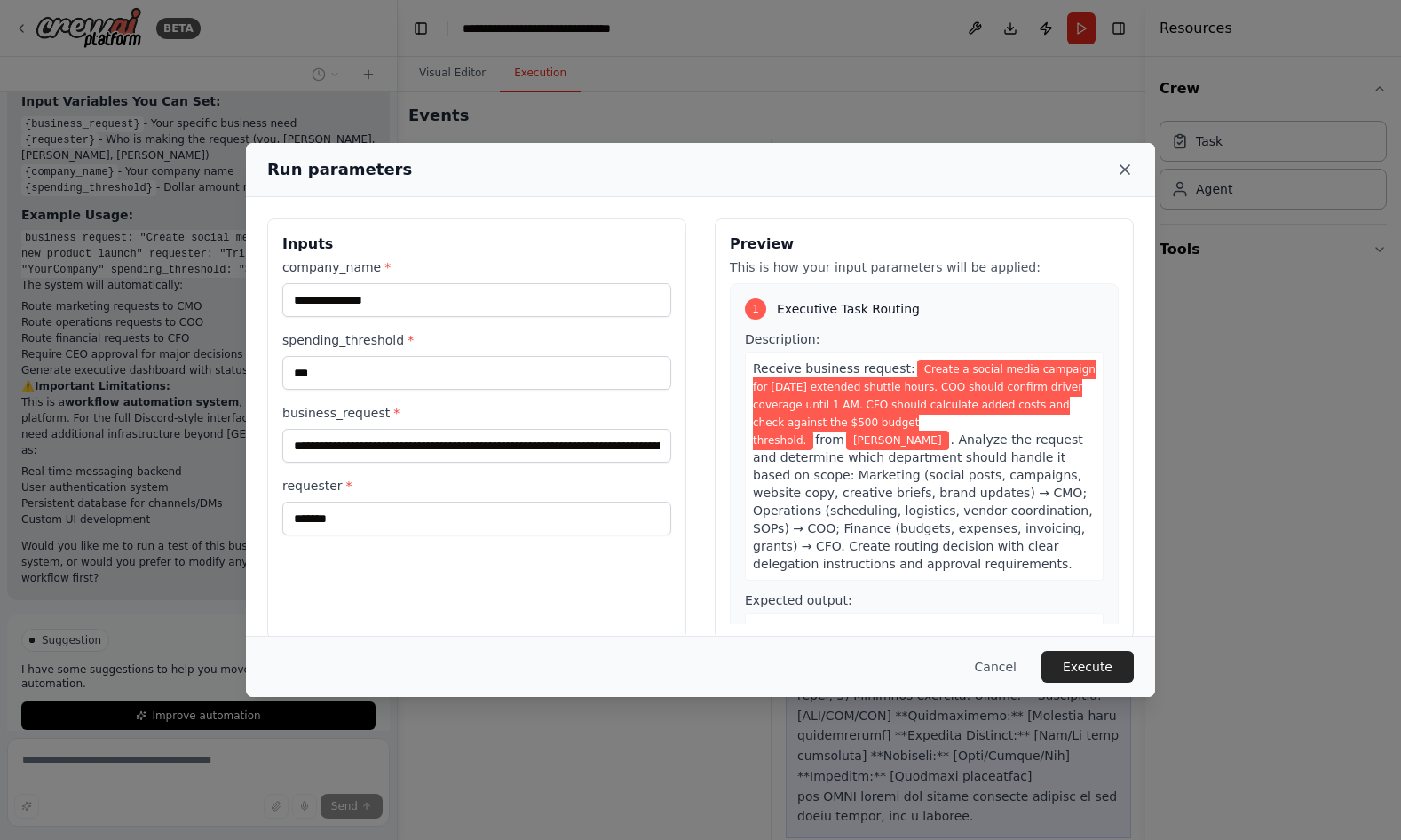
click at [1126, 169] on icon at bounding box center [1125, 169] width 9 height 9
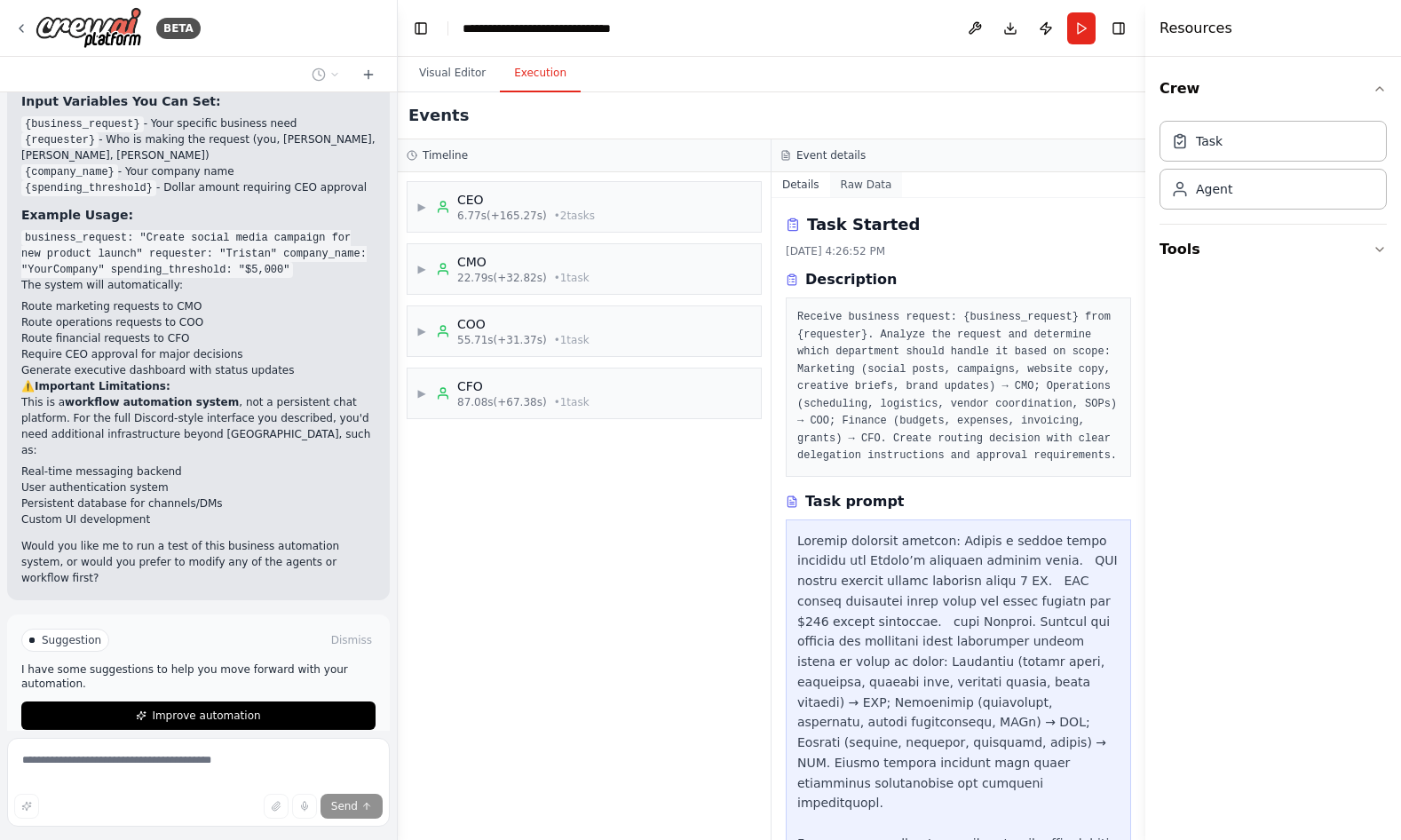
click at [871, 185] on button "Raw Data" at bounding box center [866, 184] width 73 height 24
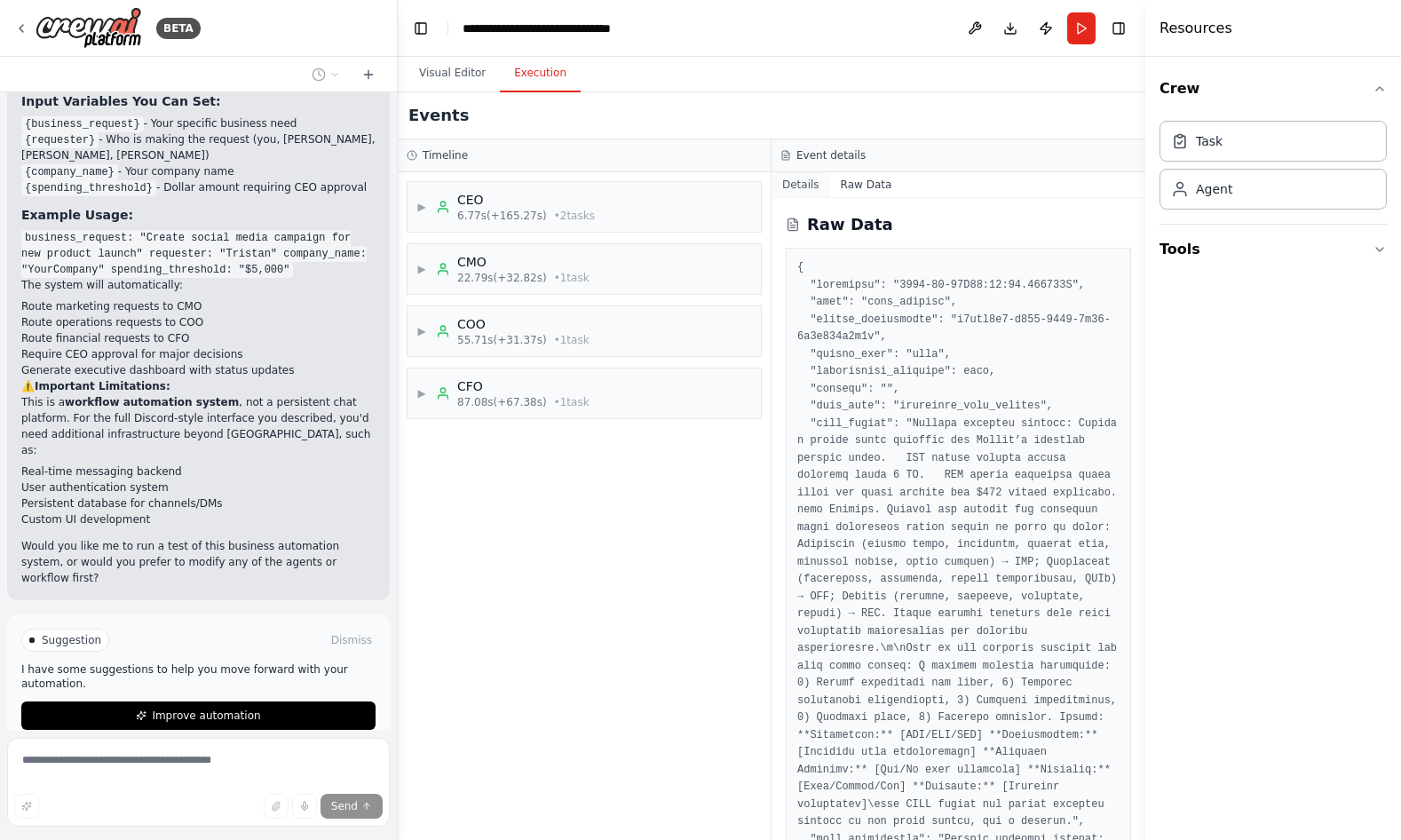
click at [808, 184] on button "Details" at bounding box center [801, 184] width 59 height 24
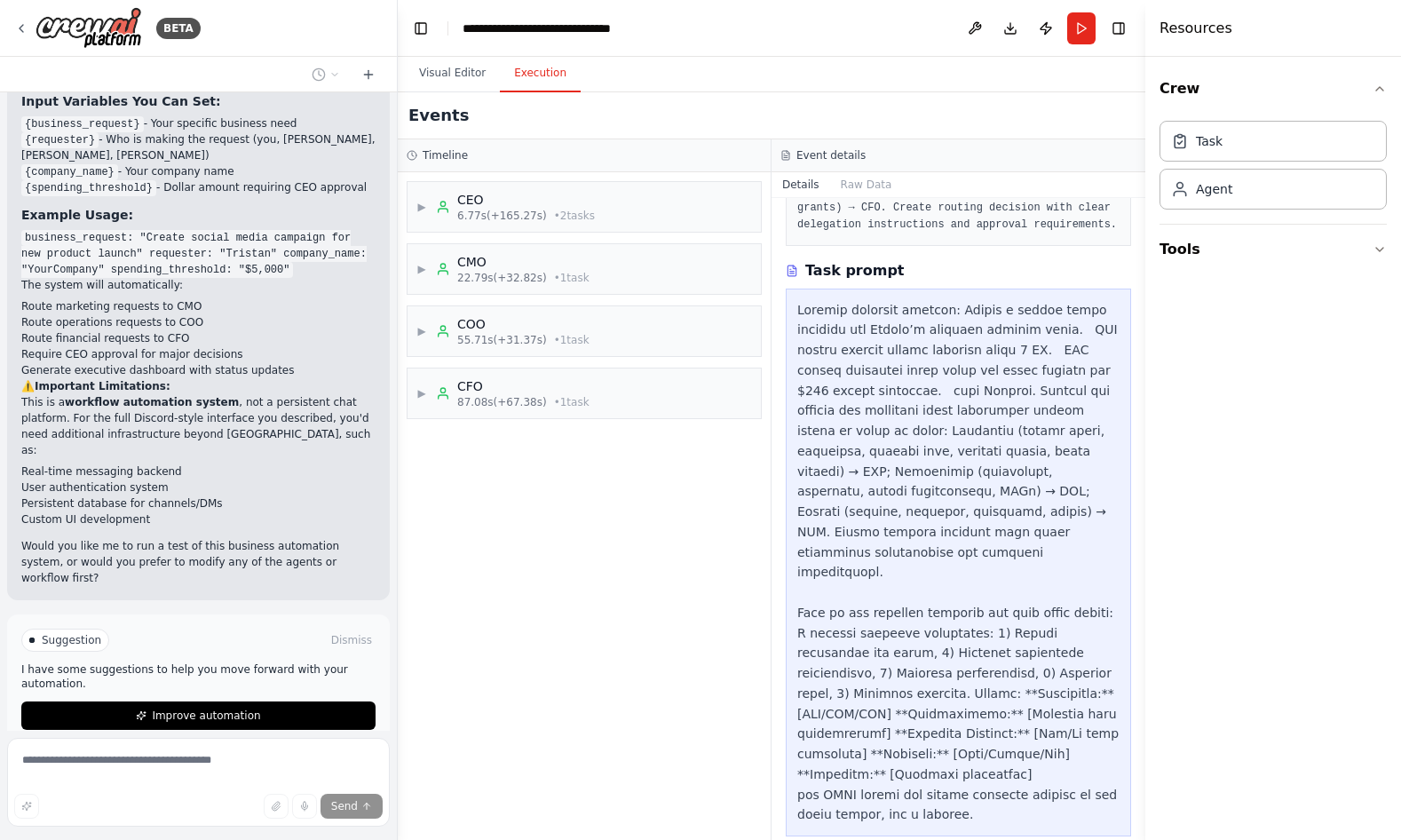
scroll to position [229, 0]
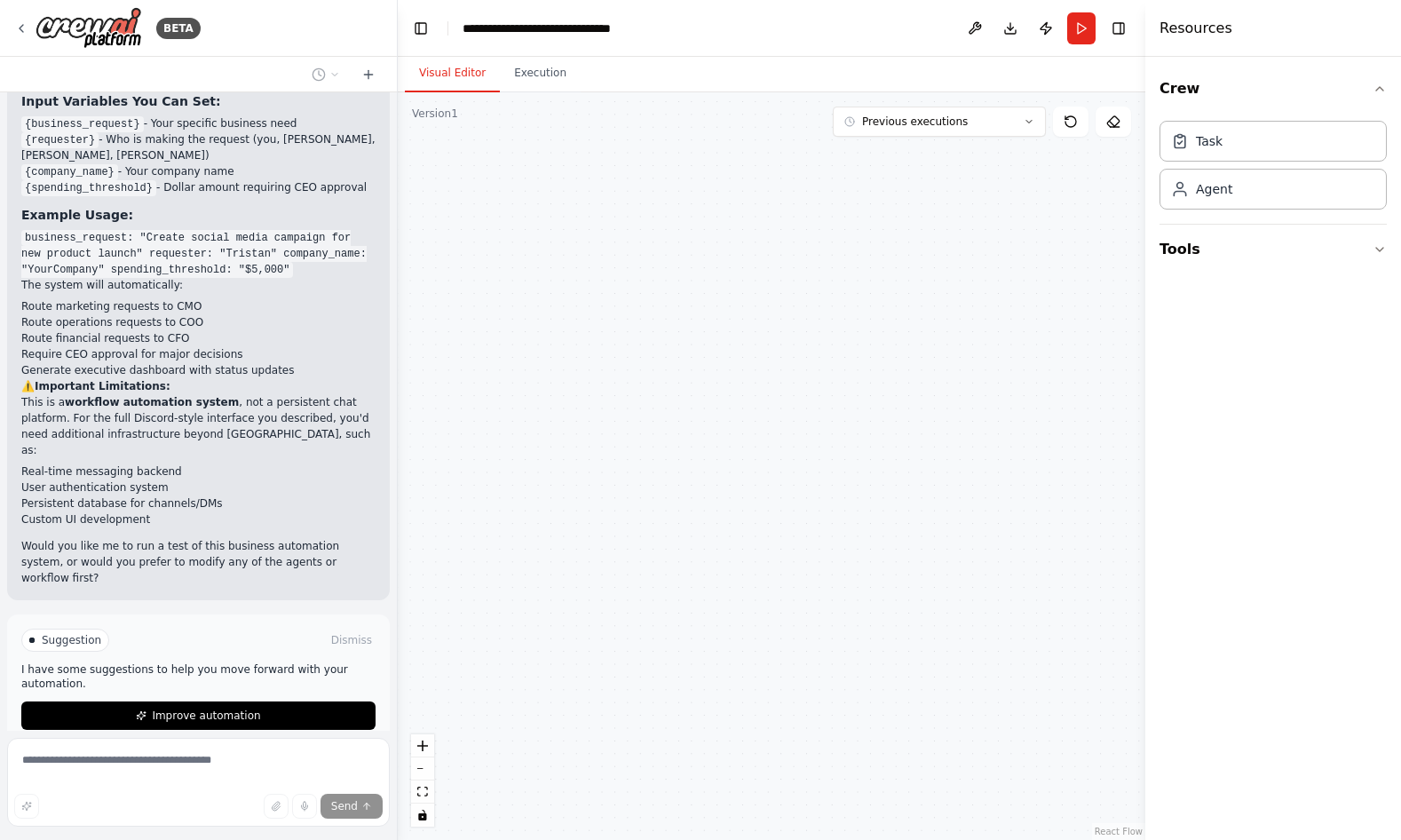
click at [450, 76] on button "Visual Editor" at bounding box center [452, 73] width 95 height 37
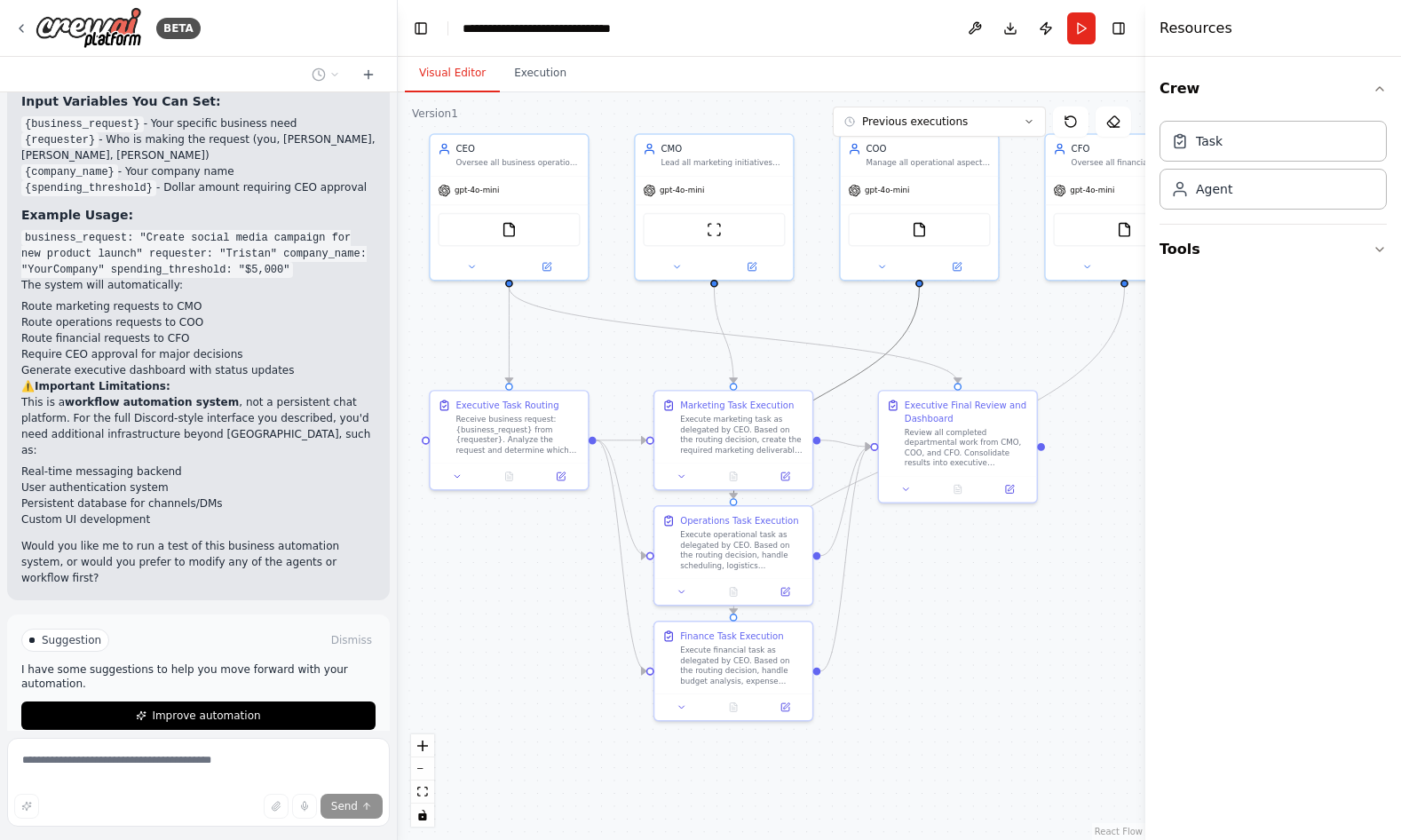
drag, startPoint x: 866, startPoint y: 366, endPoint x: 855, endPoint y: 435, distance: 69.9
click at [857, 434] on div ".deletable-edge-delete-btn { width: 20px; height: 20px; border: 0px solid #ffff…" at bounding box center [772, 466] width 747 height 747
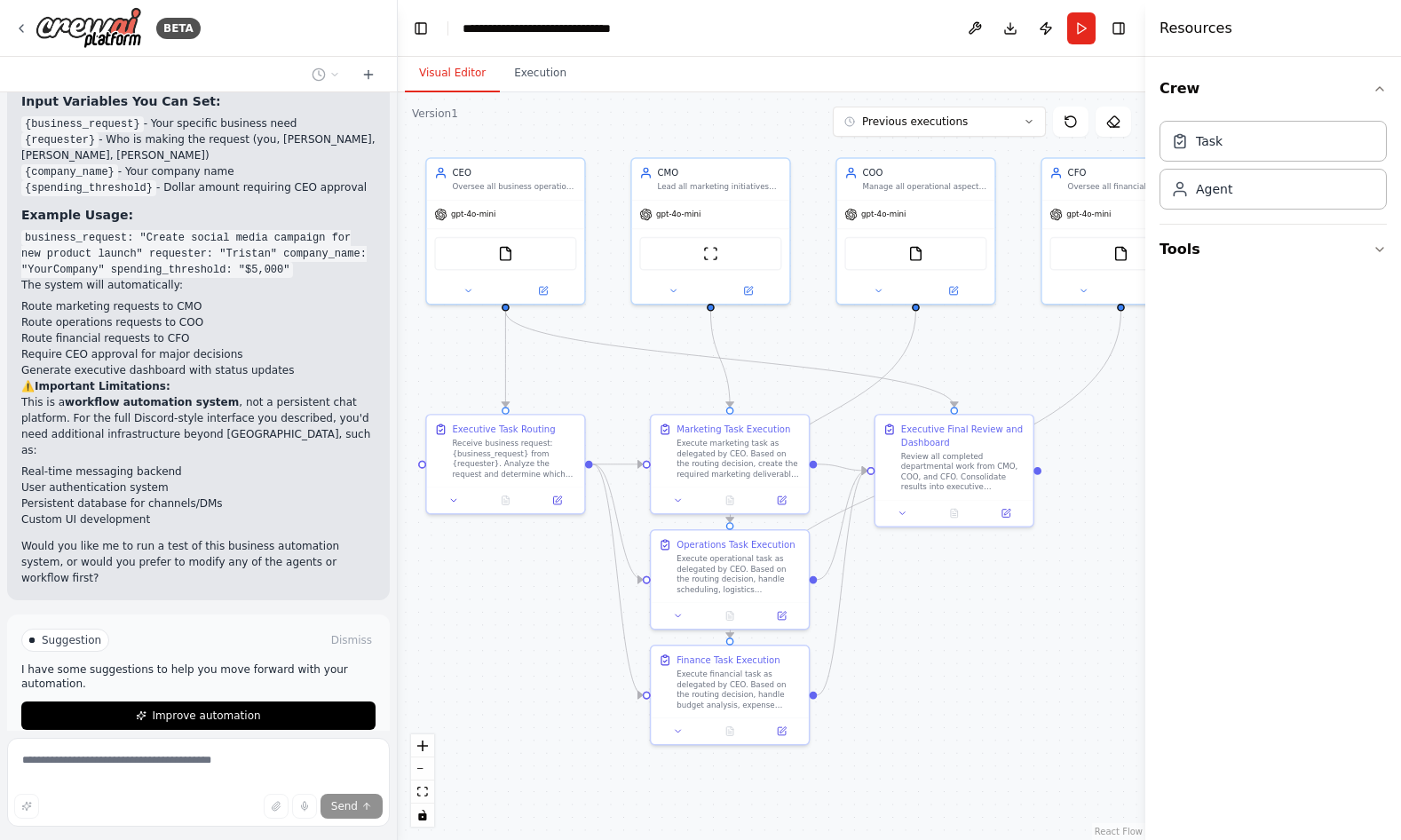
drag, startPoint x: 968, startPoint y: 618, endPoint x: 965, endPoint y: 641, distance: 23.2
click at [965, 641] on div ".deletable-edge-delete-btn { width: 20px; height: 20px; border: 0px solid #ffff…" at bounding box center [772, 466] width 747 height 747
click at [869, 387] on icon "Edge from 9c7b8516-20fd-4233-8e7e-27cda6358fde to 5daf3c74-7aef-4f1a-b993-ef805…" at bounding box center [822, 418] width 185 height 212
click at [999, 353] on div ".deletable-edge-delete-btn { width: 20px; height: 20px; border: 0px solid #ffff…" at bounding box center [772, 466] width 747 height 747
click at [1096, 381] on icon "Edge from f8b7fa67-b5de-45ac-a0cd-201cc6cd2ad8 to 9ad071f8-ad47-4322-b92e-14d0d…" at bounding box center [925, 475] width 391 height 326
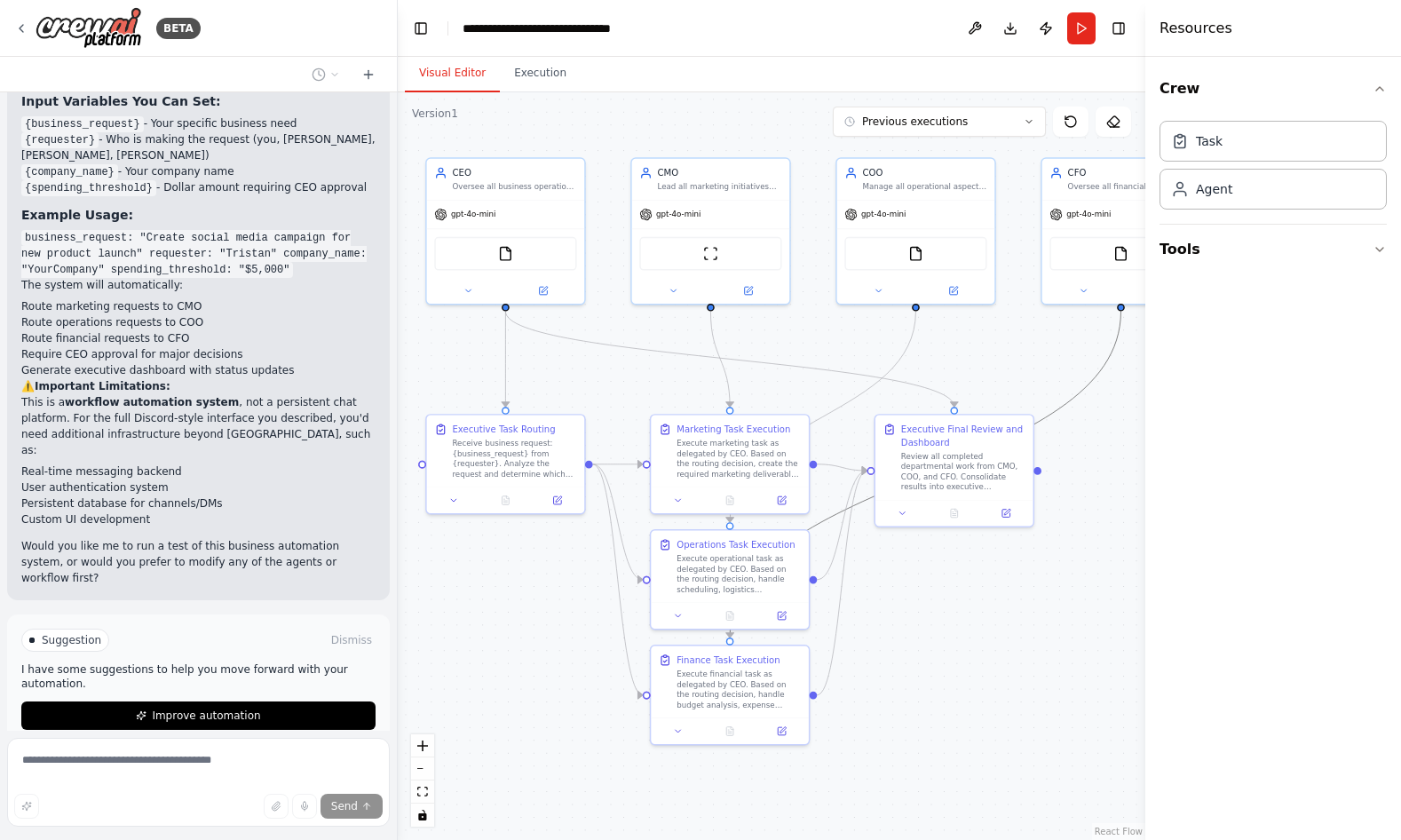
click at [1126, 460] on div ".deletable-edge-delete-btn { width: 20px; height: 20px; border: 0px solid #ffff…" at bounding box center [772, 466] width 747 height 747
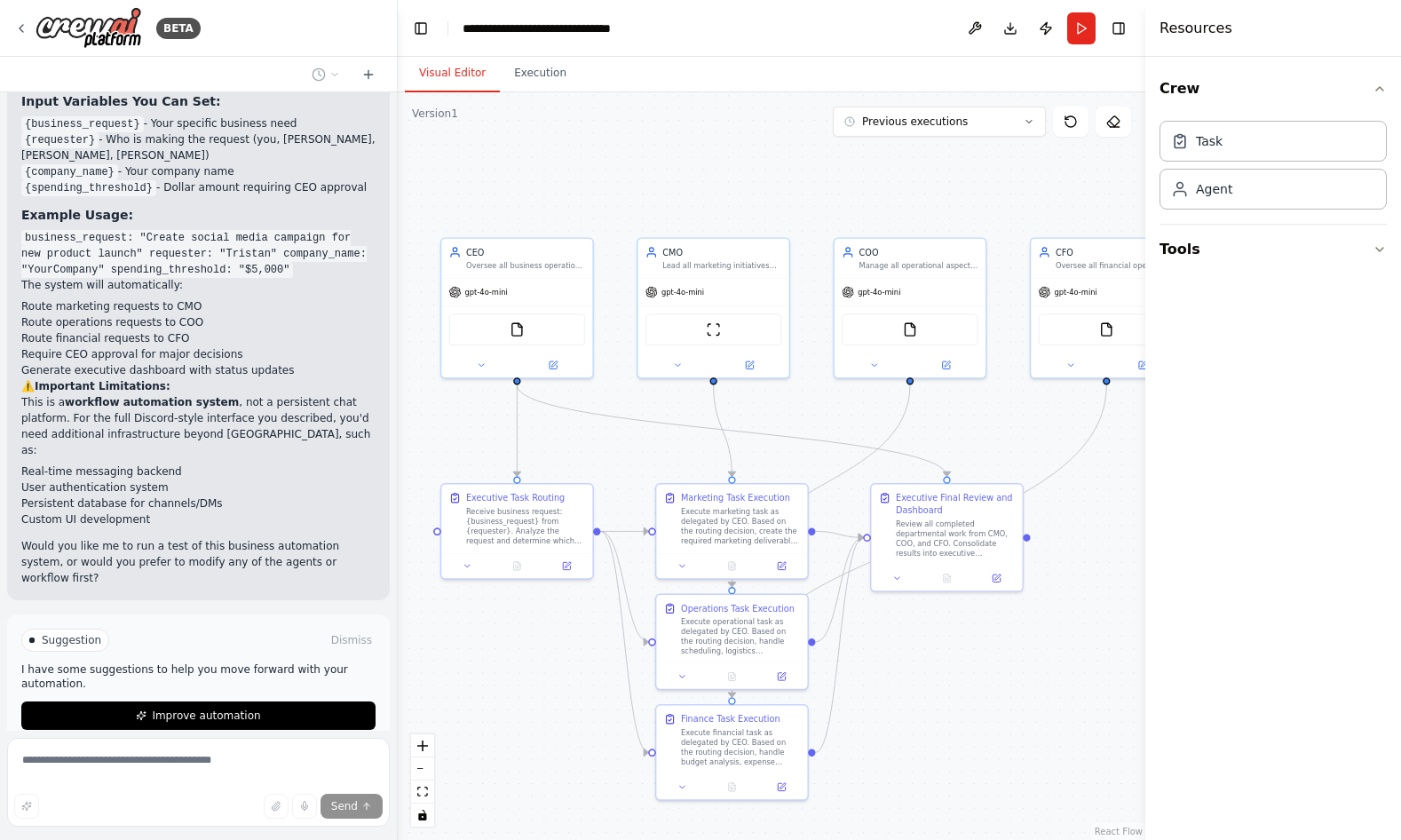
drag, startPoint x: 1026, startPoint y: 375, endPoint x: 1018, endPoint y: 437, distance: 62.5
click at [1018, 437] on div ".deletable-edge-delete-btn { width: 20px; height: 20px; border: 0px solid #ffff…" at bounding box center [772, 466] width 747 height 747
click at [696, 332] on div "ScrapeWebsiteTool" at bounding box center [714, 327] width 137 height 32
click at [702, 189] on div ".deletable-edge-delete-btn { width: 20px; height: 20px; border: 0px solid #ffff…" at bounding box center [772, 466] width 747 height 747
drag, startPoint x: 1032, startPoint y: 486, endPoint x: 1001, endPoint y: 478, distance: 32.0
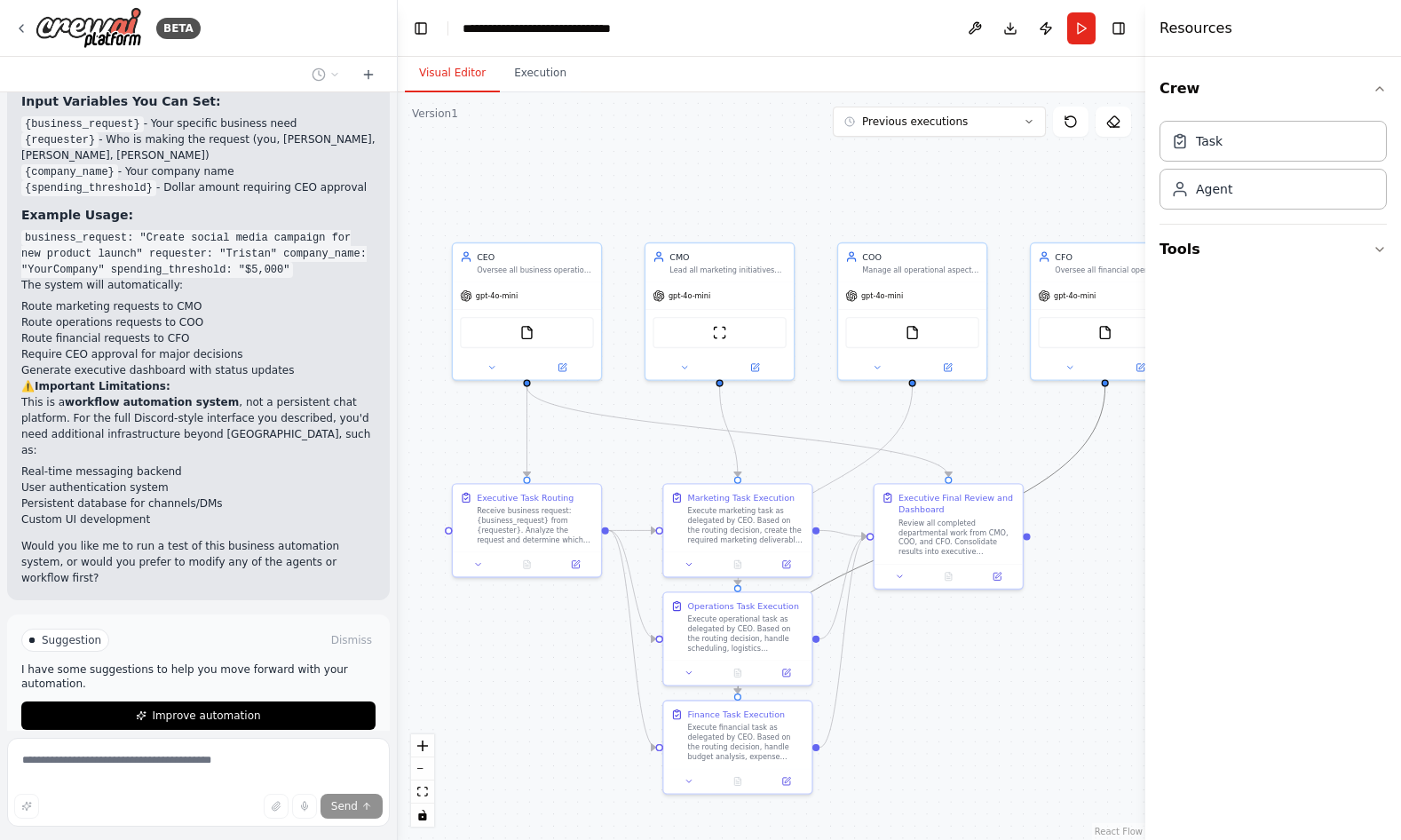
click at [1001, 478] on div ".deletable-edge-delete-btn { width: 20px; height: 20px; border: 0px solid #ffff…" at bounding box center [772, 466] width 747 height 747
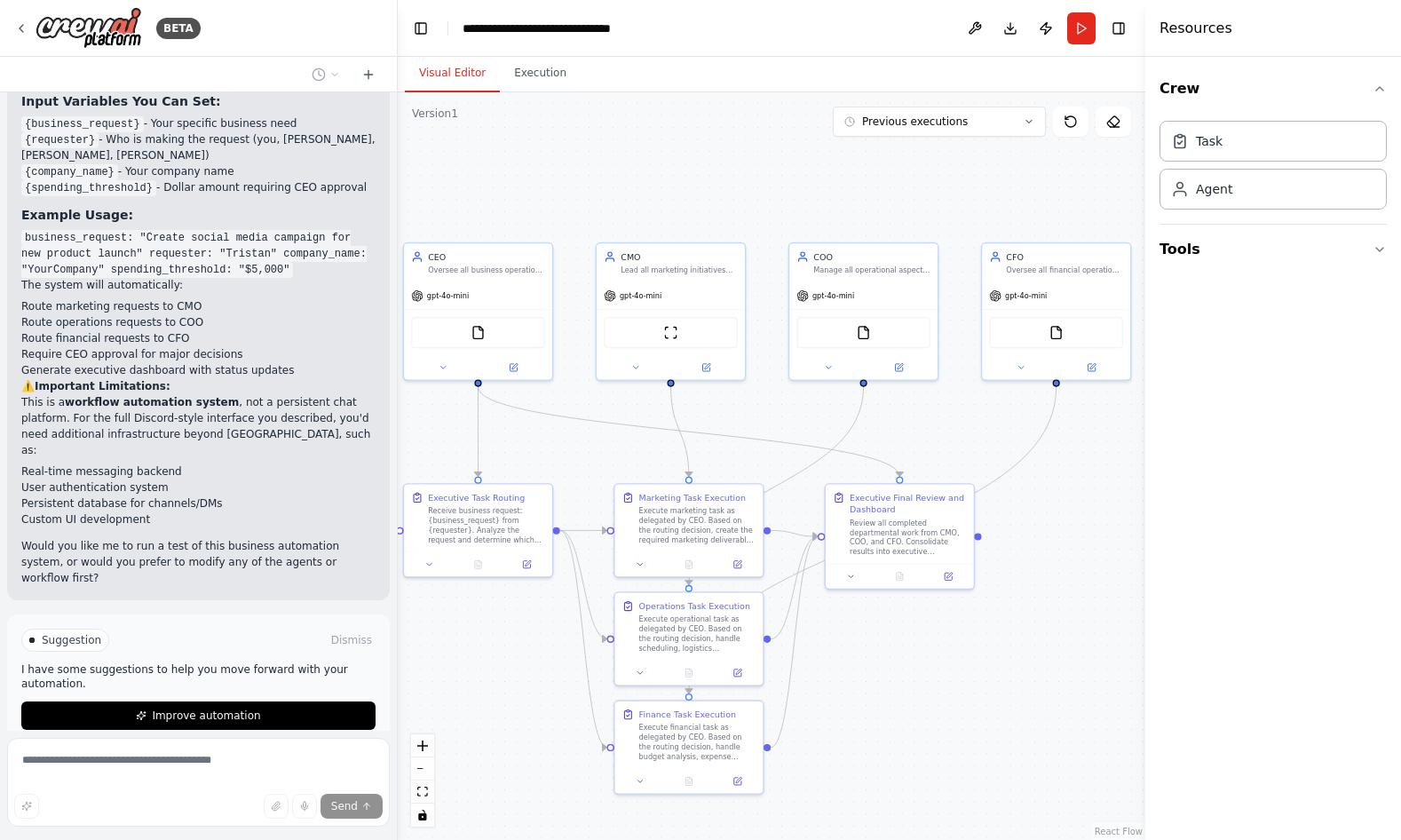
drag, startPoint x: 1070, startPoint y: 552, endPoint x: 1019, endPoint y: 552, distance: 51.0
click at [1019, 552] on div ".deletable-edge-delete-btn { width: 20px; height: 20px; border: 0px solid #ffff…" at bounding box center [772, 466] width 747 height 747
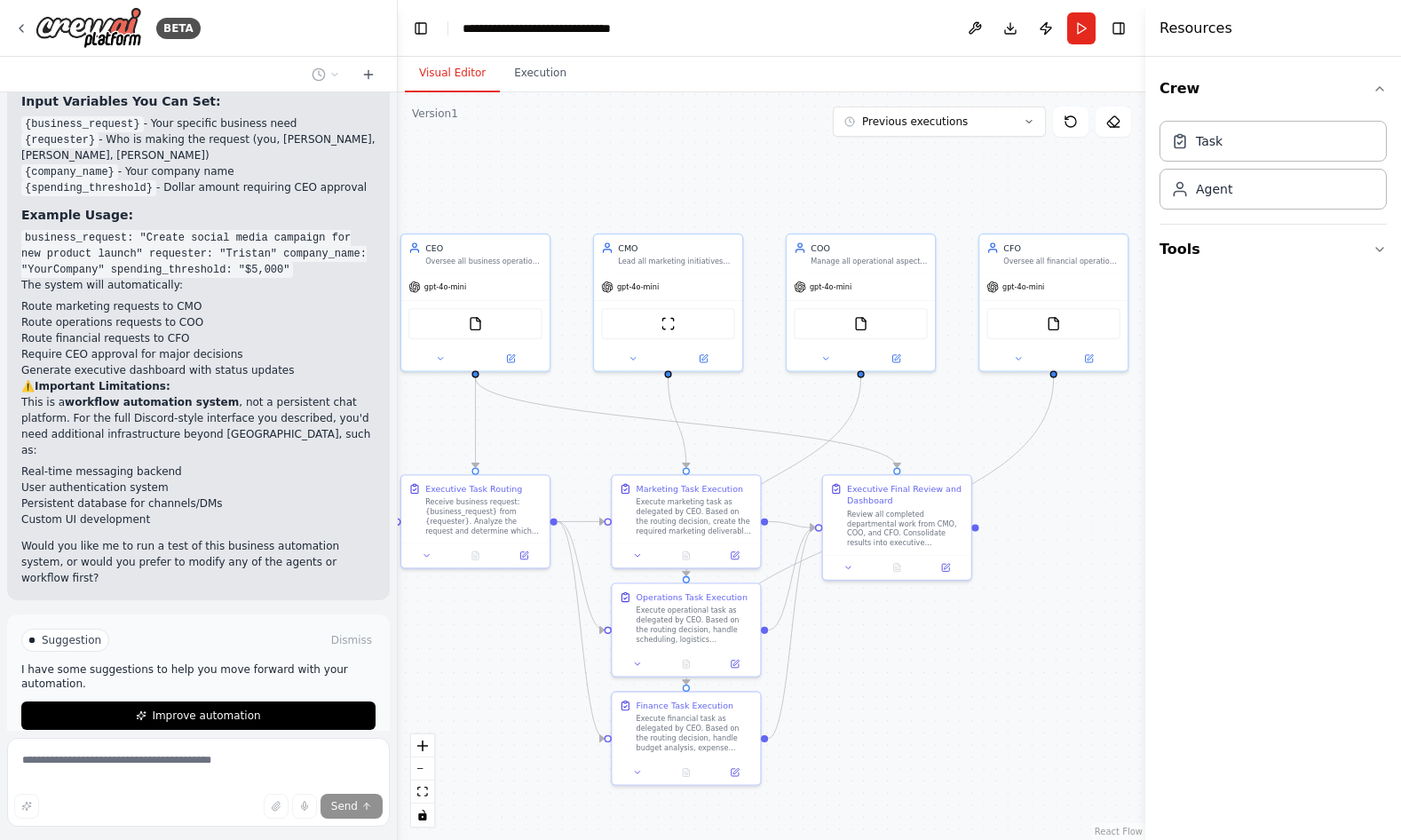
drag, startPoint x: 1019, startPoint y: 552, endPoint x: 1020, endPoint y: 541, distance: 11.0
click at [1020, 541] on div ".deletable-edge-delete-btn { width: 20px; height: 20px; border: 0px solid #ffff…" at bounding box center [772, 466] width 747 height 747
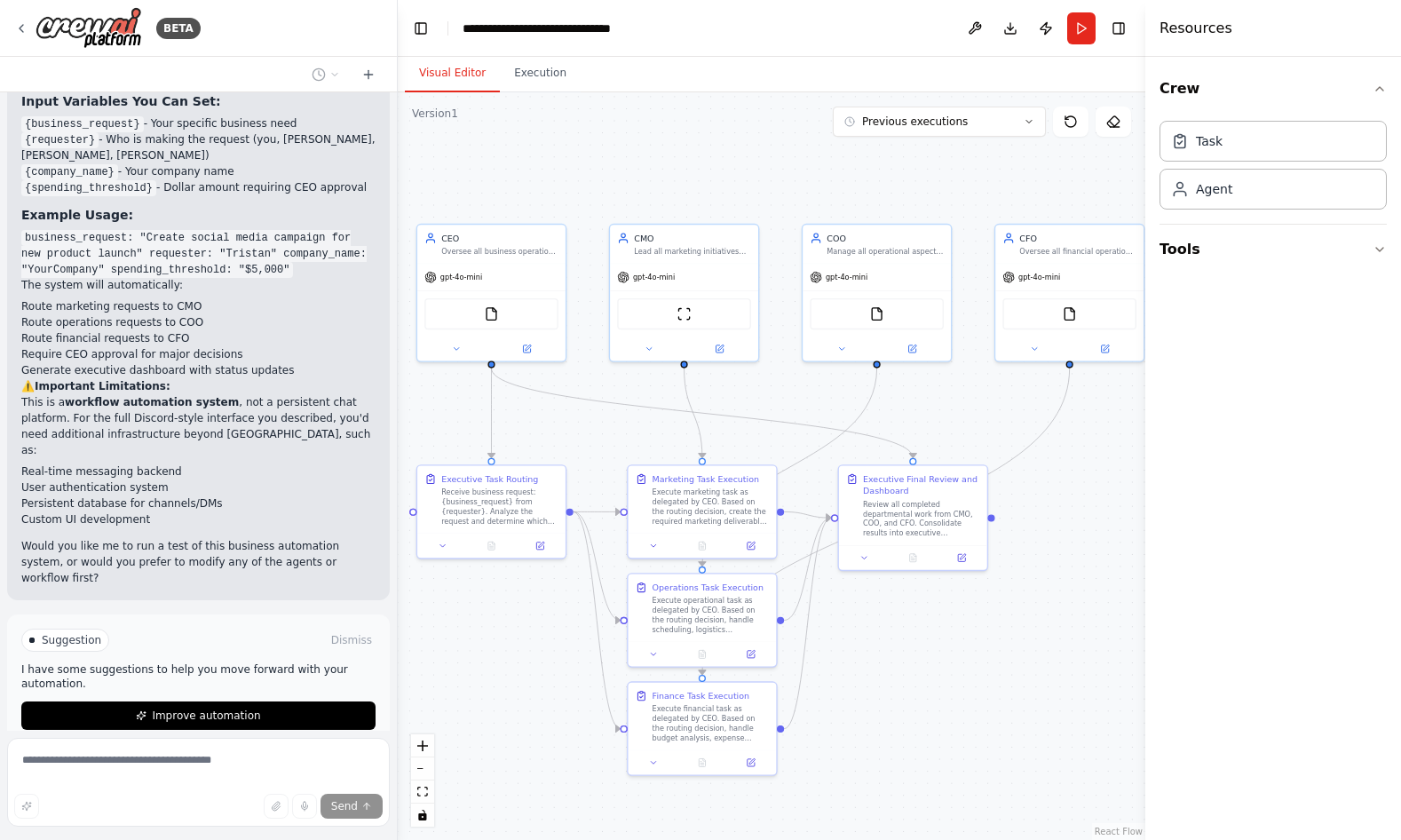
drag, startPoint x: 1020, startPoint y: 541, endPoint x: 1034, endPoint y: 532, distance: 16.6
click at [1035, 532] on div ".deletable-edge-delete-btn { width: 20px; height: 20px; border: 0px solid #ffff…" at bounding box center [772, 466] width 747 height 747
